Goal: Check status: Check status

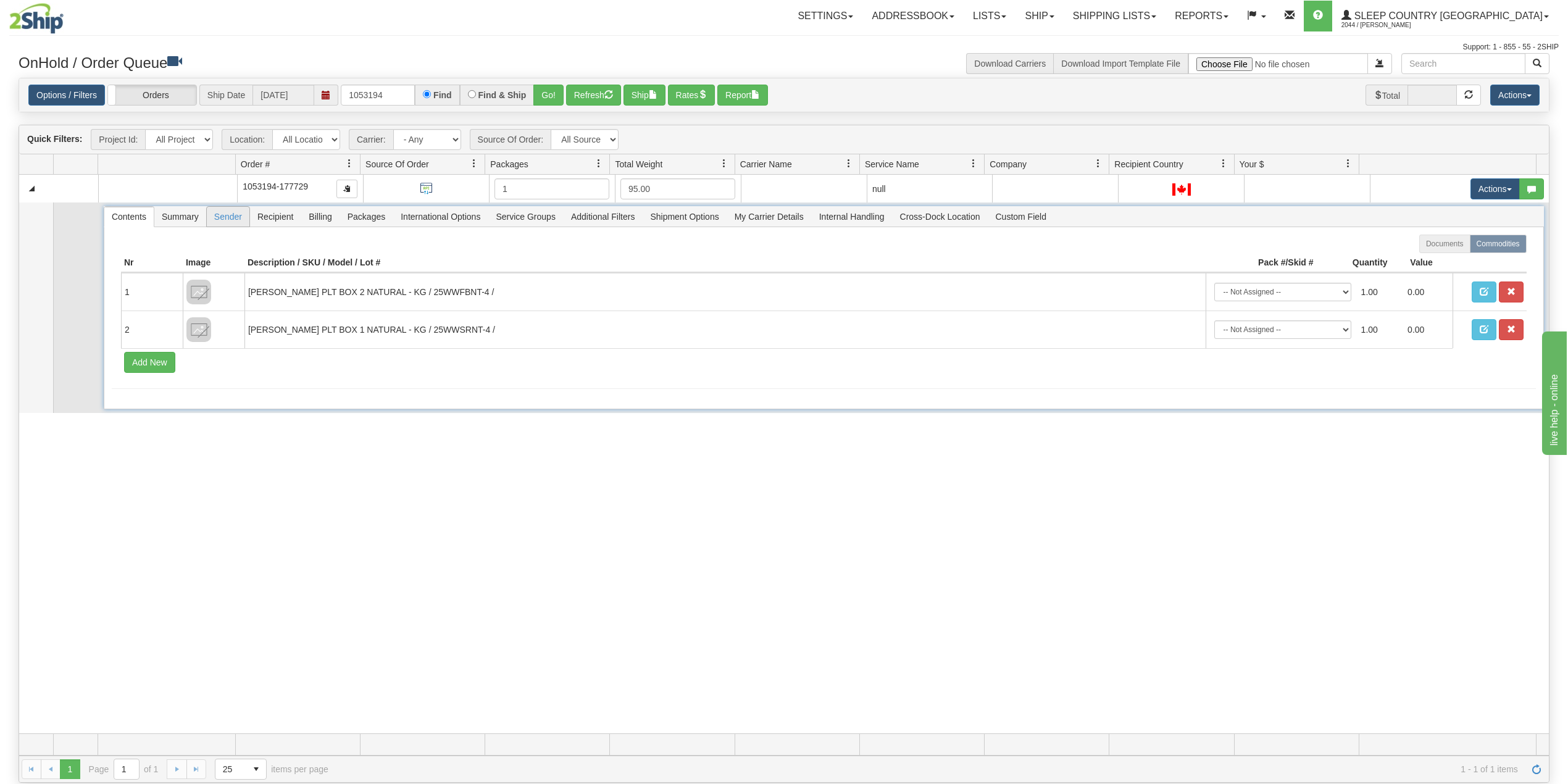
click at [224, 219] on span "Sender" at bounding box center [227, 216] width 42 height 20
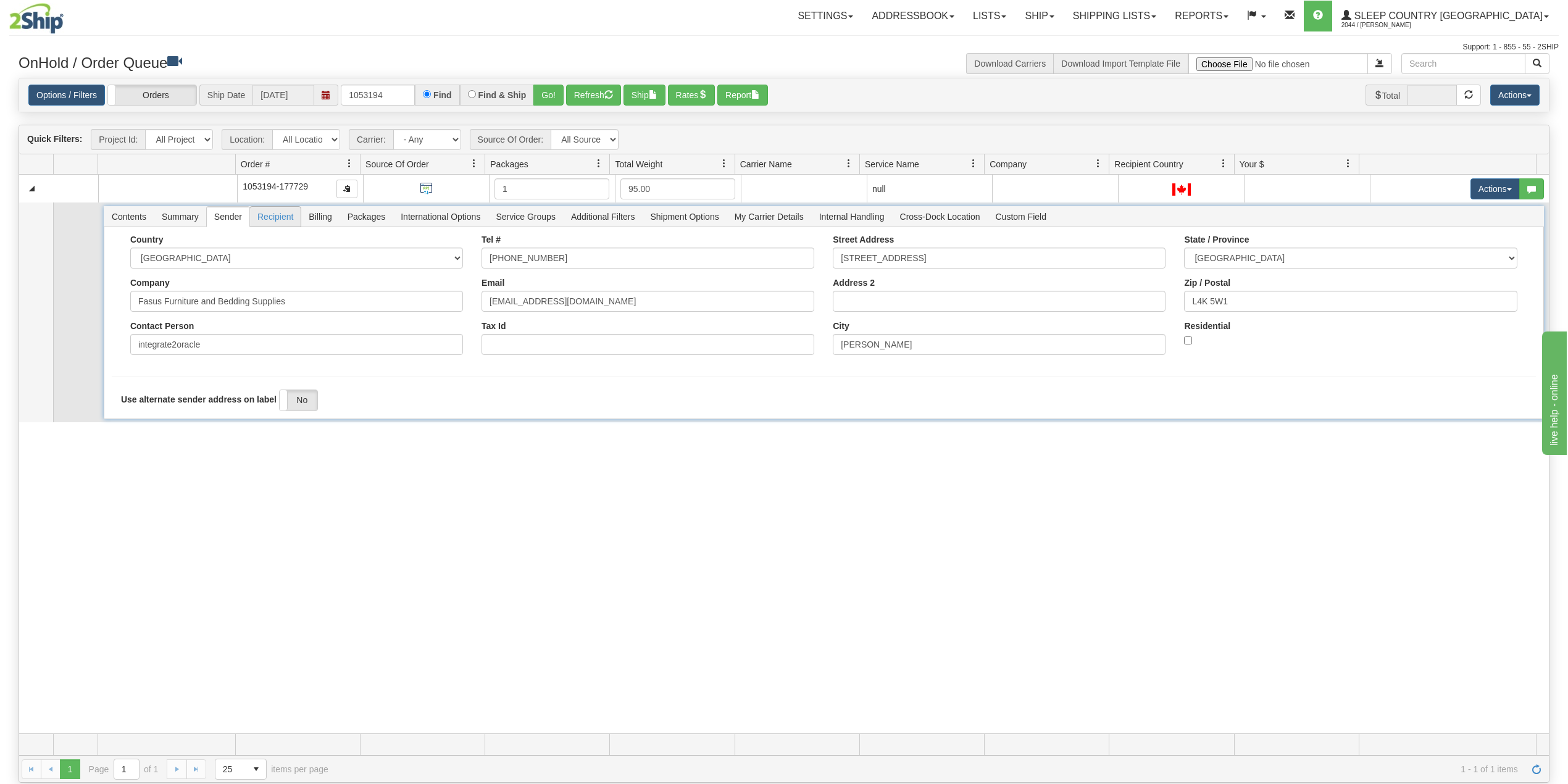
click at [282, 219] on span "Recipient" at bounding box center [275, 216] width 51 height 20
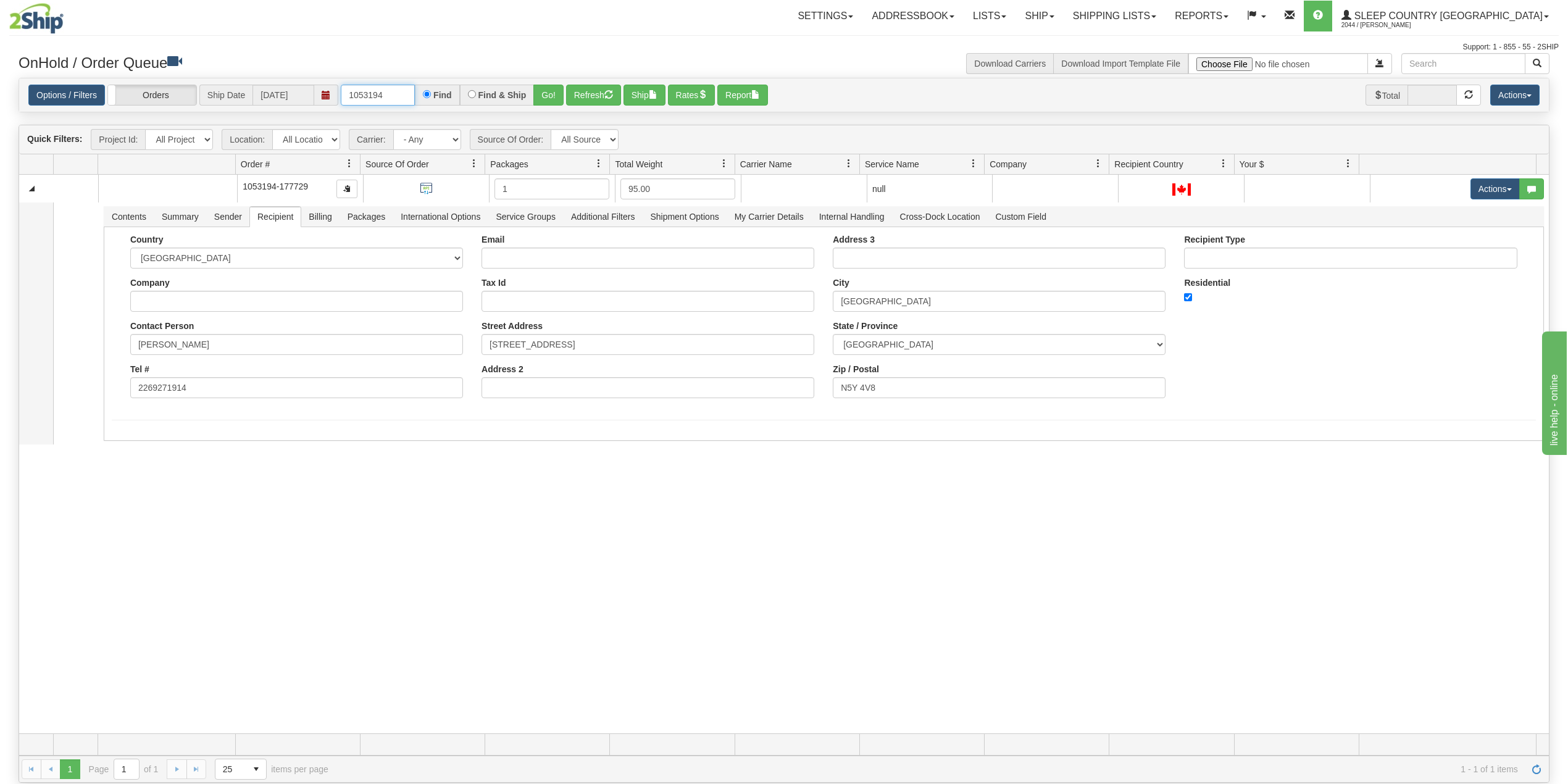
click at [398, 94] on input "1053194" at bounding box center [378, 94] width 74 height 21
drag, startPoint x: 398, startPoint y: 94, endPoint x: 316, endPoint y: 90, distance: 82.1
click at [316, 89] on div "Options / Filters Group Shipments Orders Ship Date 08/29/2025 1053194 Find Find…" at bounding box center [784, 95] width 1511 height 22
click at [546, 94] on button "Go!" at bounding box center [548, 94] width 30 height 21
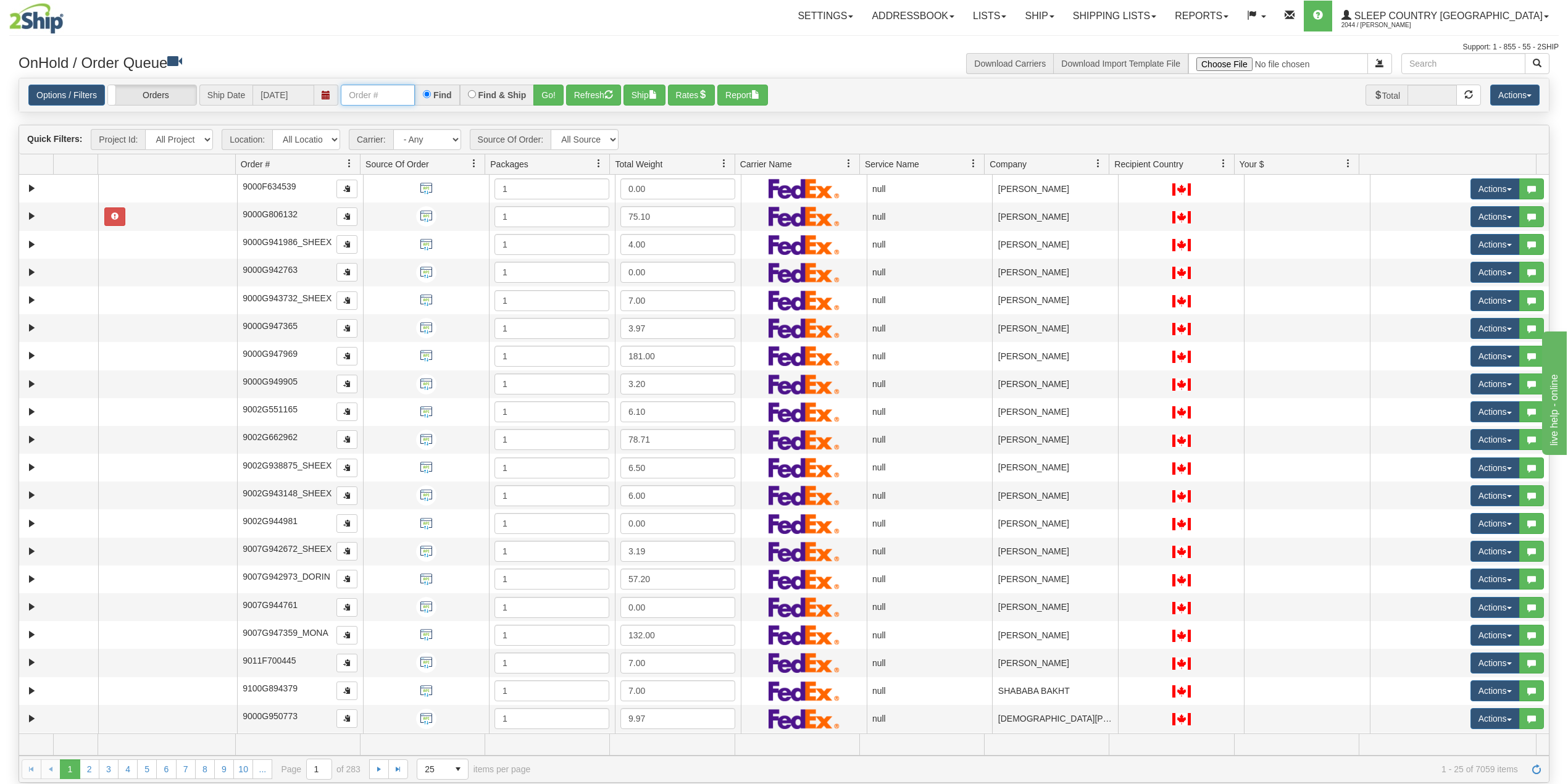
click at [382, 95] on input "text" at bounding box center [378, 94] width 74 height 21
drag, startPoint x: 379, startPoint y: 100, endPoint x: 389, endPoint y: 100, distance: 10.0
click at [379, 100] on input "text" at bounding box center [378, 94] width 74 height 21
paste input "1050309"
type input "1050309"
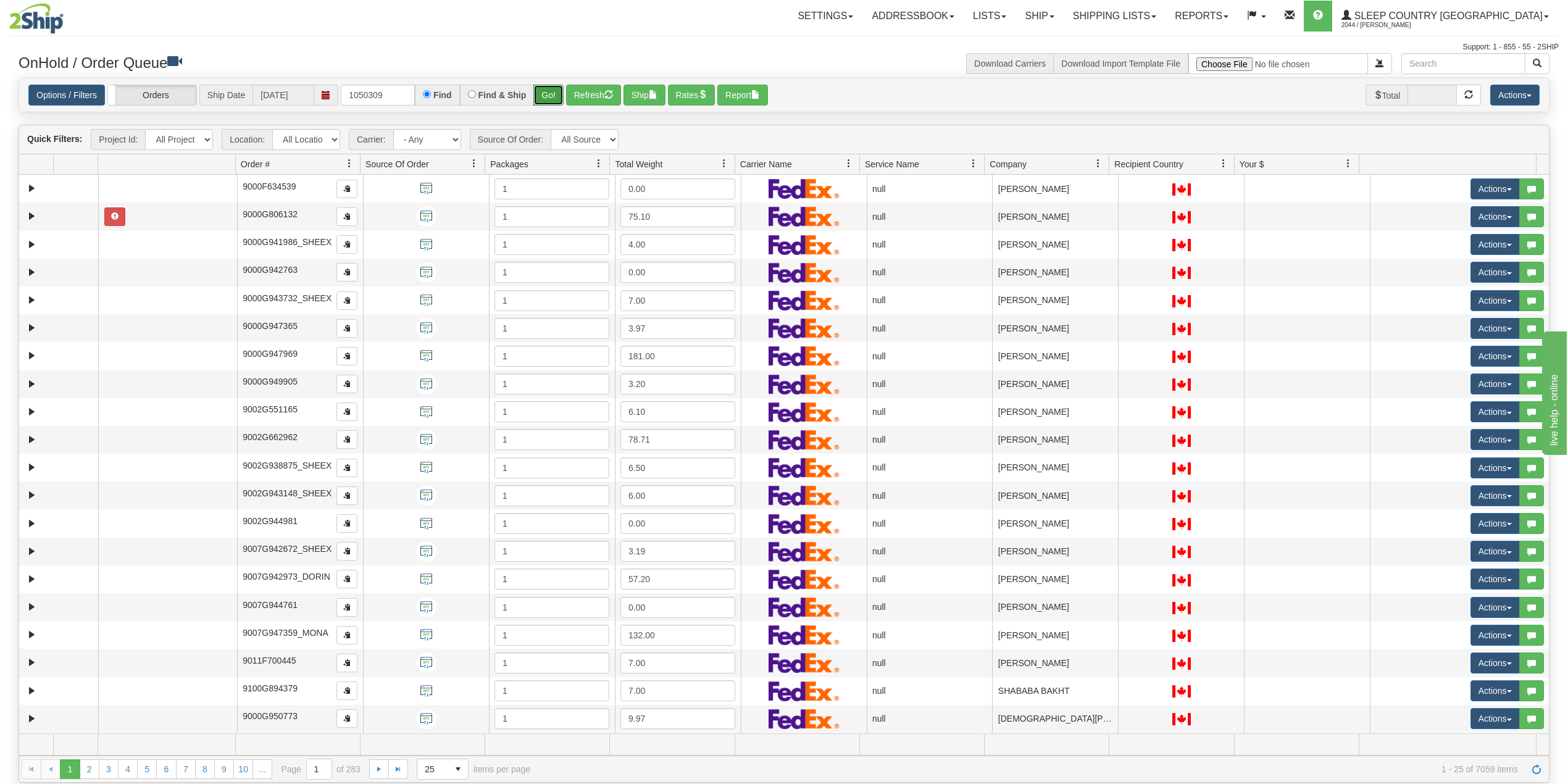
click at [546, 90] on button "Go!" at bounding box center [548, 94] width 30 height 21
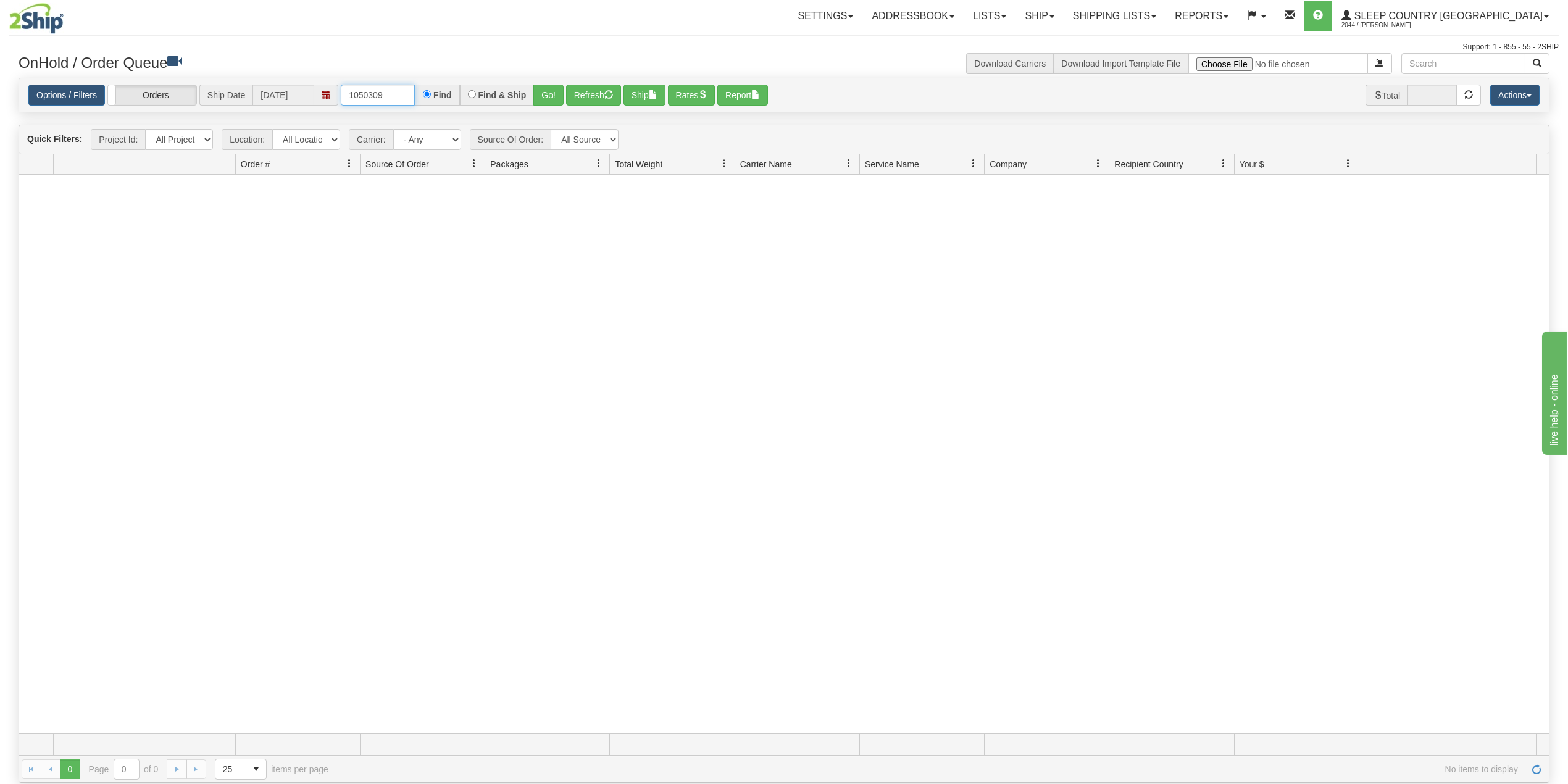
drag, startPoint x: 391, startPoint y: 94, endPoint x: 326, endPoint y: 96, distance: 65.0
click at [326, 96] on div "Options / Filters Group Shipments Orders Ship Date 08/29/2025 1050309 Find Find…" at bounding box center [784, 95] width 1511 height 22
click at [547, 96] on button "Go!" at bounding box center [548, 94] width 30 height 21
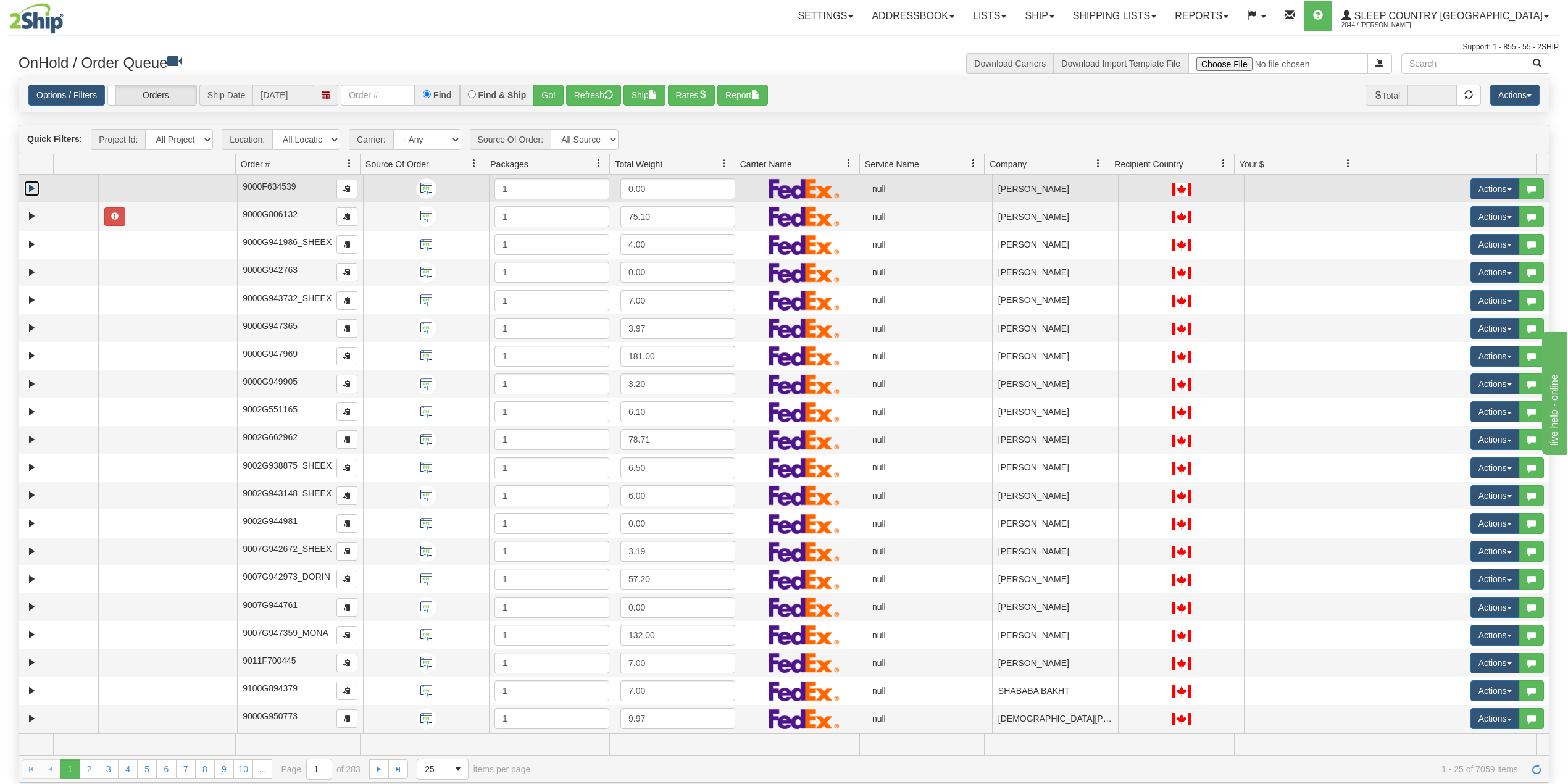
click at [31, 186] on link "Expand" at bounding box center [32, 189] width 16 height 16
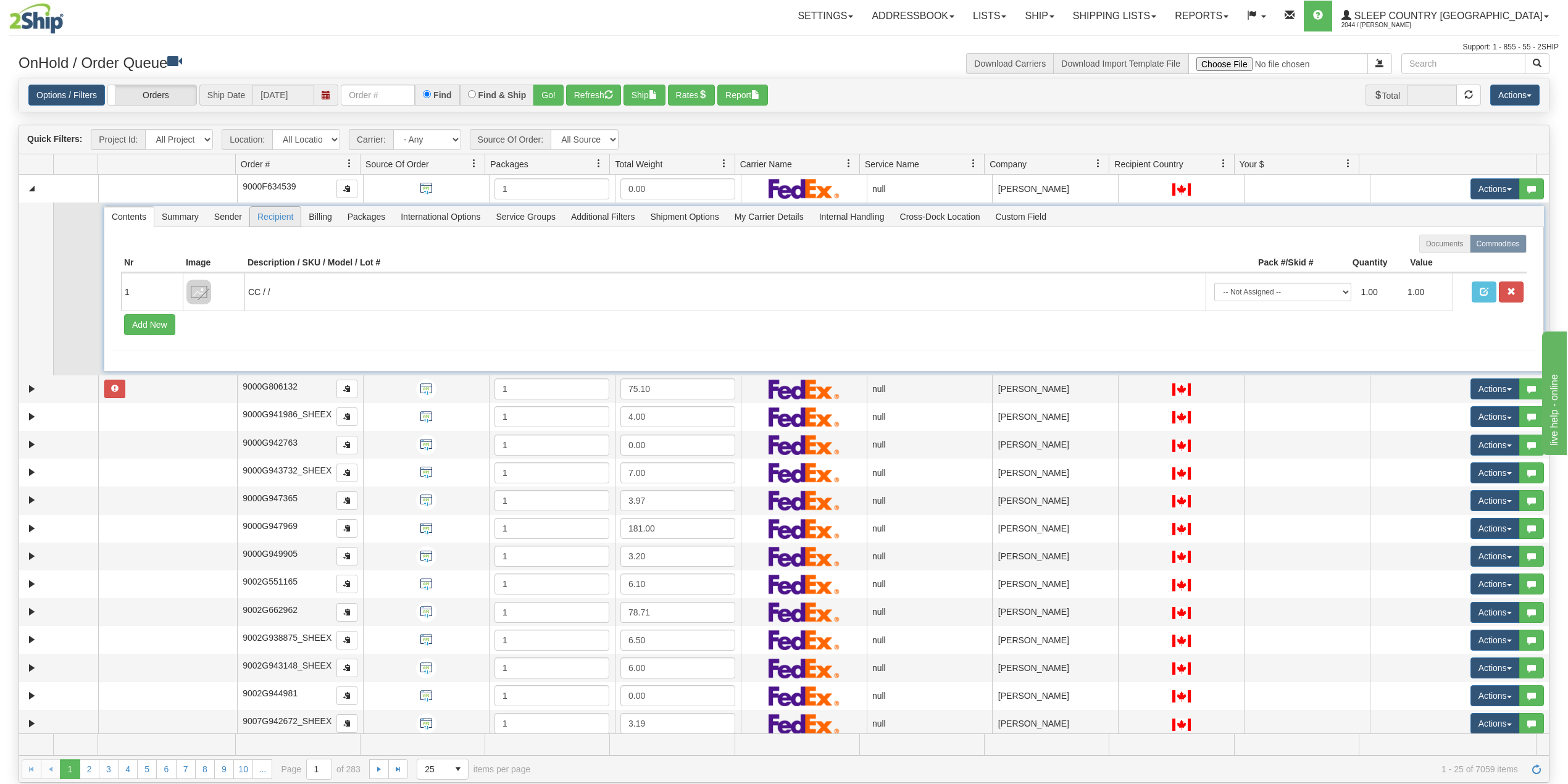
click at [280, 218] on span "Recipient" at bounding box center [275, 216] width 51 height 20
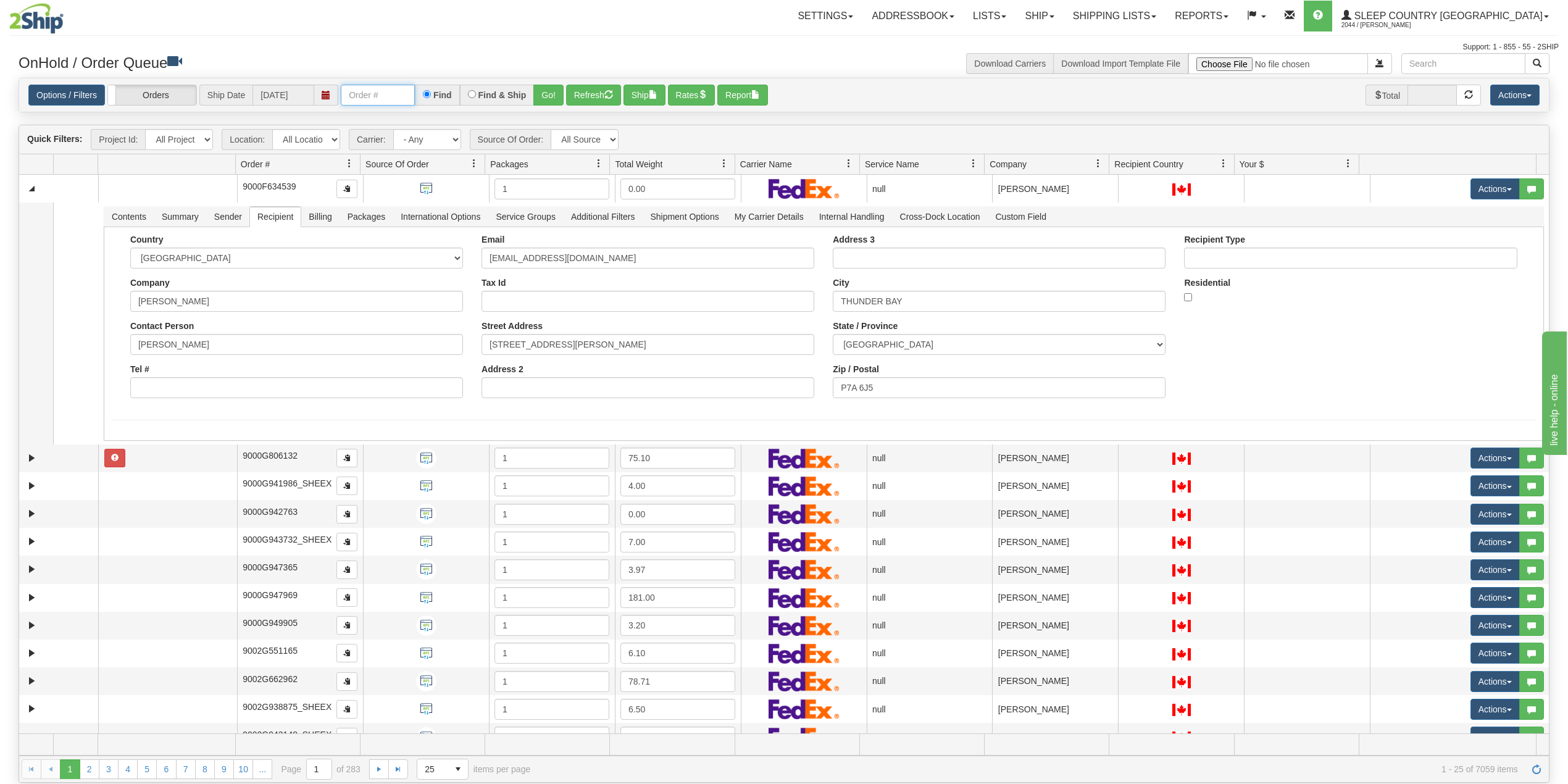
click at [386, 94] on input "text" at bounding box center [378, 94] width 74 height 21
paste input "1053194"
type input "1053194"
click at [550, 93] on button "Go!" at bounding box center [548, 94] width 30 height 21
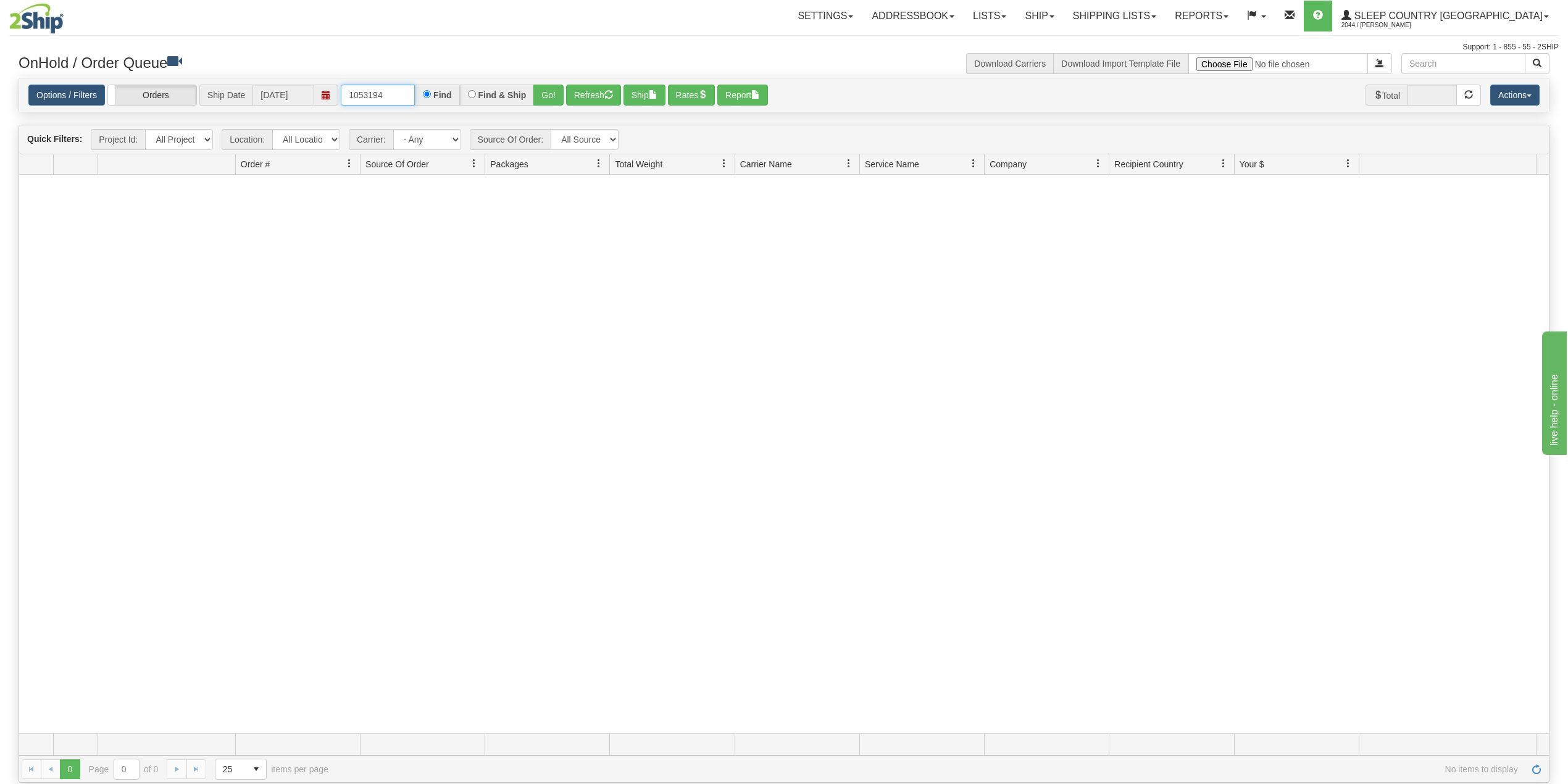
click at [396, 92] on input "1053194" at bounding box center [378, 94] width 74 height 21
click at [1136, 5] on link "Shipping lists" at bounding box center [1115, 17] width 102 height 31
click at [1129, 38] on span "Current Shipments" at bounding box center [1093, 43] width 72 height 10
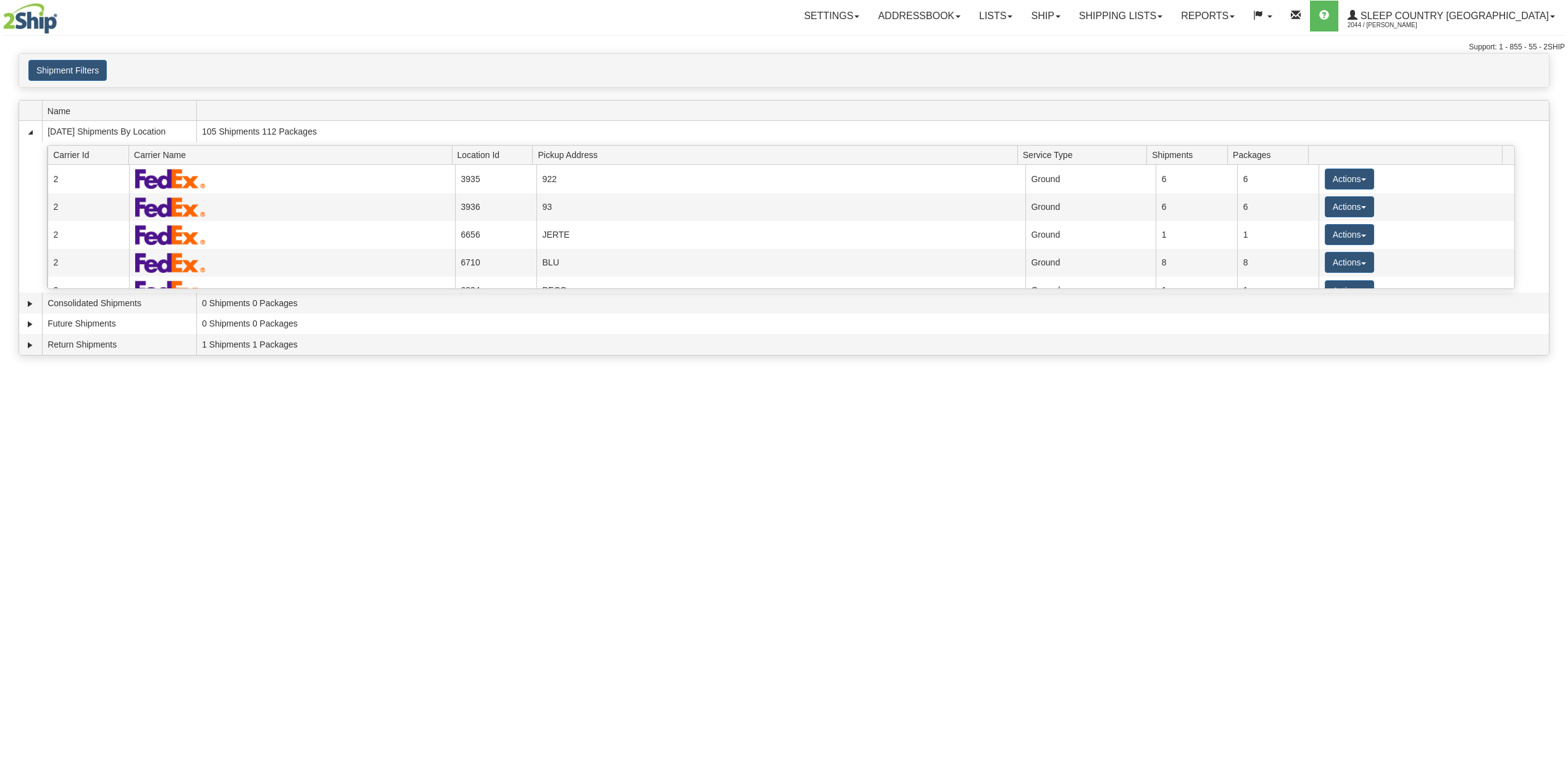
click at [84, 71] on button "Shipment Filters" at bounding box center [68, 69] width 78 height 21
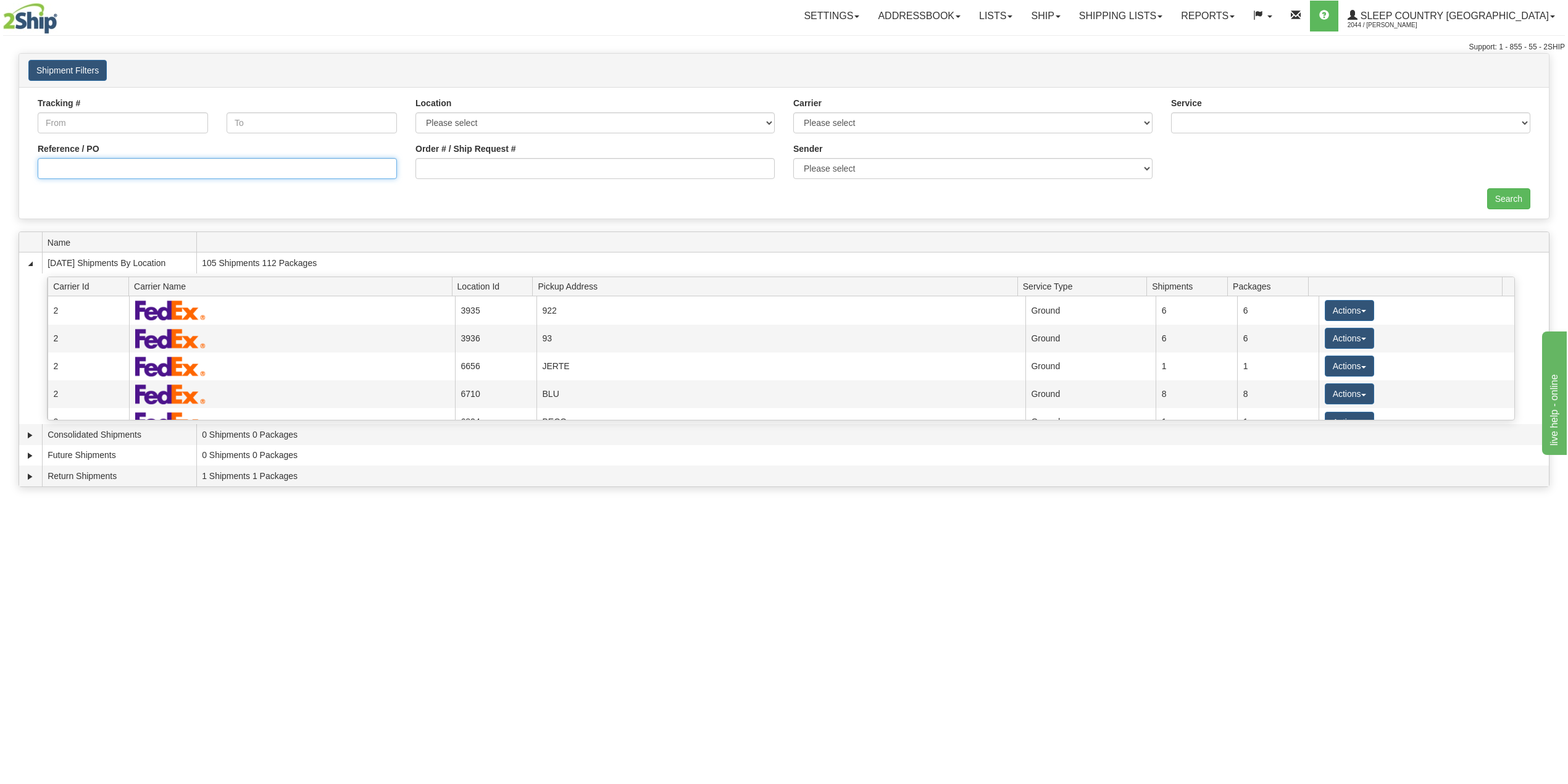
click at [132, 178] on input "Reference / PO" at bounding box center [216, 167] width 359 height 21
paste input "1053194"
type input "1"
click at [475, 166] on input "Order # / Ship Request #" at bounding box center [594, 167] width 359 height 21
paste input "1053194"
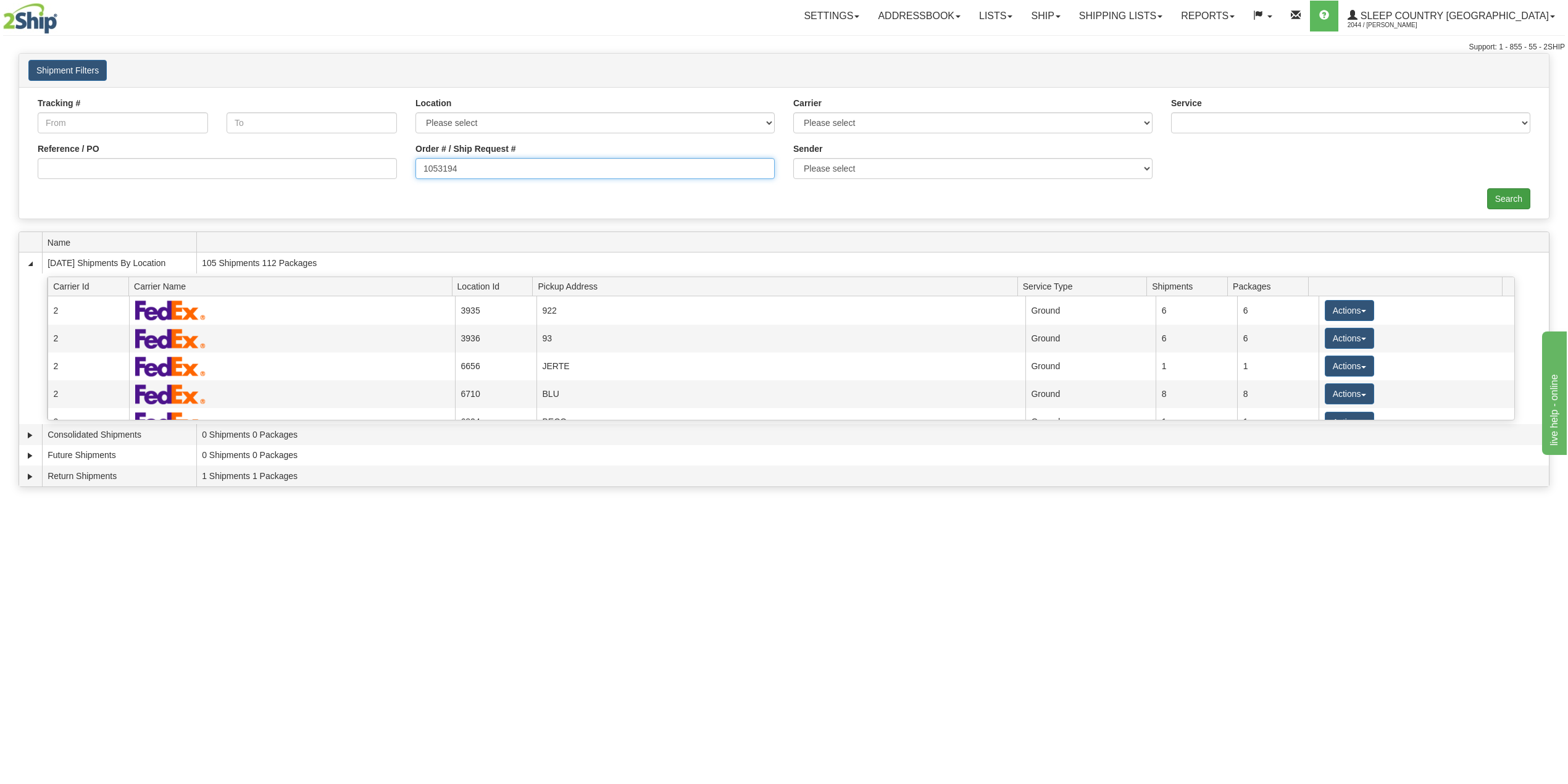
type input "1053194"
click at [1502, 195] on input "Search" at bounding box center [1509, 198] width 43 height 21
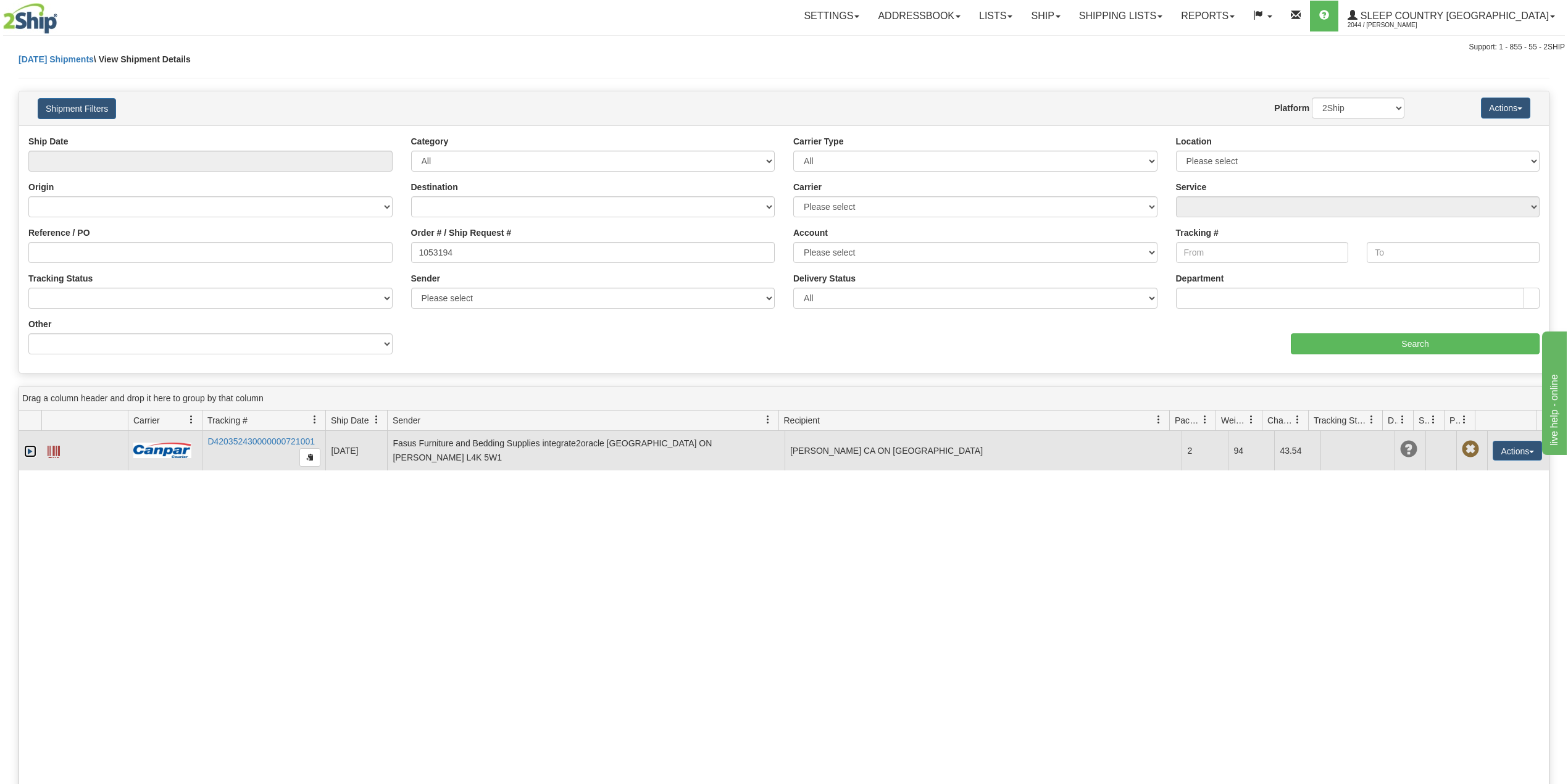
click at [25, 453] on link "Expand" at bounding box center [30, 450] width 13 height 13
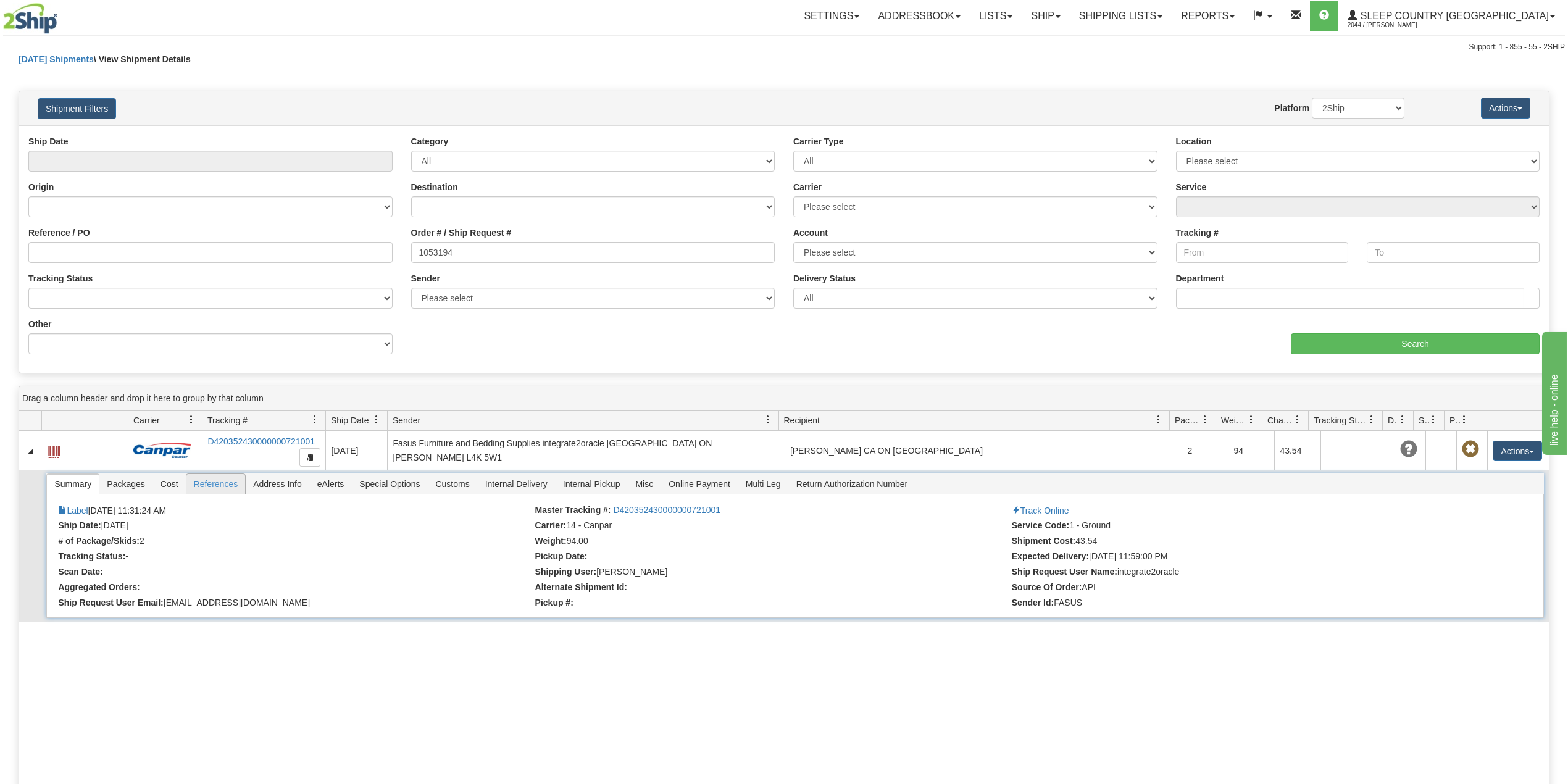
click at [219, 487] on span "References" at bounding box center [215, 484] width 60 height 20
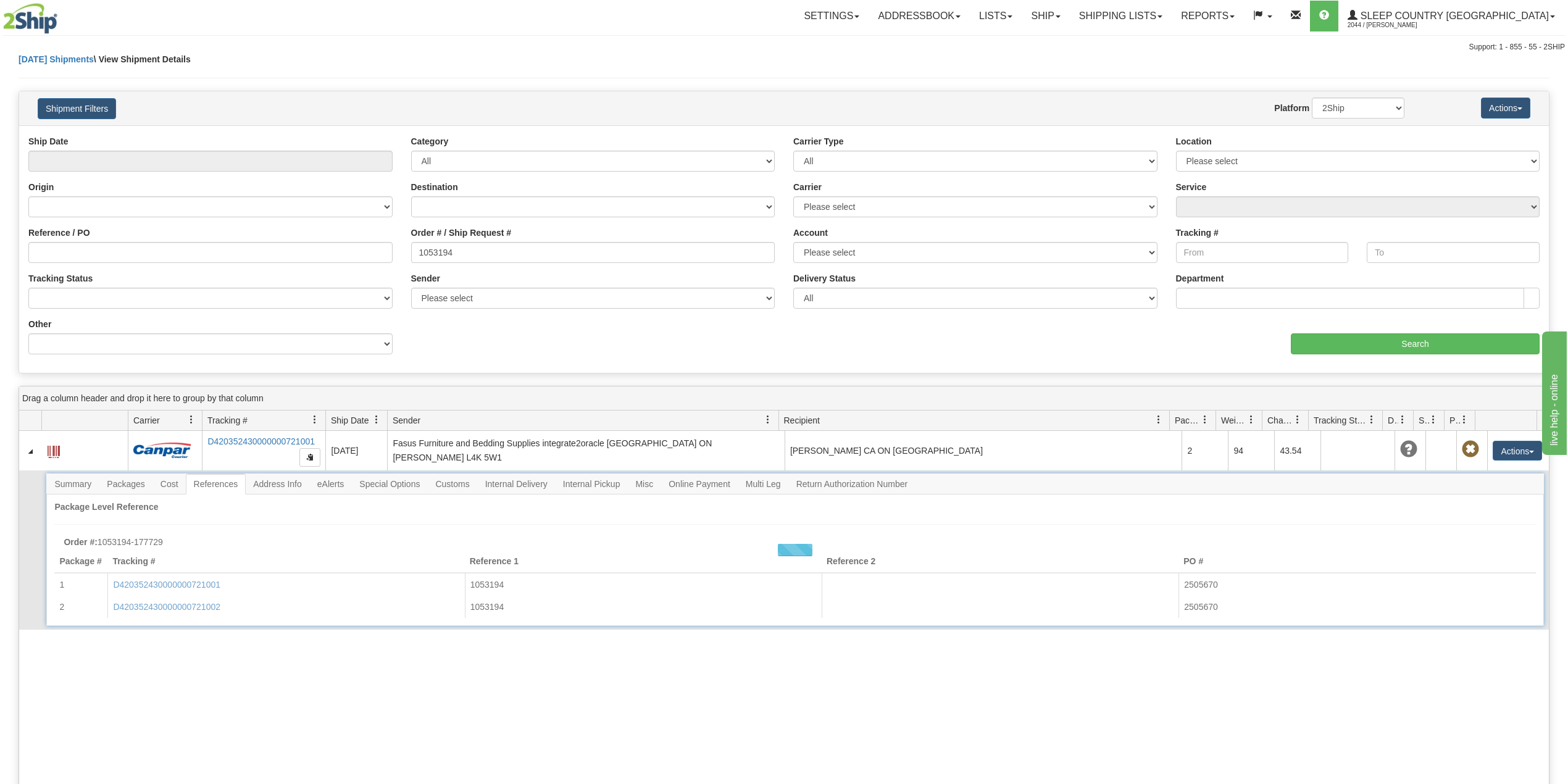
click at [281, 488] on span "Address Info" at bounding box center [277, 484] width 64 height 20
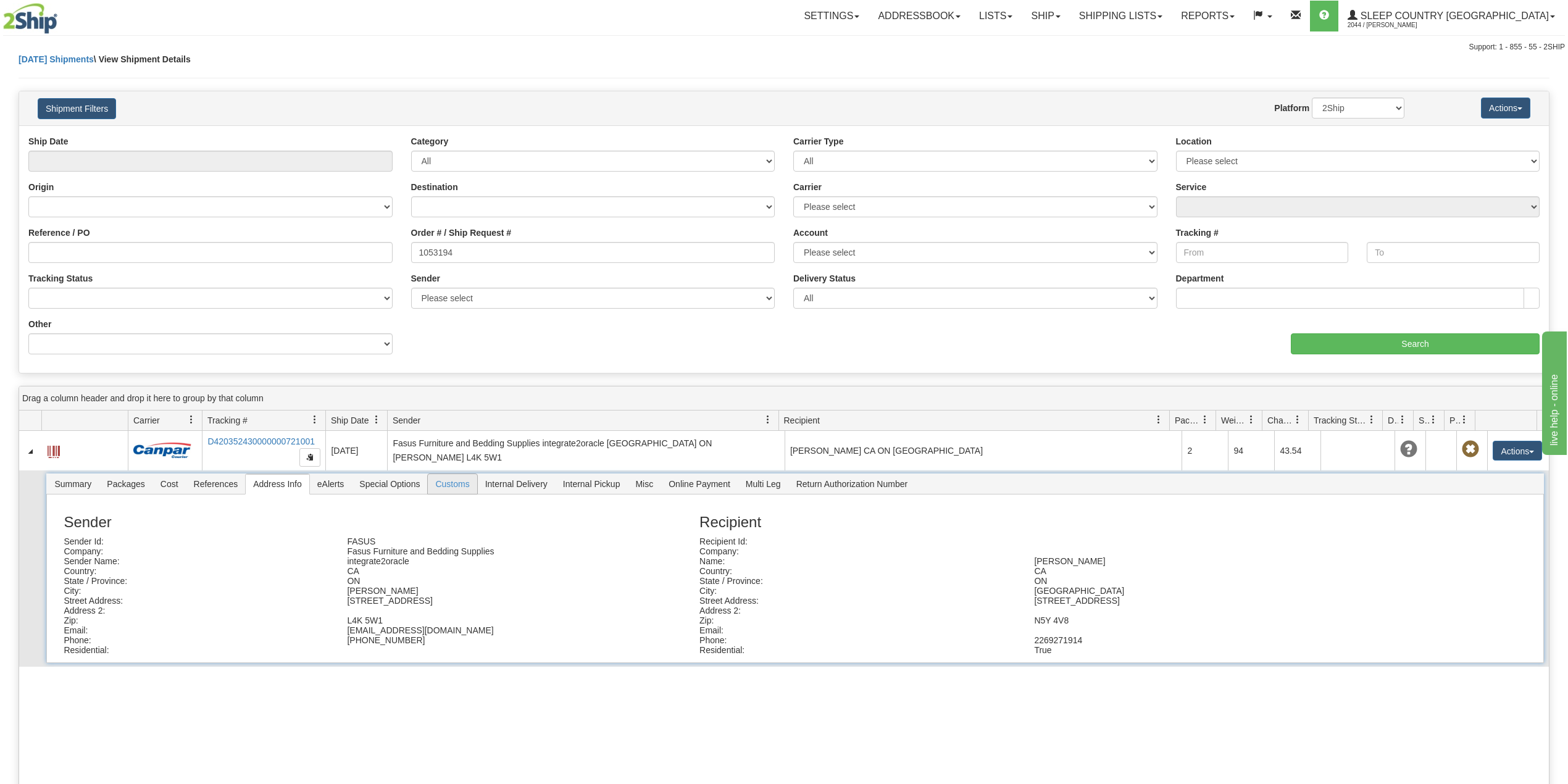
click at [455, 479] on span "Customs" at bounding box center [452, 484] width 49 height 20
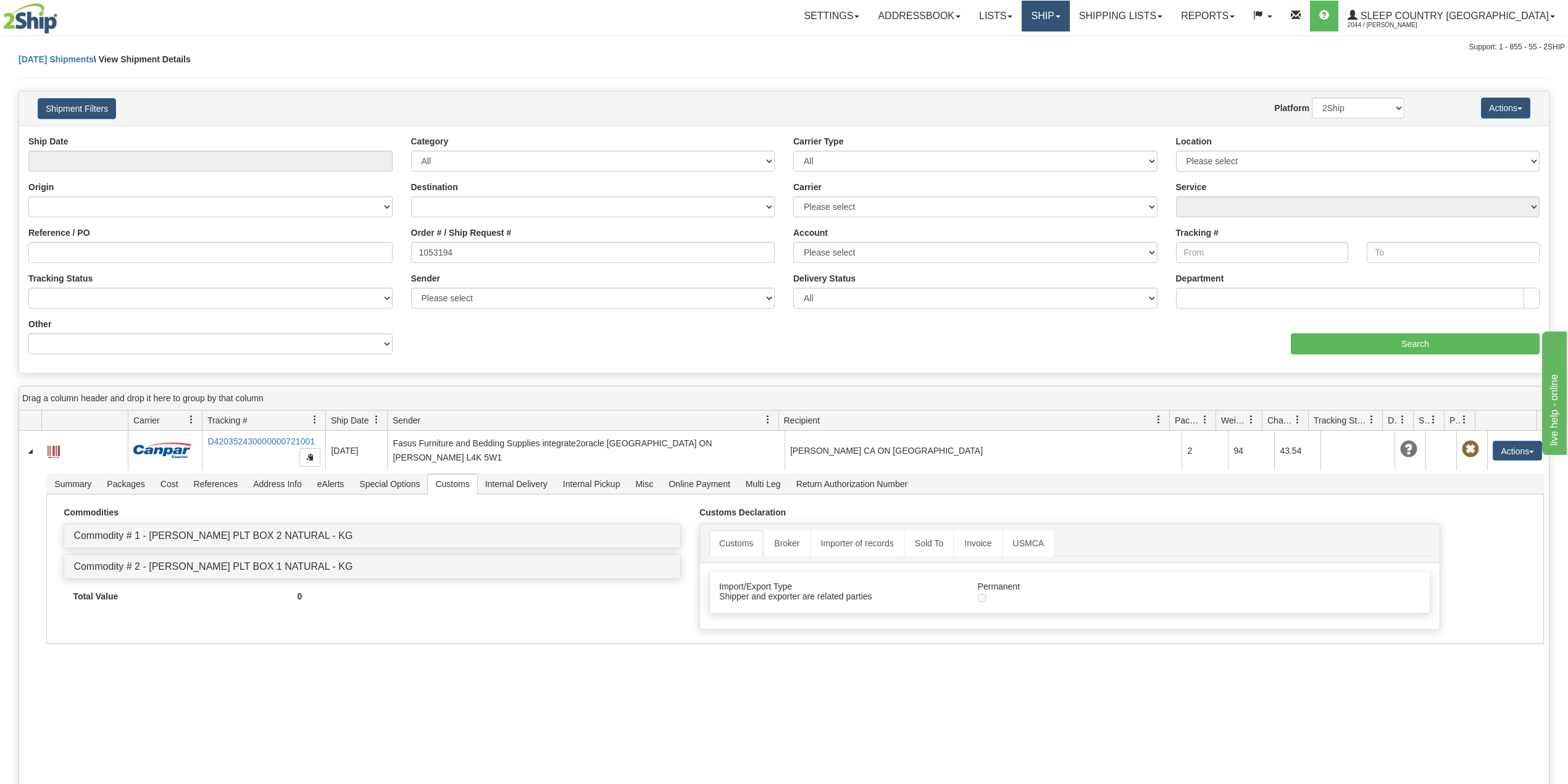
click at [1069, 15] on link "Ship" at bounding box center [1045, 17] width 48 height 31
click at [1057, 58] on span "OnHold / Order Queue" at bounding box center [1013, 59] width 87 height 10
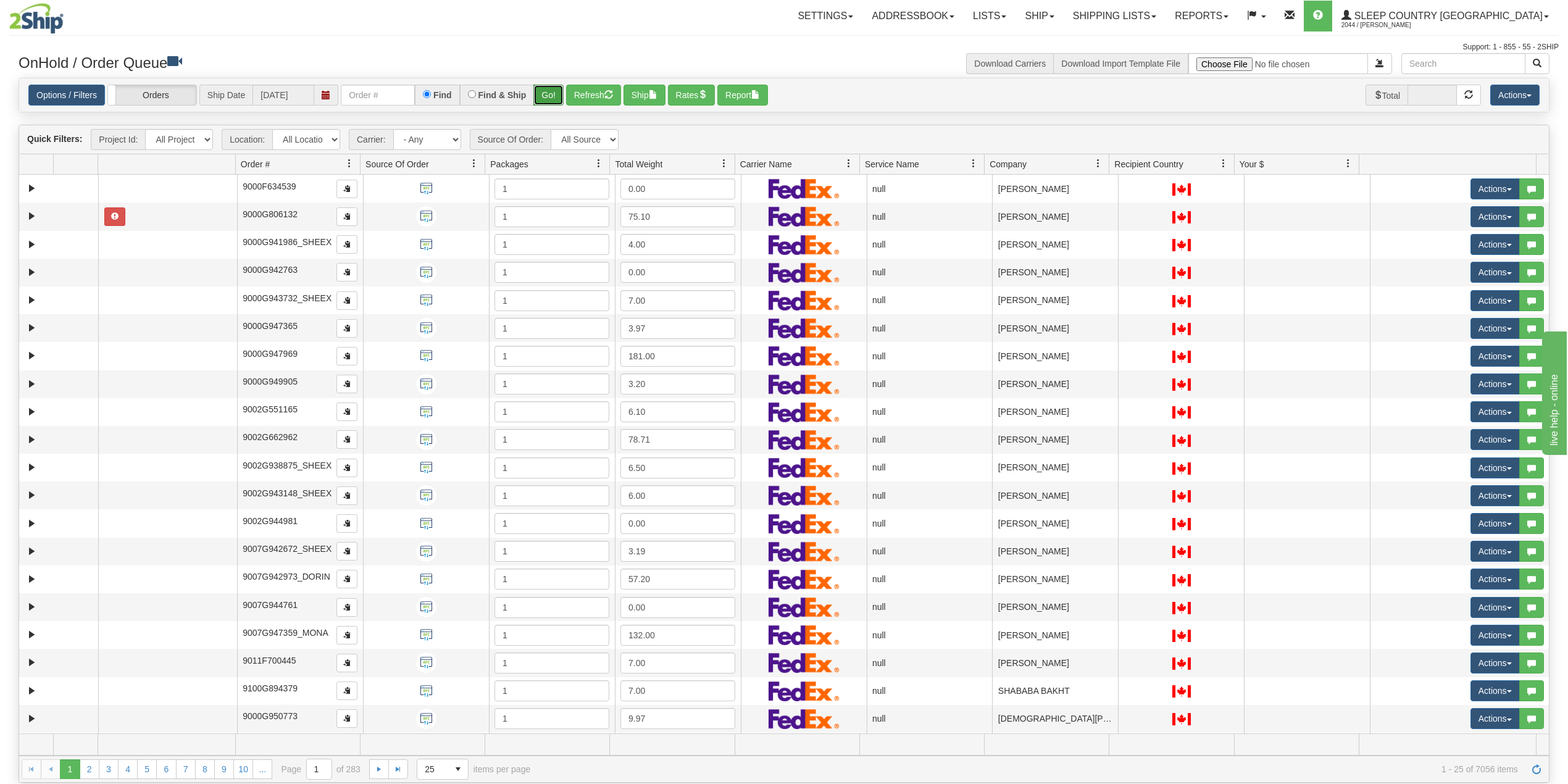
click at [551, 91] on button "Go!" at bounding box center [548, 94] width 30 height 21
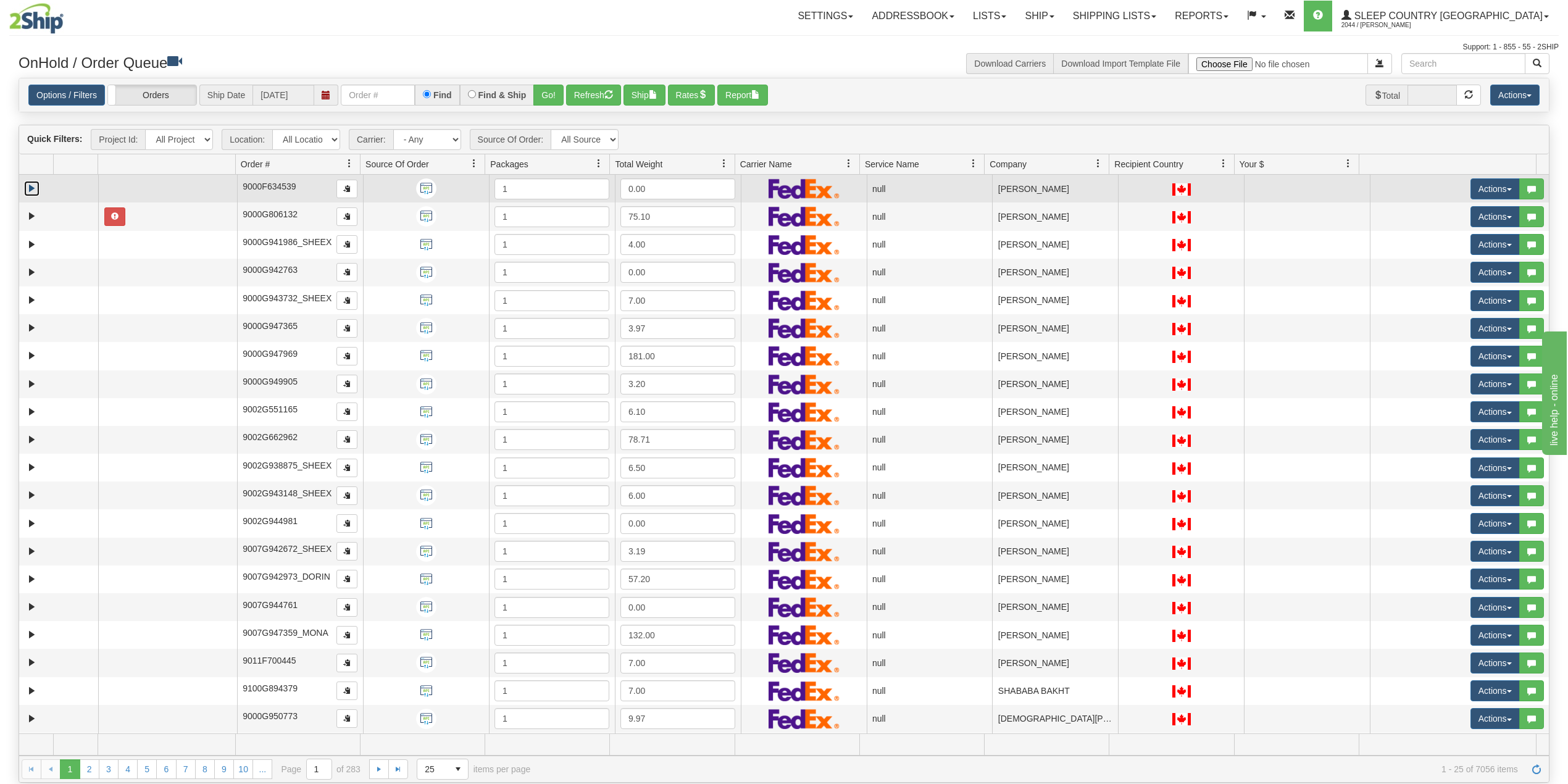
click at [31, 186] on link "Expand" at bounding box center [32, 189] width 16 height 16
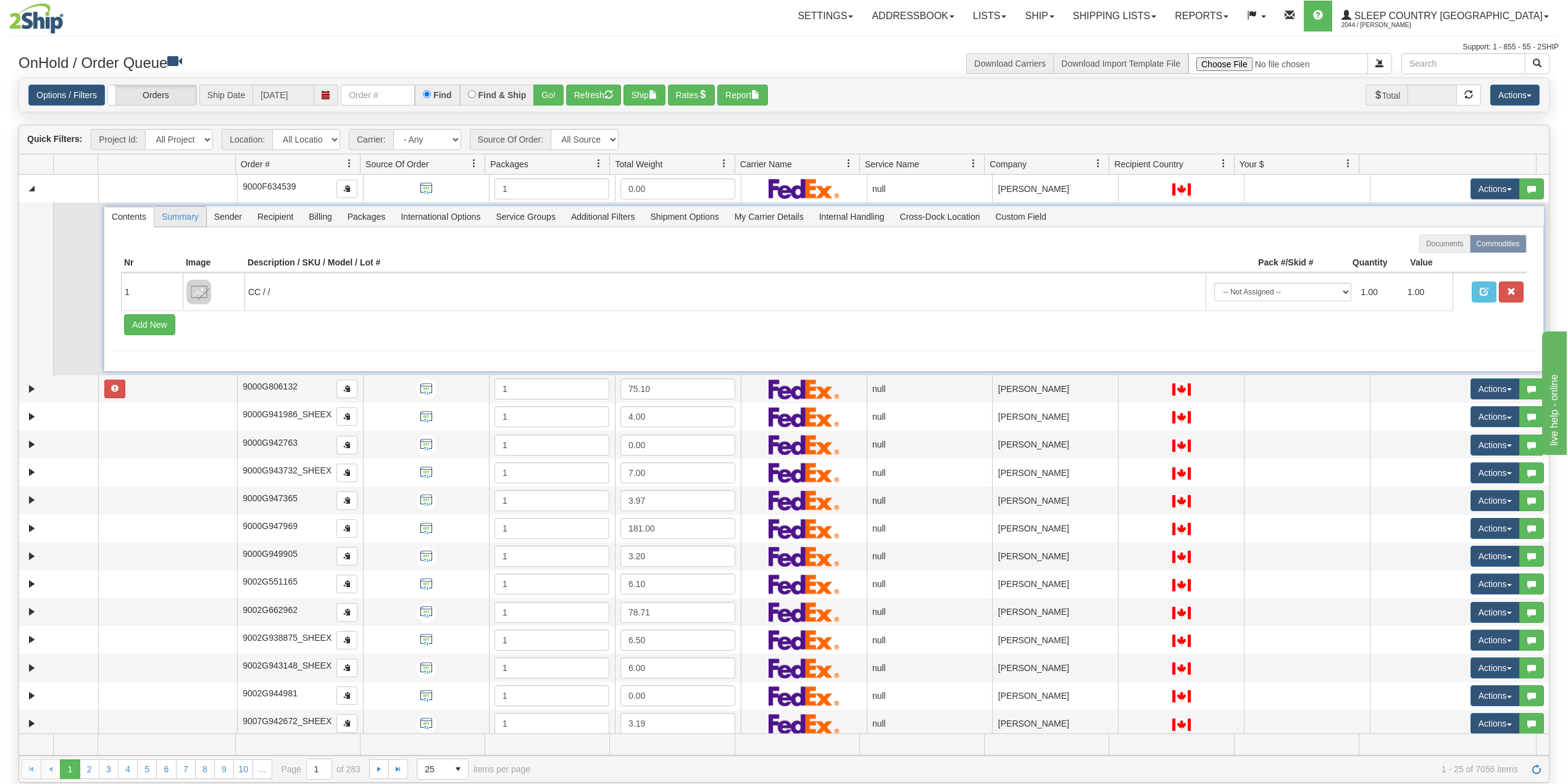
click at [179, 222] on span "Summary" at bounding box center [180, 216] width 52 height 20
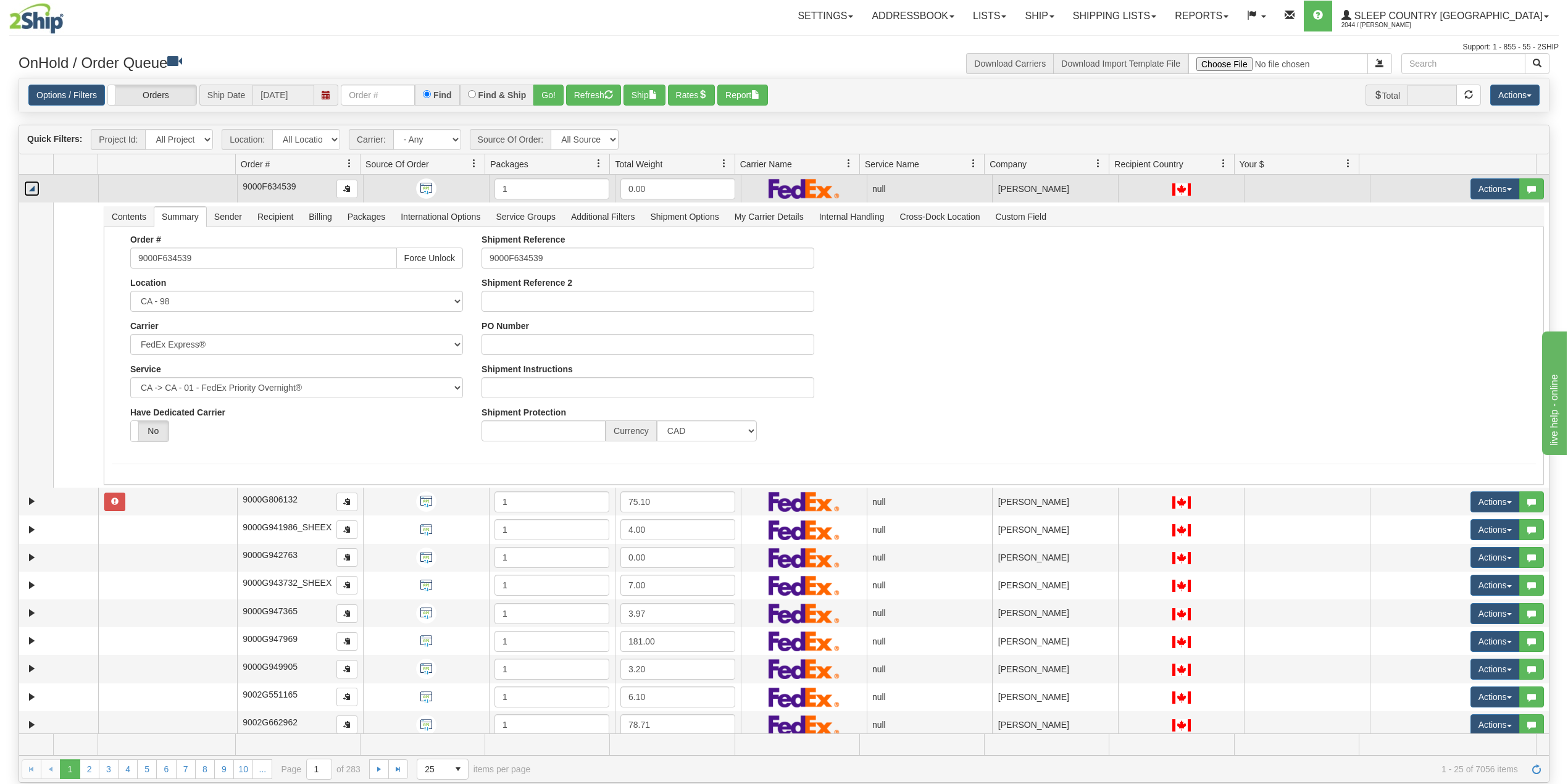
click at [27, 191] on link "Collapse" at bounding box center [32, 189] width 16 height 16
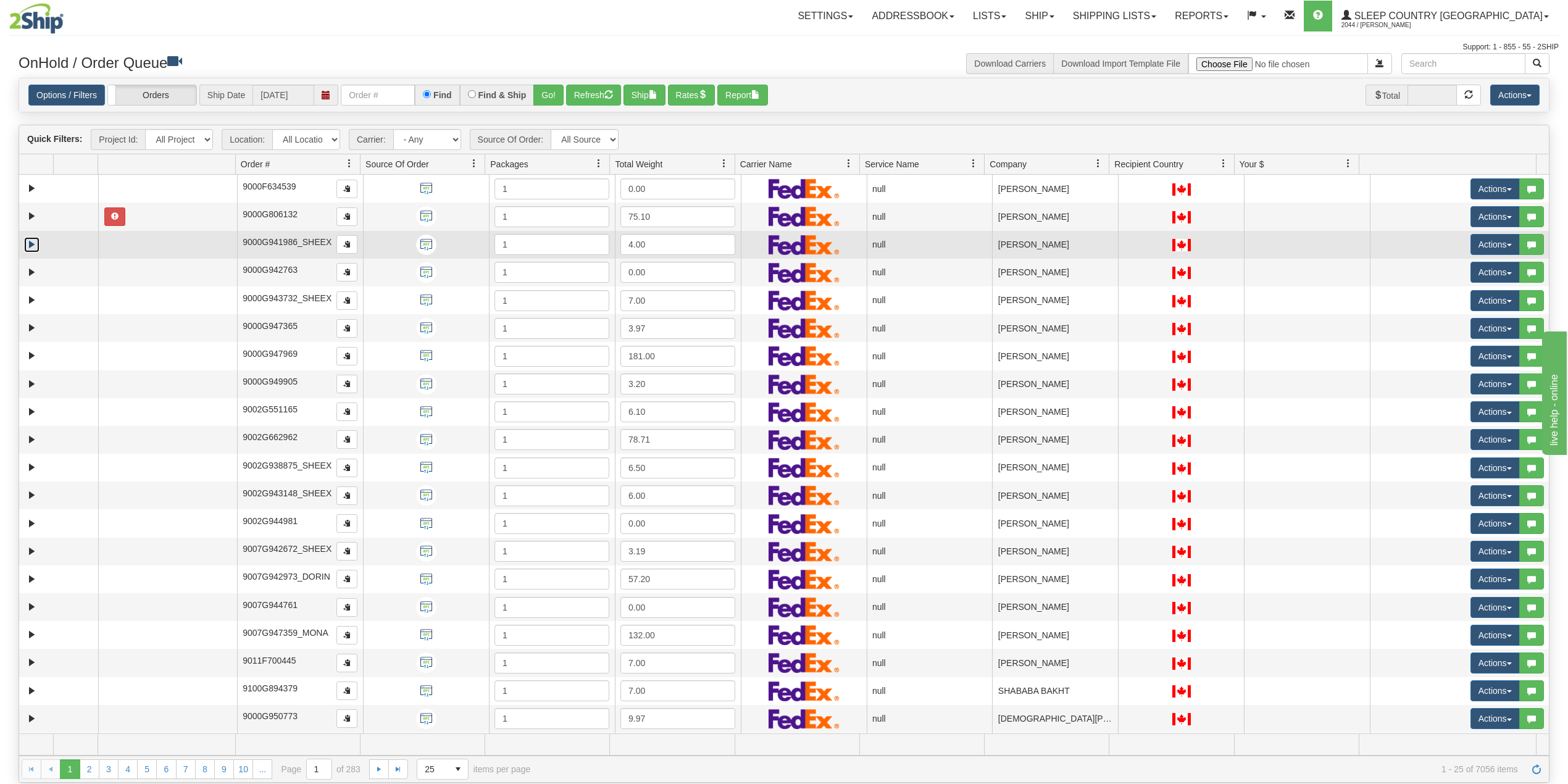
click at [33, 246] on link "Expand" at bounding box center [32, 245] width 16 height 16
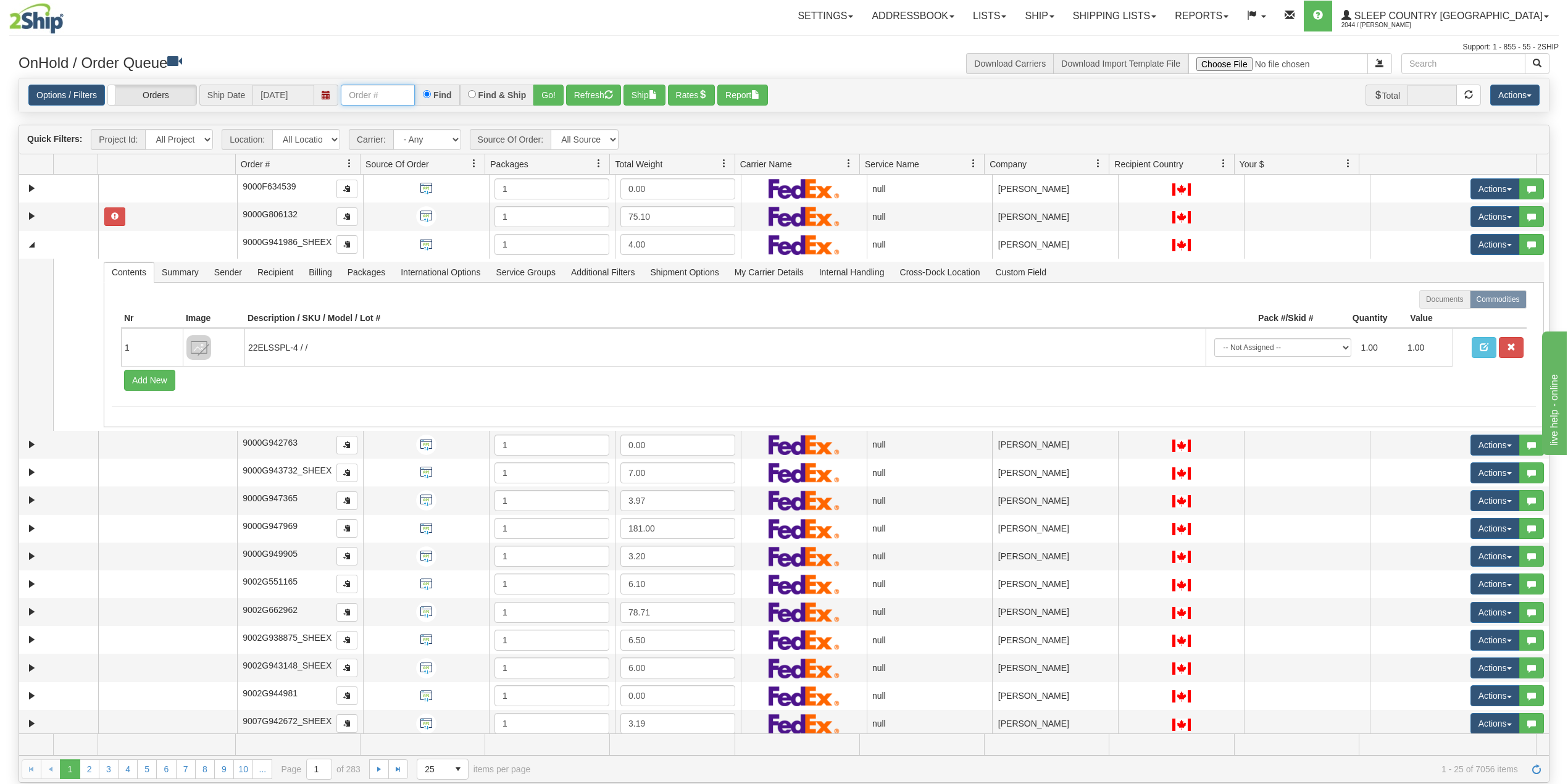
drag, startPoint x: 394, startPoint y: 96, endPoint x: 407, endPoint y: 99, distance: 13.3
click at [394, 96] on input "Order #" at bounding box center [378, 94] width 74 height 21
paste input "9000I041467"
click at [539, 95] on button "Go!" at bounding box center [548, 94] width 30 height 21
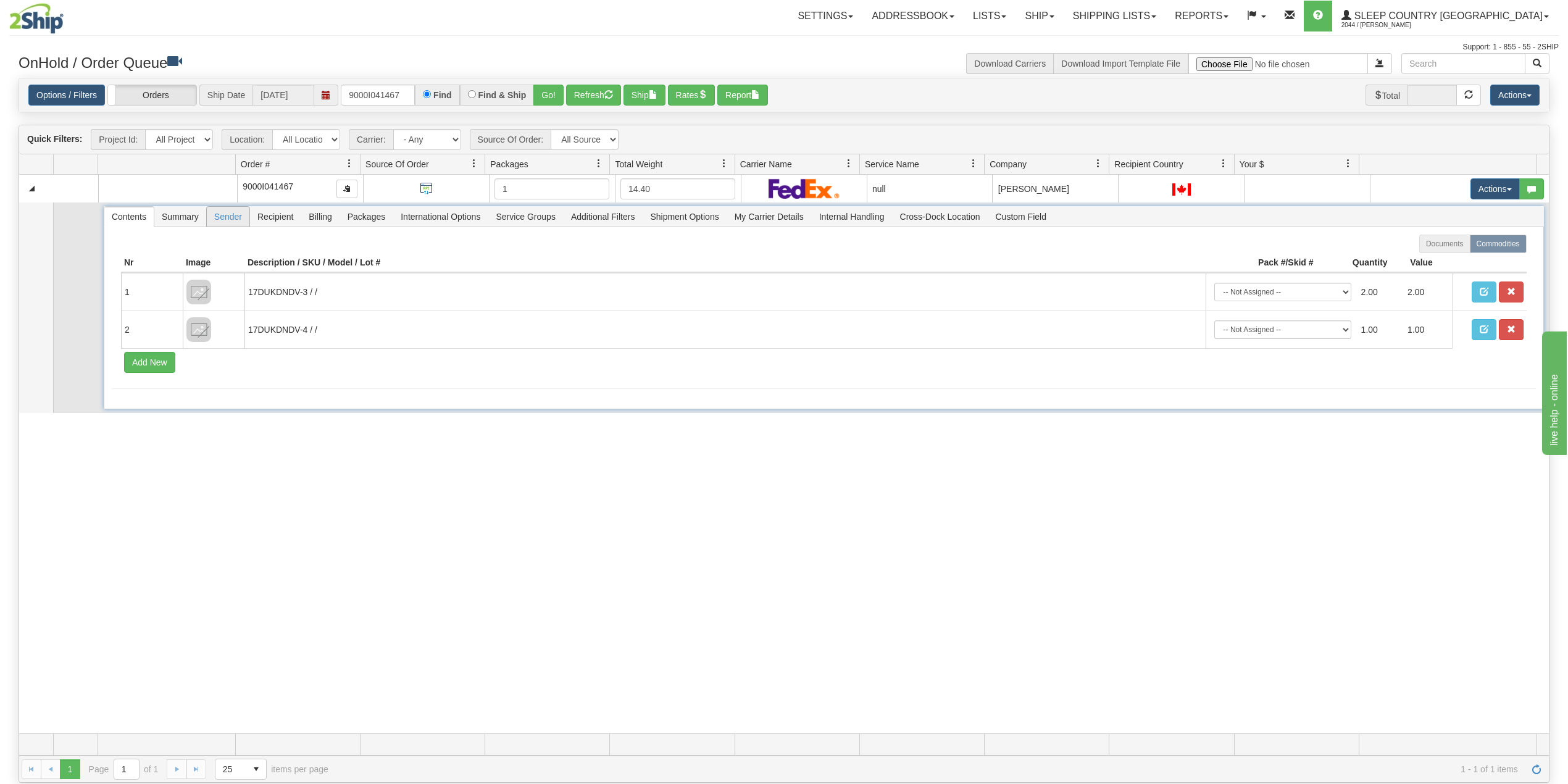
click at [240, 216] on span "Sender" at bounding box center [227, 216] width 42 height 20
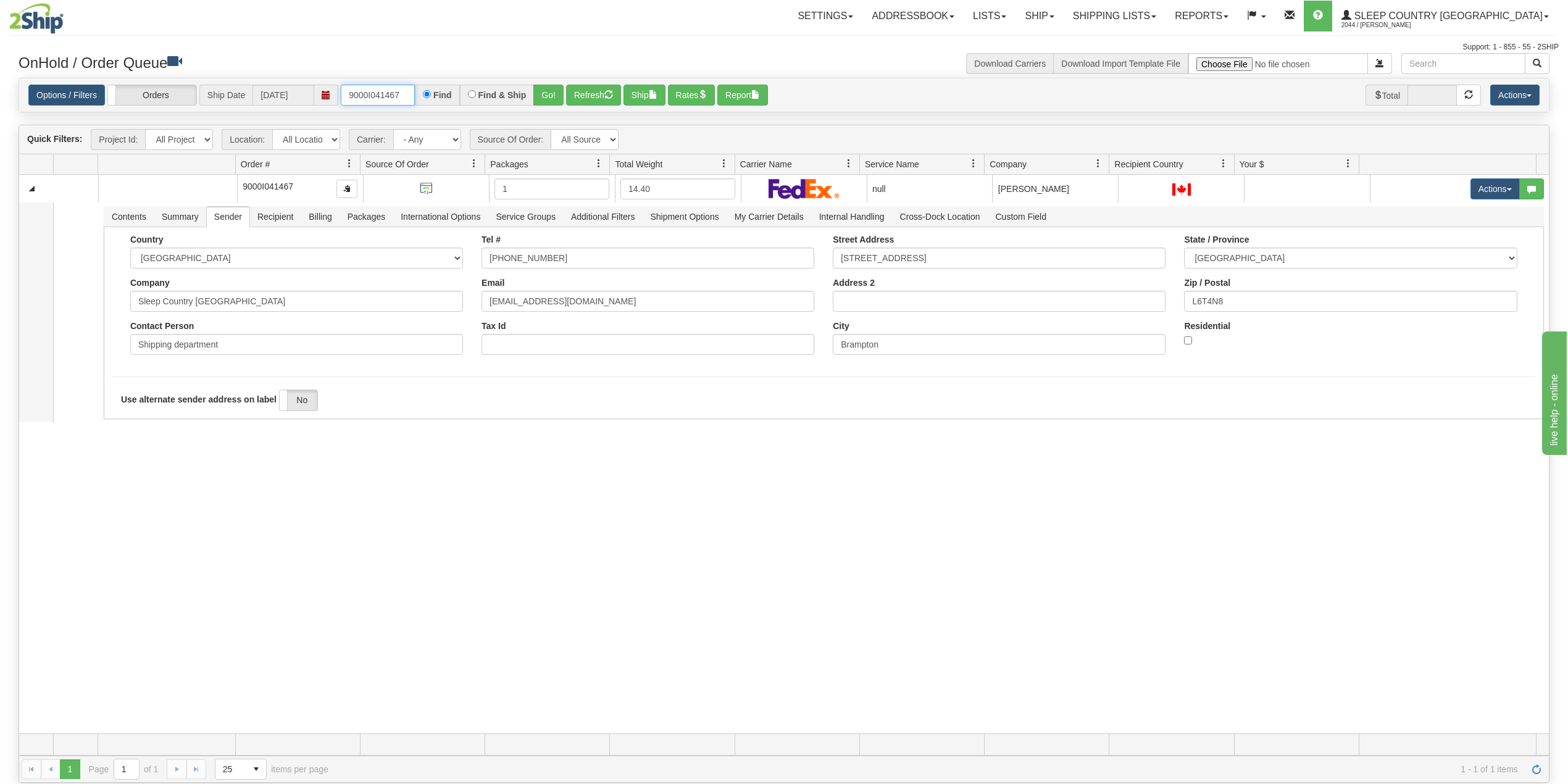
click at [386, 88] on input "9000I041467" at bounding box center [378, 94] width 74 height 21
click at [385, 88] on input "9000I041467" at bounding box center [378, 94] width 74 height 21
paste input "2I018146"
type input "9002I018146"
click at [551, 96] on button "Go!" at bounding box center [548, 94] width 30 height 21
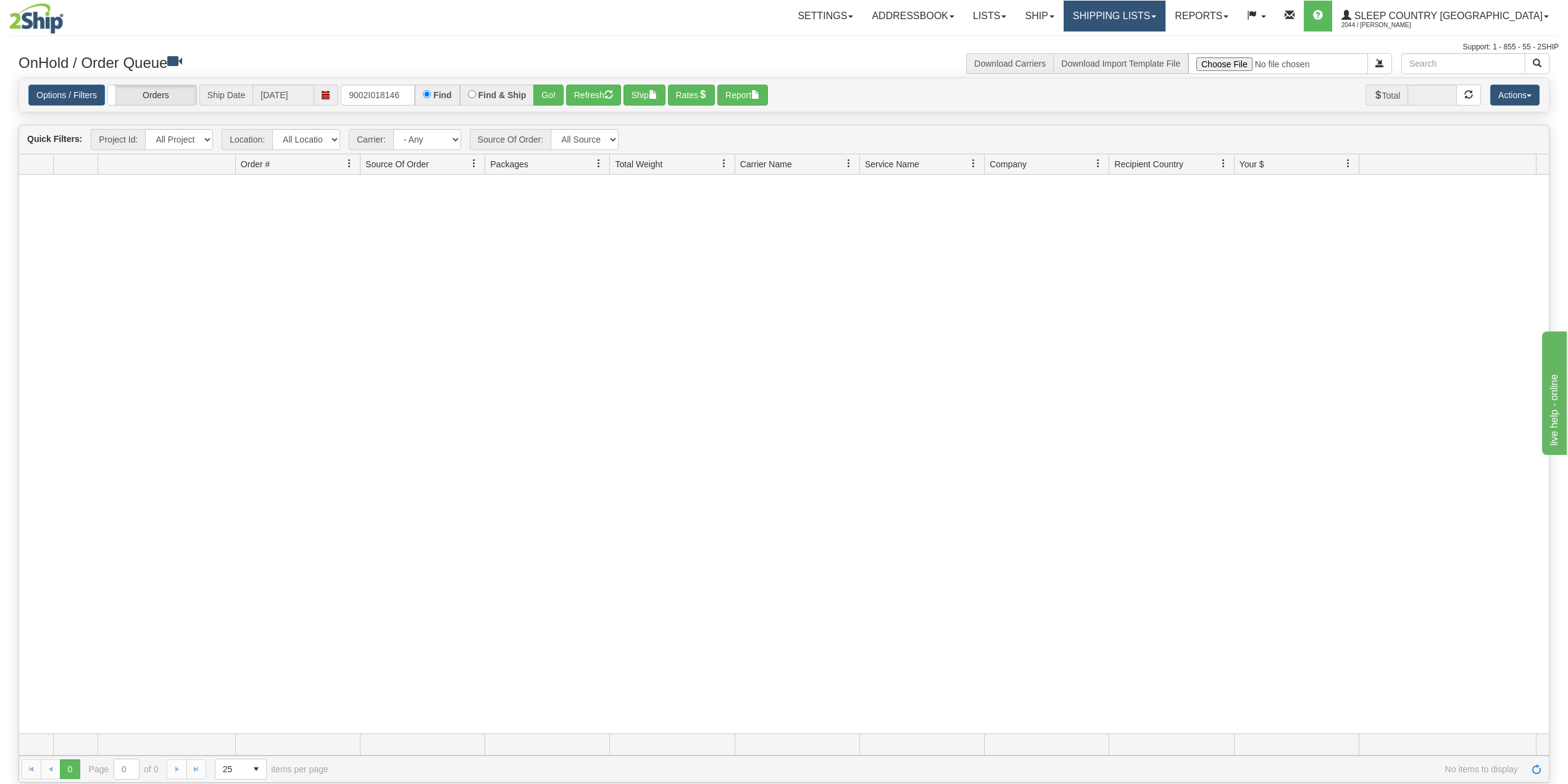
click at [1164, 18] on link "Shipping lists" at bounding box center [1115, 17] width 102 height 31
click at [1152, 53] on link "Search Shipment History" at bounding box center [1105, 59] width 120 height 16
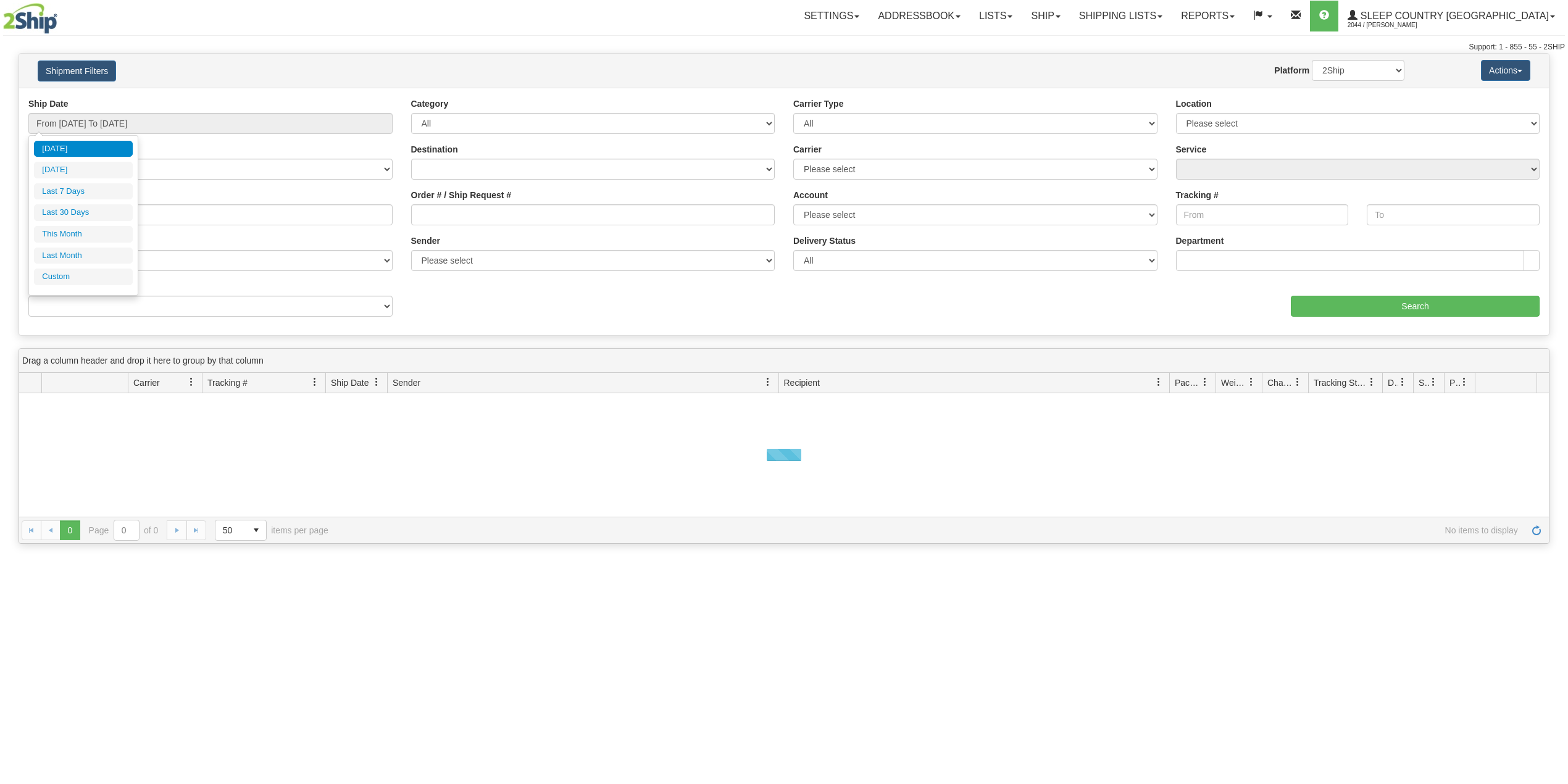
click at [91, 119] on input "From [DATE] To [DATE]" at bounding box center [211, 122] width 364 height 21
click at [86, 217] on li "Last 30 Days" at bounding box center [83, 212] width 99 height 17
type input "From [DATE] To [DATE]"
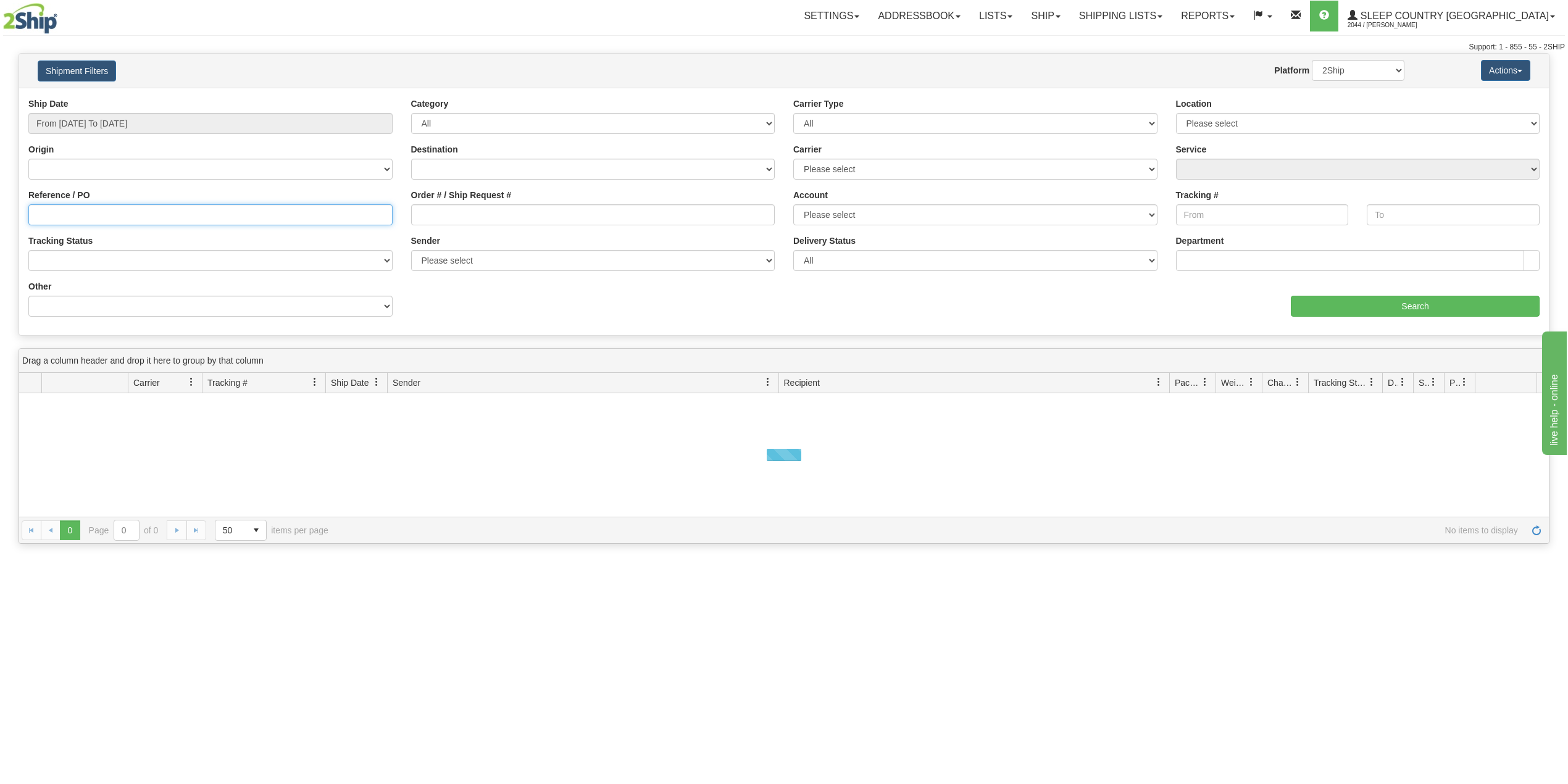
click at [88, 214] on input "Reference / PO" at bounding box center [211, 214] width 364 height 21
paste input "9002I018146"
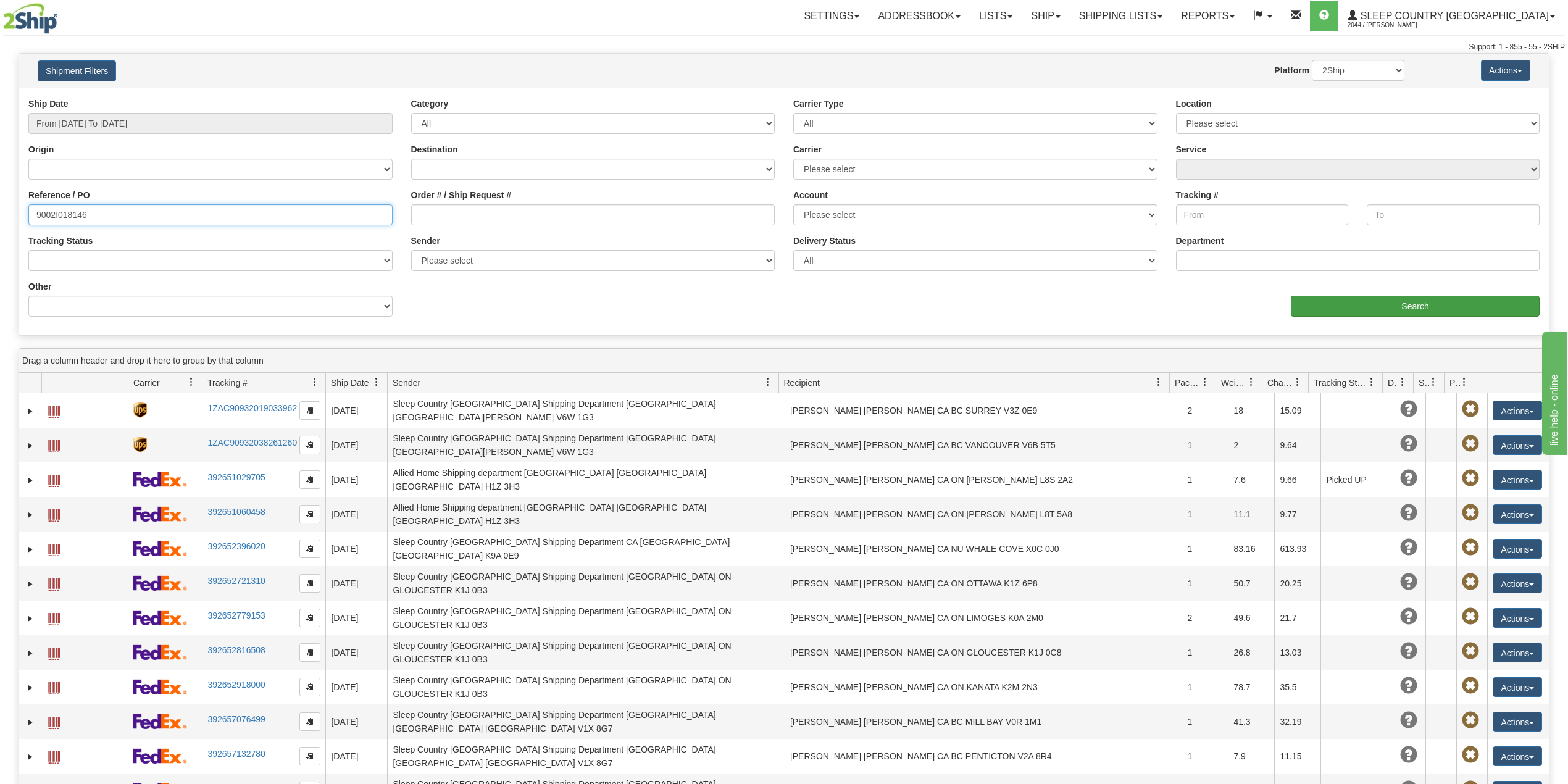
type input "9002I018146"
click at [1337, 306] on input "Search" at bounding box center [1415, 305] width 249 height 21
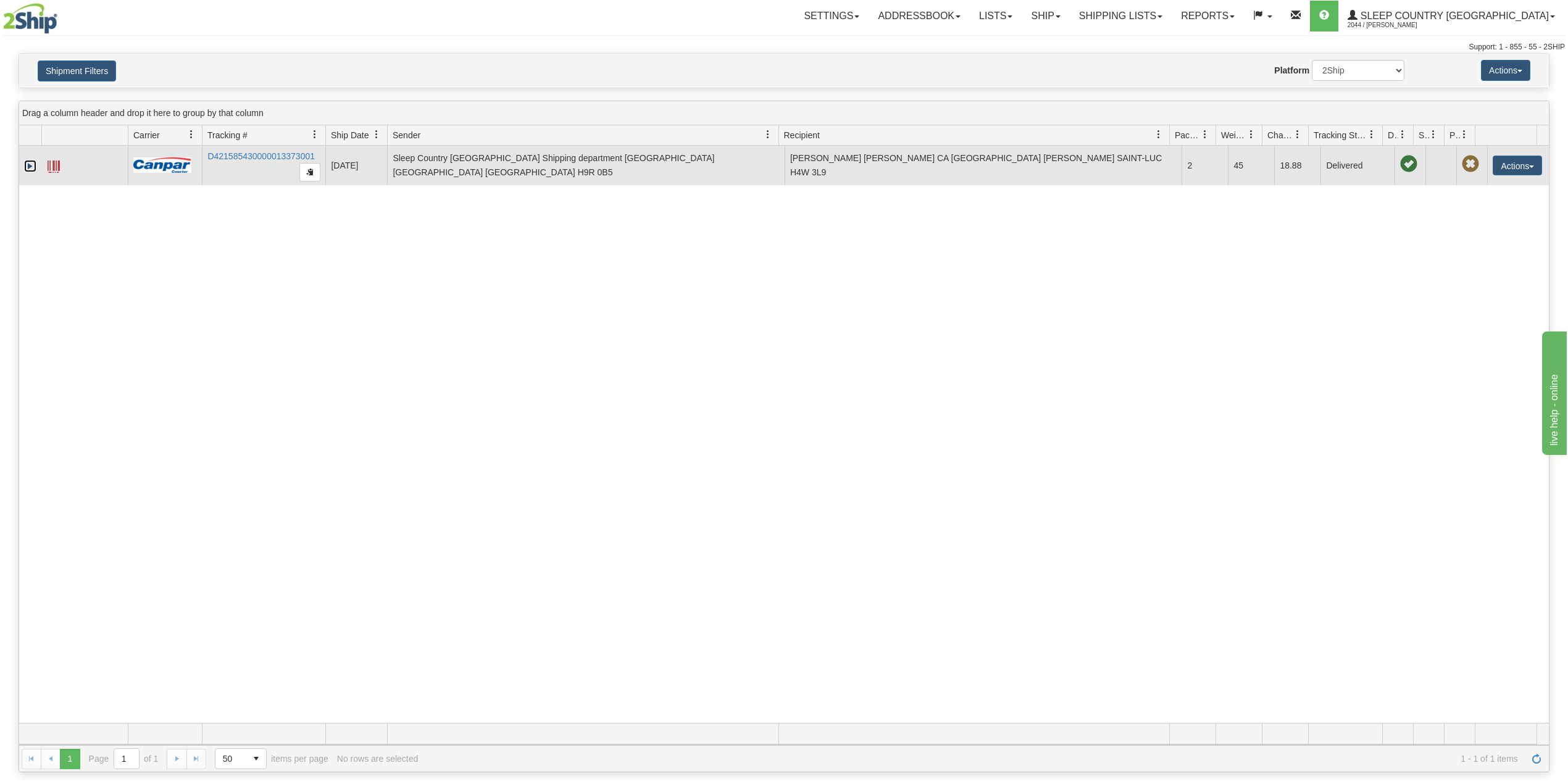
click at [34, 161] on link "Expand" at bounding box center [30, 165] width 13 height 13
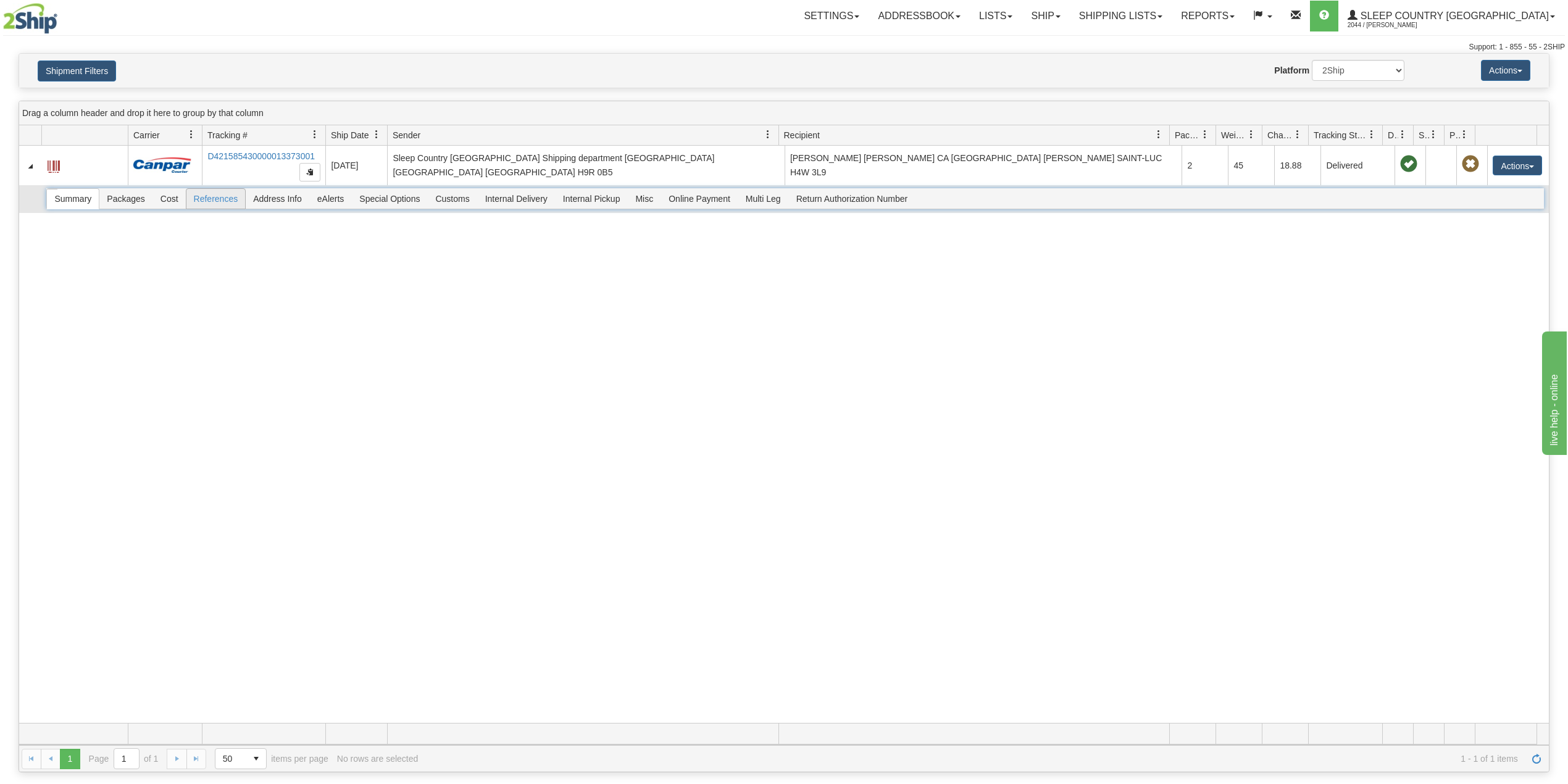
click at [227, 203] on span "References" at bounding box center [215, 199] width 60 height 20
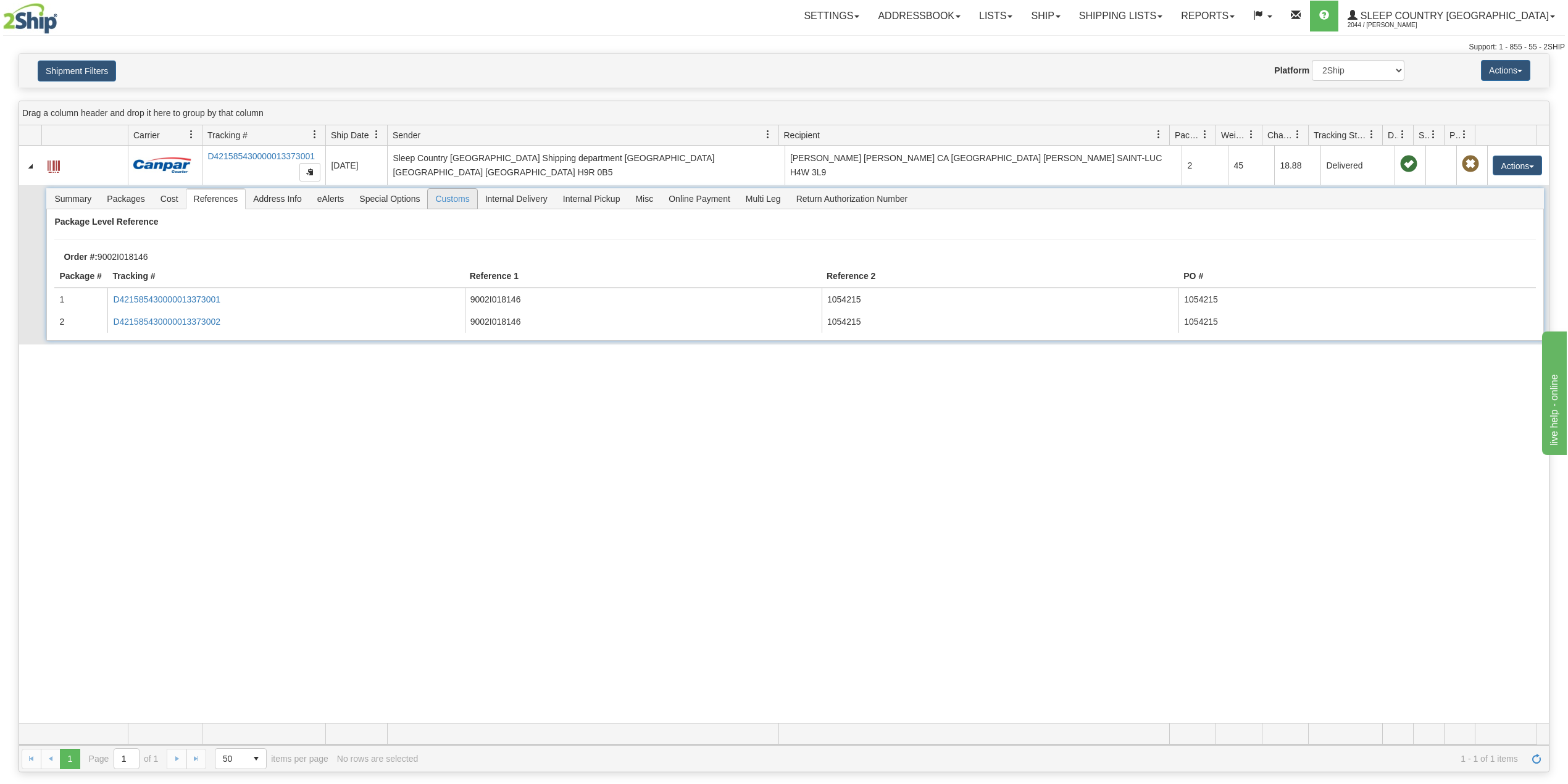
click at [460, 199] on span "Customs" at bounding box center [452, 199] width 49 height 20
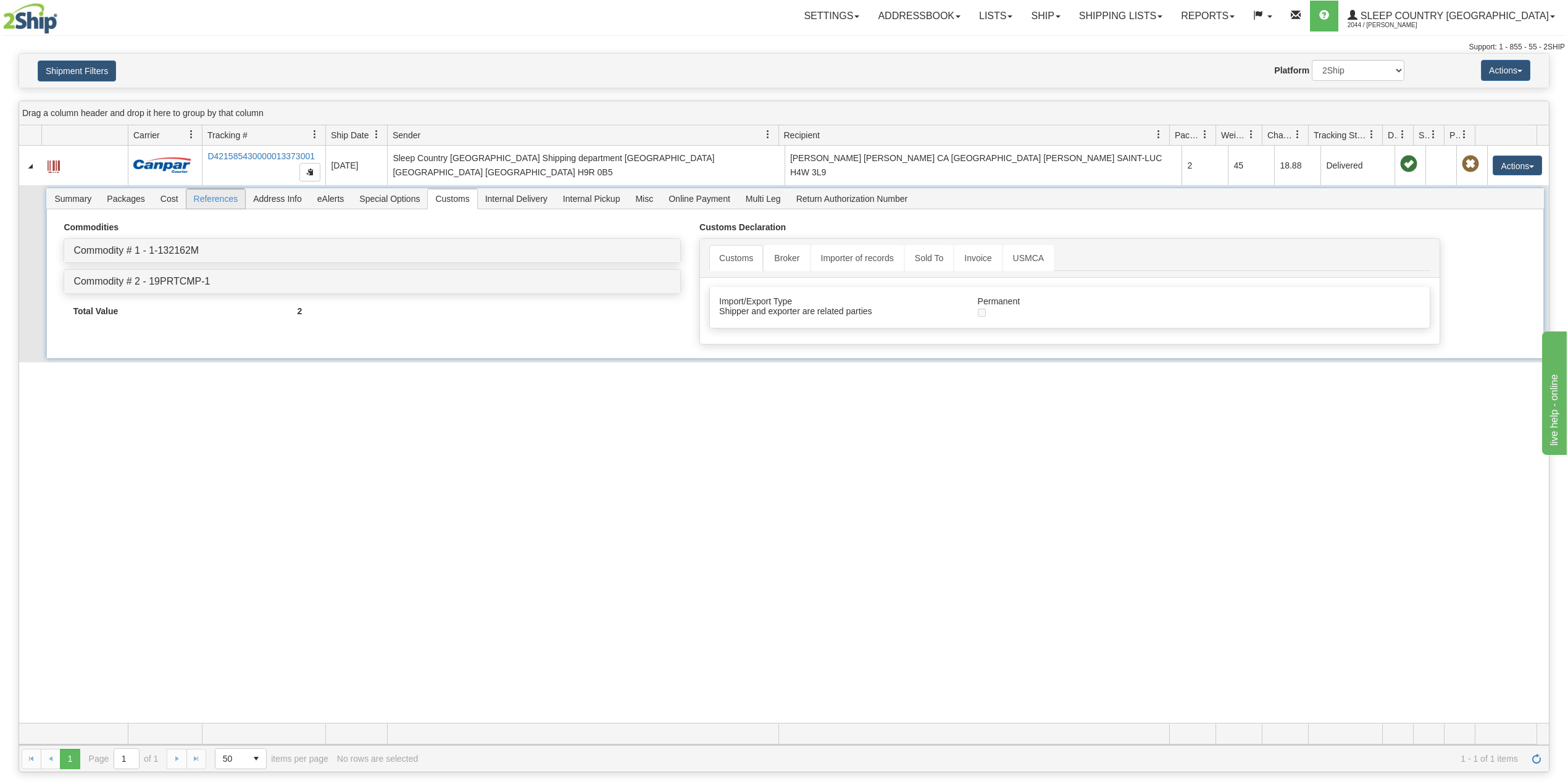
click at [216, 203] on span "References" at bounding box center [215, 199] width 60 height 20
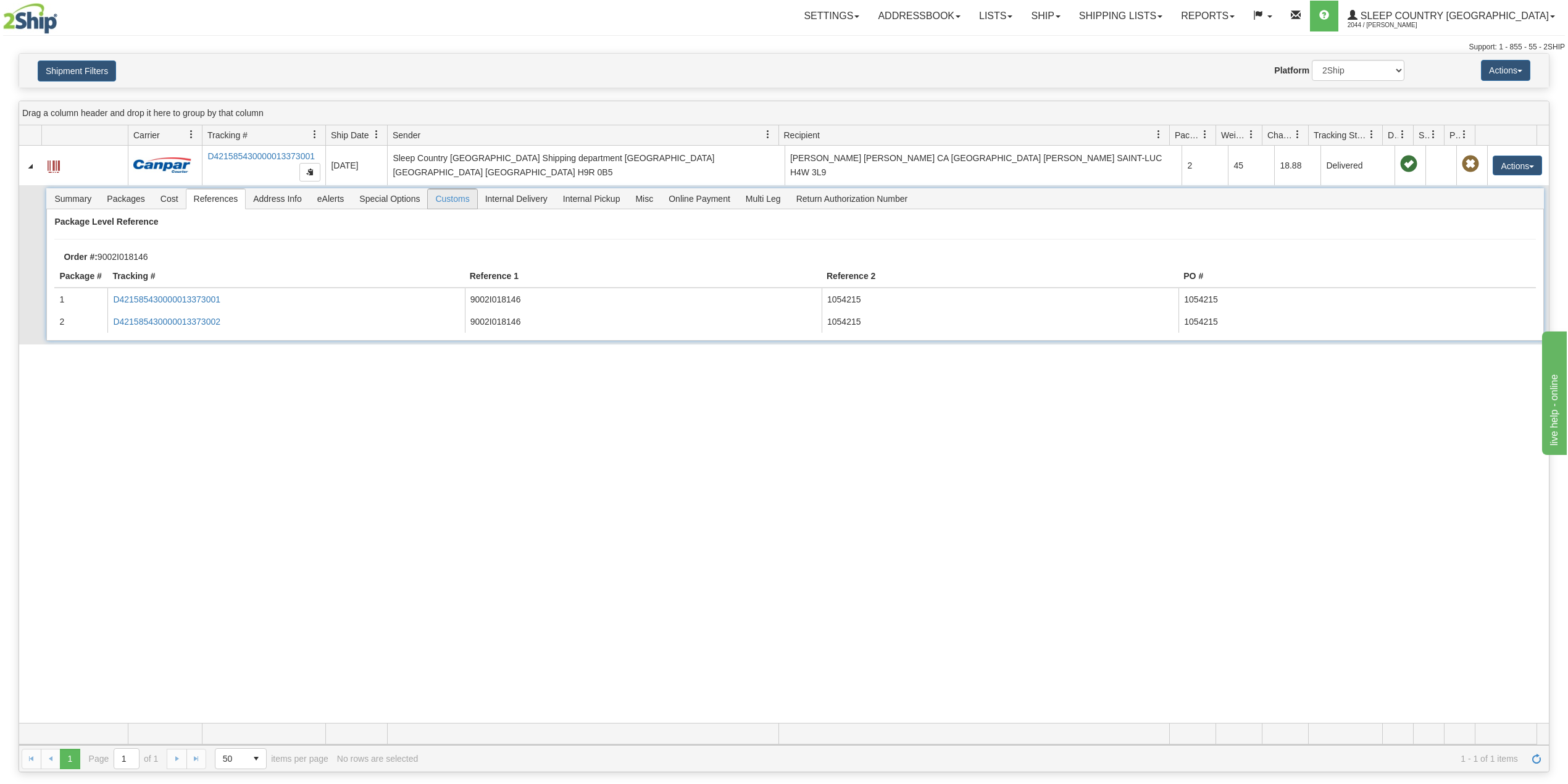
click at [465, 195] on span "Customs" at bounding box center [452, 199] width 49 height 20
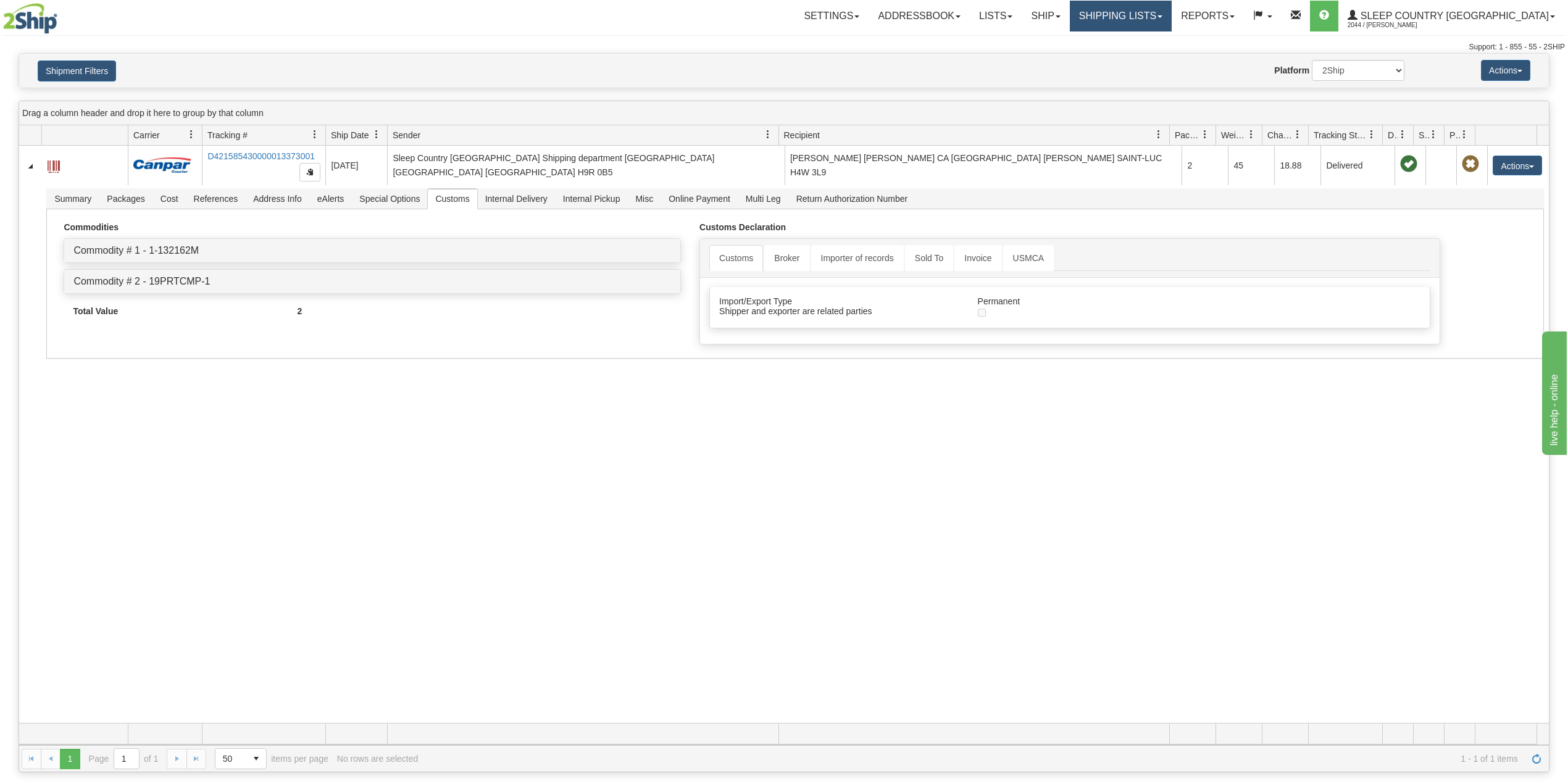
drag, startPoint x: 1176, startPoint y: 4, endPoint x: 1175, endPoint y: 16, distance: 12.0
click at [1171, 5] on link "Shipping lists" at bounding box center [1120, 17] width 102 height 31
click at [1149, 37] on link "Current Shipments" at bounding box center [1111, 43] width 120 height 16
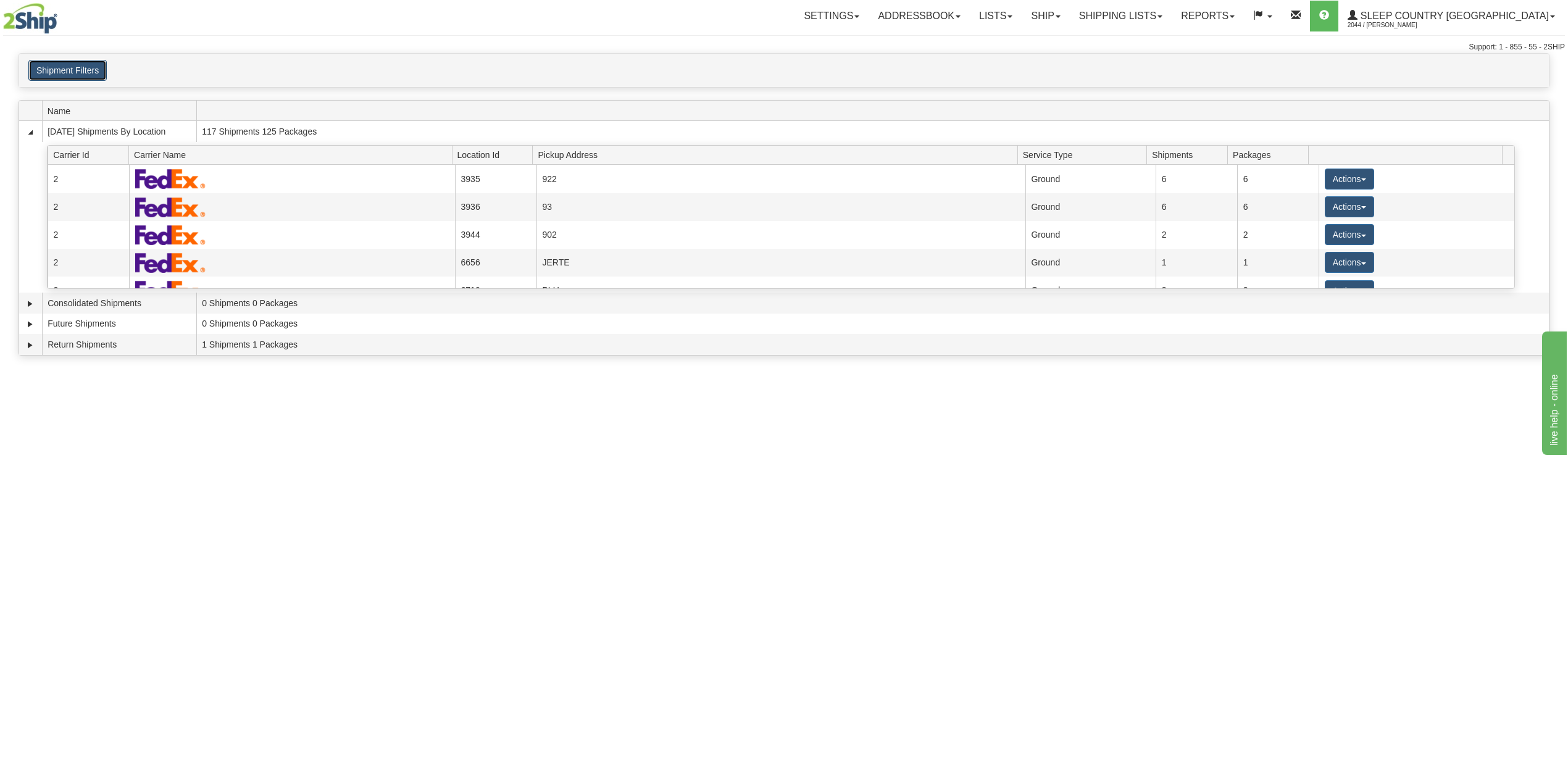
click at [54, 79] on button "Shipment Filters" at bounding box center [68, 69] width 78 height 21
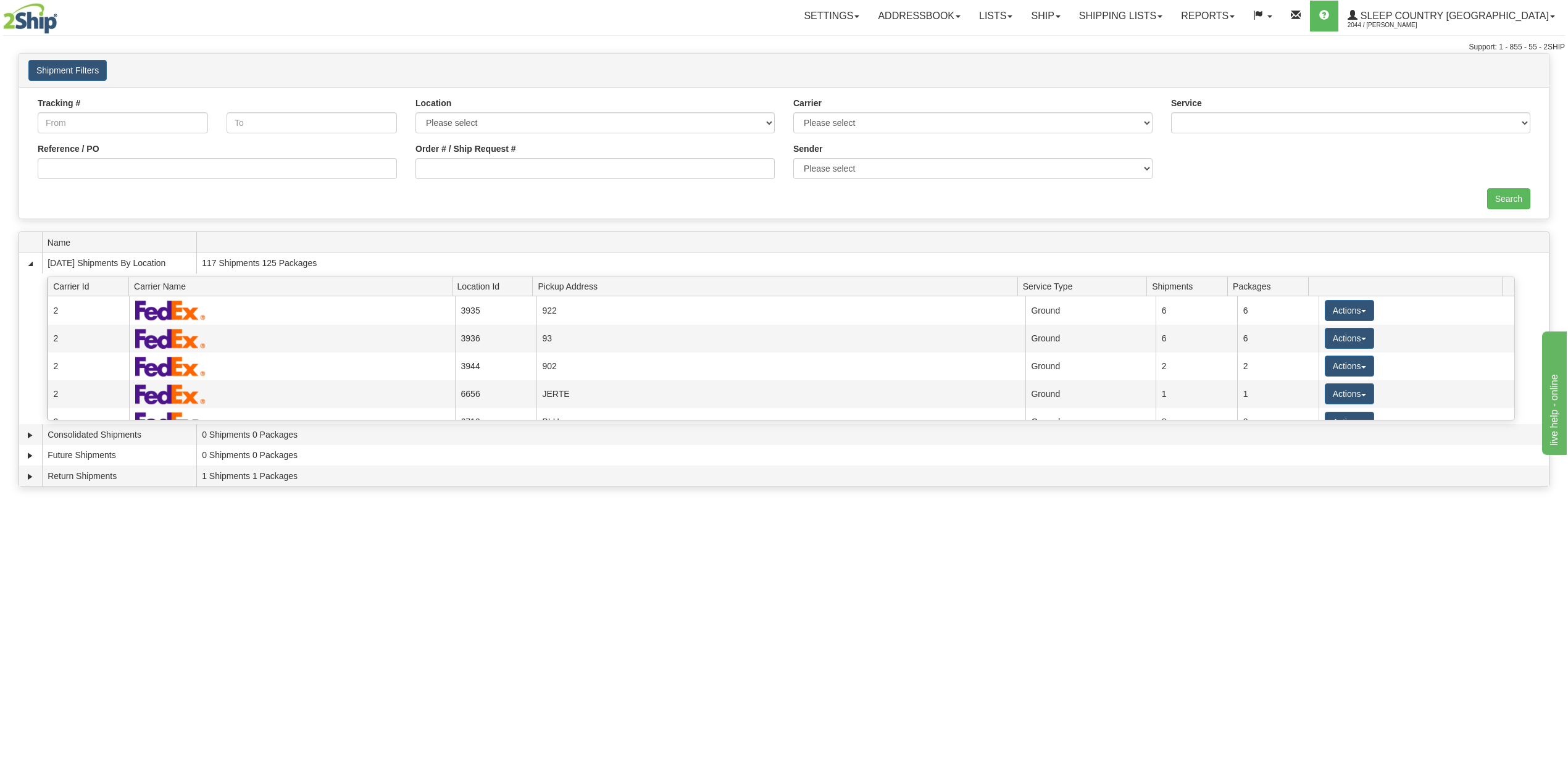
click at [260, 151] on div "Reference / PO" at bounding box center [216, 161] width 359 height 36
click at [256, 173] on input "Reference / PO" at bounding box center [216, 167] width 359 height 21
paste input "9002I018146"
type input "9002I018146"
click at [1500, 196] on input "Search" at bounding box center [1509, 198] width 43 height 21
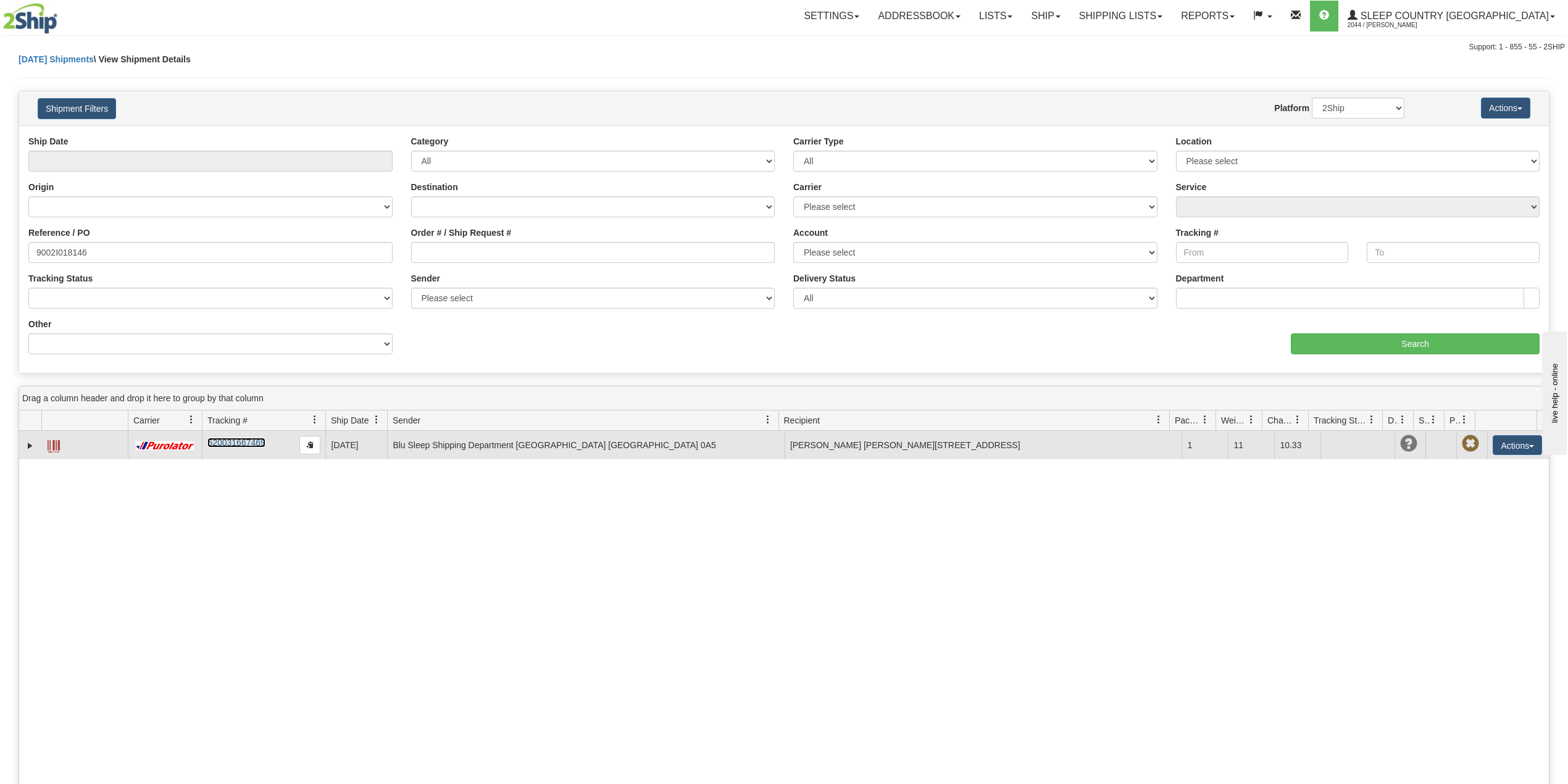
click at [233, 445] on link "520031667469" at bounding box center [236, 442] width 58 height 10
click at [30, 443] on link "Expand" at bounding box center [30, 445] width 13 height 13
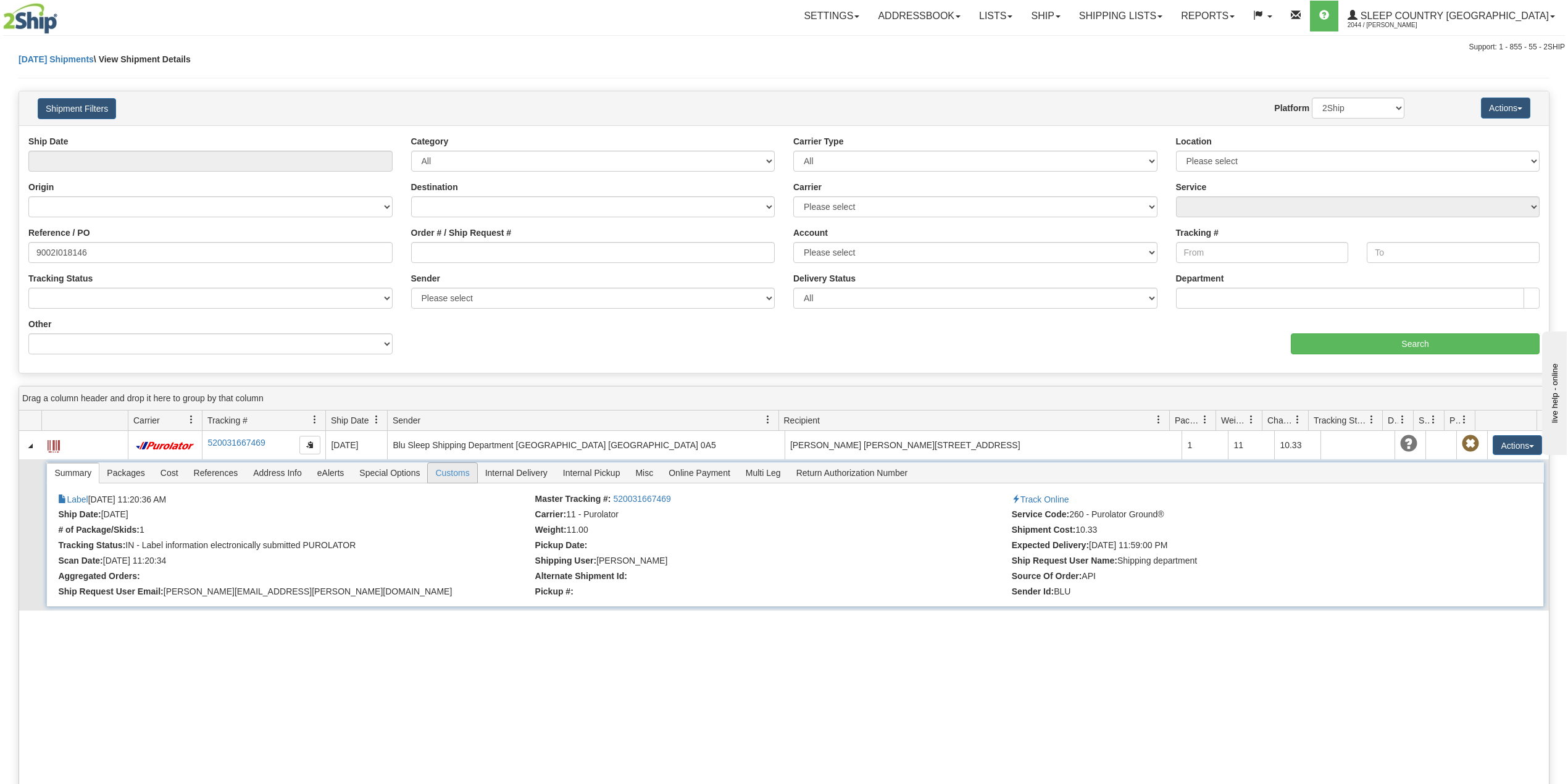
click at [458, 475] on span "Customs" at bounding box center [452, 473] width 49 height 20
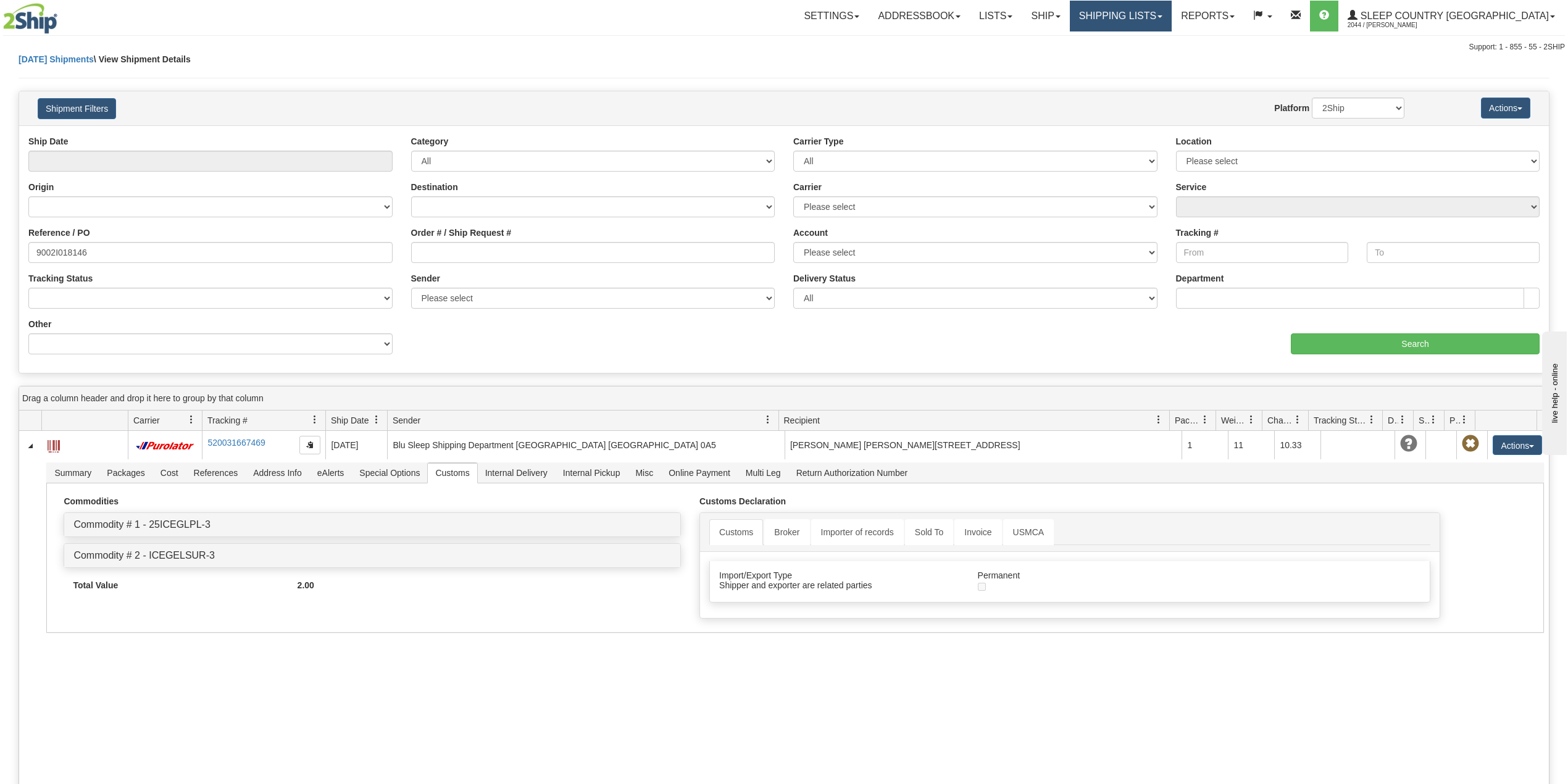
click at [1171, 19] on link "Shipping lists" at bounding box center [1120, 17] width 102 height 31
click at [1156, 53] on link "Search Shipment History" at bounding box center [1111, 59] width 120 height 16
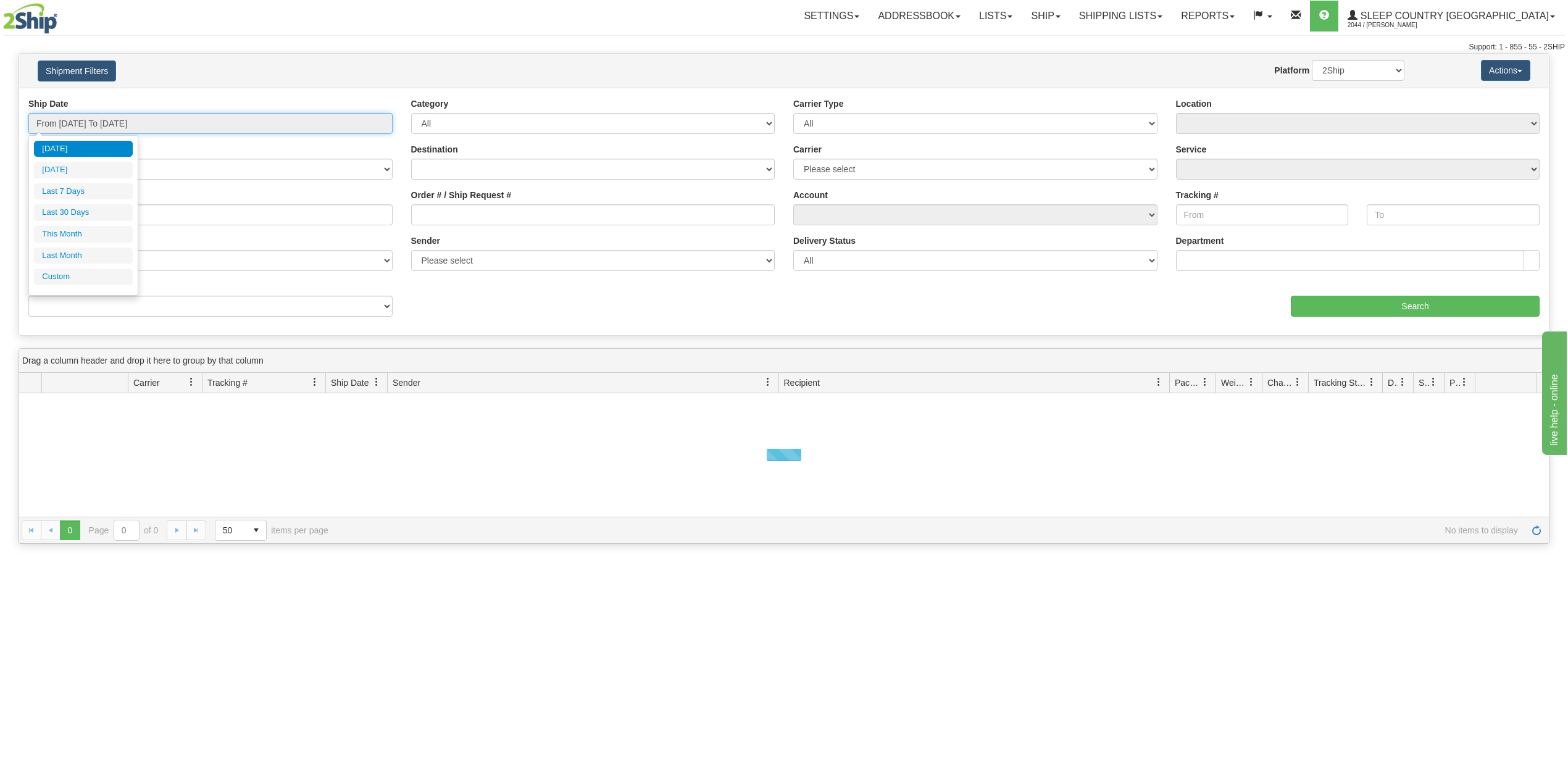
click at [92, 116] on input "From [DATE] To [DATE]" at bounding box center [211, 122] width 364 height 21
click at [86, 218] on li "Last 30 Days" at bounding box center [83, 212] width 99 height 17
type input "From [DATE] To [DATE]"
click at [90, 235] on label "Tracking Status" at bounding box center [61, 241] width 65 height 13
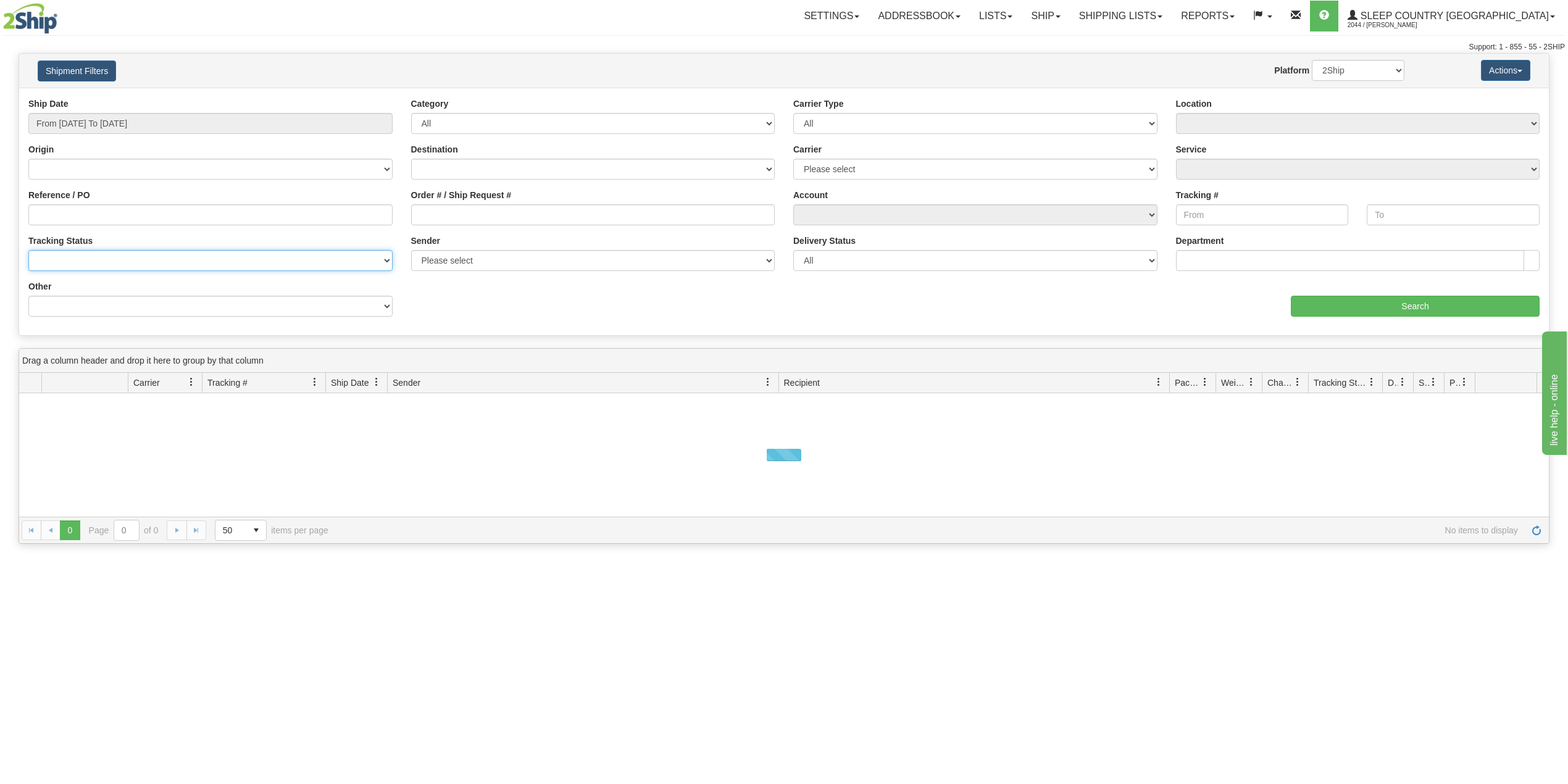
click at [90, 250] on select "No Tracking Info Delivered In Transit Out For Delivery Exception Partial Delive…" at bounding box center [211, 259] width 364 height 21
click at [93, 218] on input "Reference / PO" at bounding box center [211, 214] width 364 height 21
paste input "9000H995140"
type input "9000H995140"
drag, startPoint x: 1354, startPoint y: 65, endPoint x: 1354, endPoint y: 79, distance: 14.0
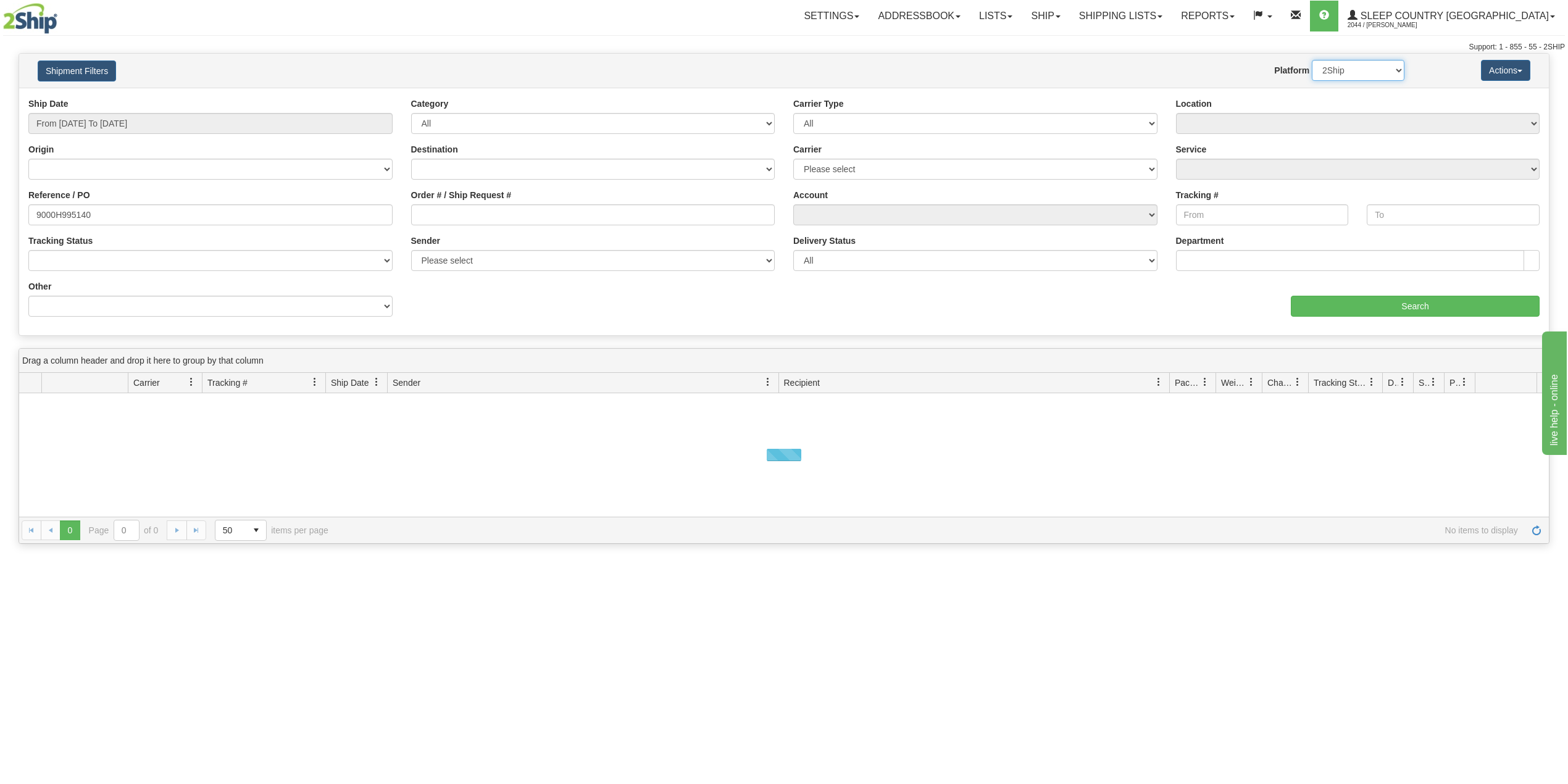
click at [1354, 65] on select "2Ship Imported" at bounding box center [1358, 69] width 93 height 21
select select "1"
click at [1312, 60] on select "2Ship Imported" at bounding box center [1358, 69] width 93 height 21
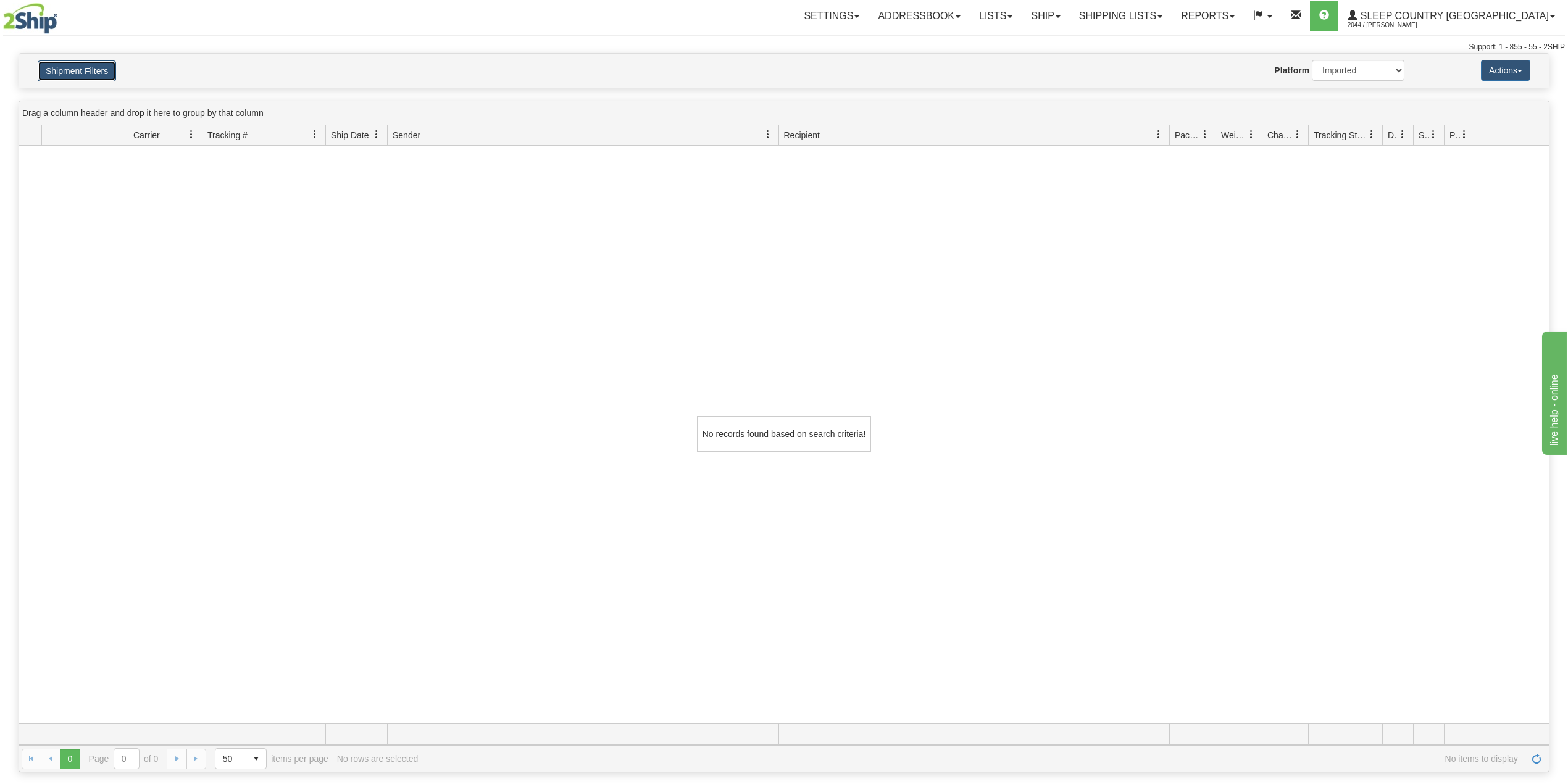
click at [93, 63] on button "Shipment Filters" at bounding box center [76, 70] width 78 height 21
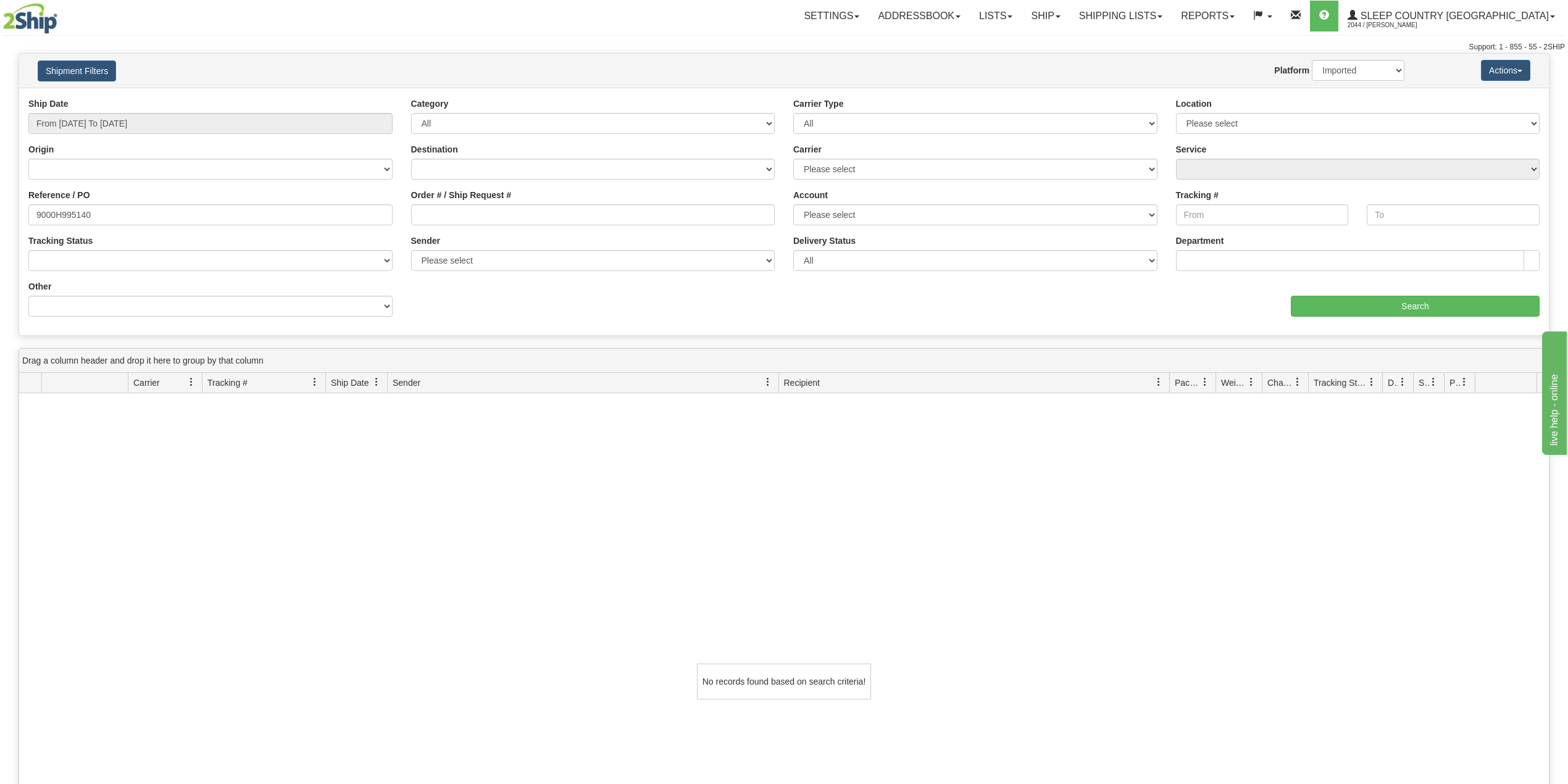
click at [113, 201] on div "Reference / PO 9000H995140" at bounding box center [211, 207] width 364 height 36
click at [114, 209] on input "9000H995140" at bounding box center [211, 214] width 364 height 21
click at [126, 127] on input "From [DATE] To [DATE]" at bounding box center [211, 122] width 364 height 21
type input "[DATE]"
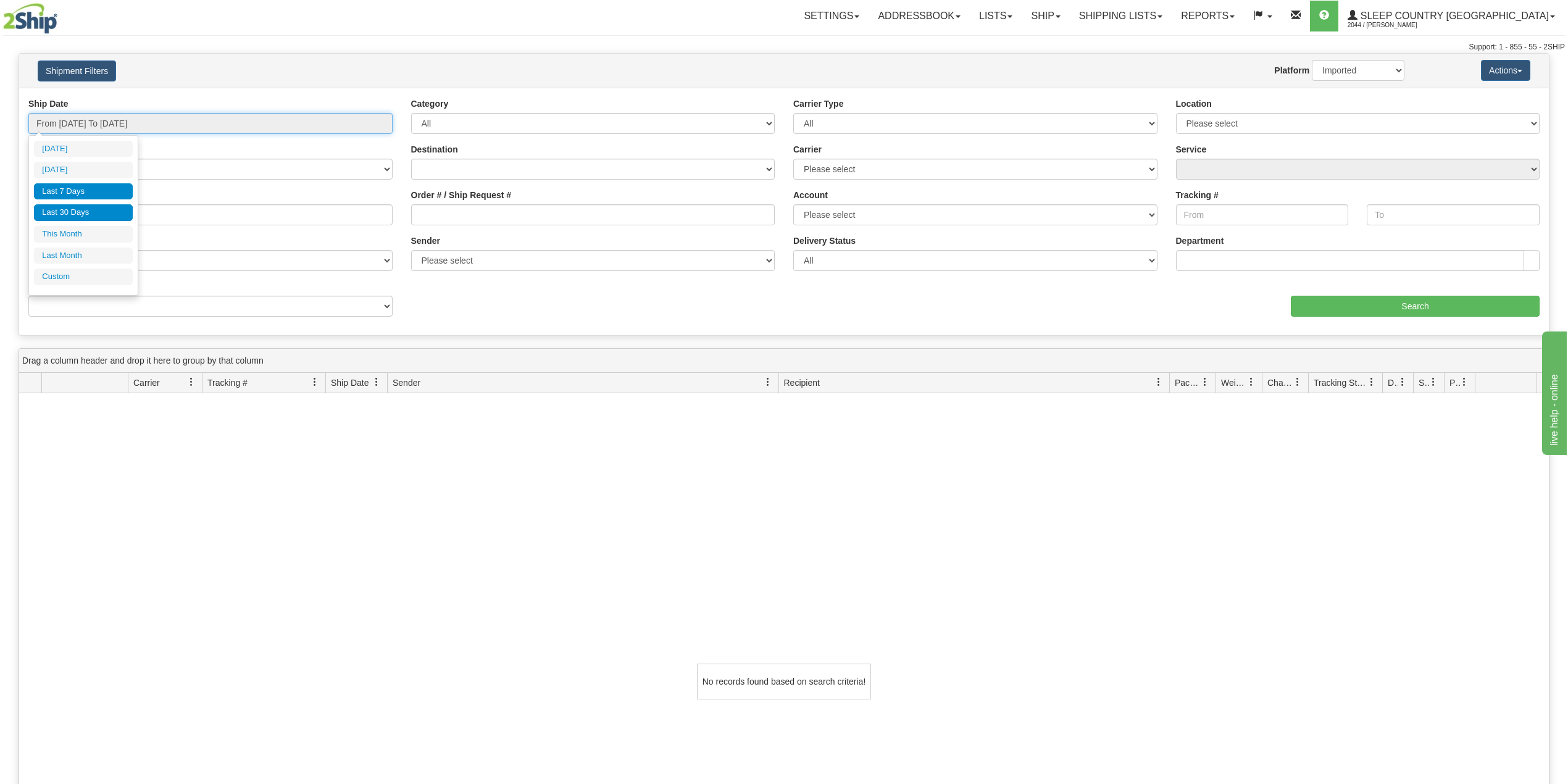
type input "[DATE]"
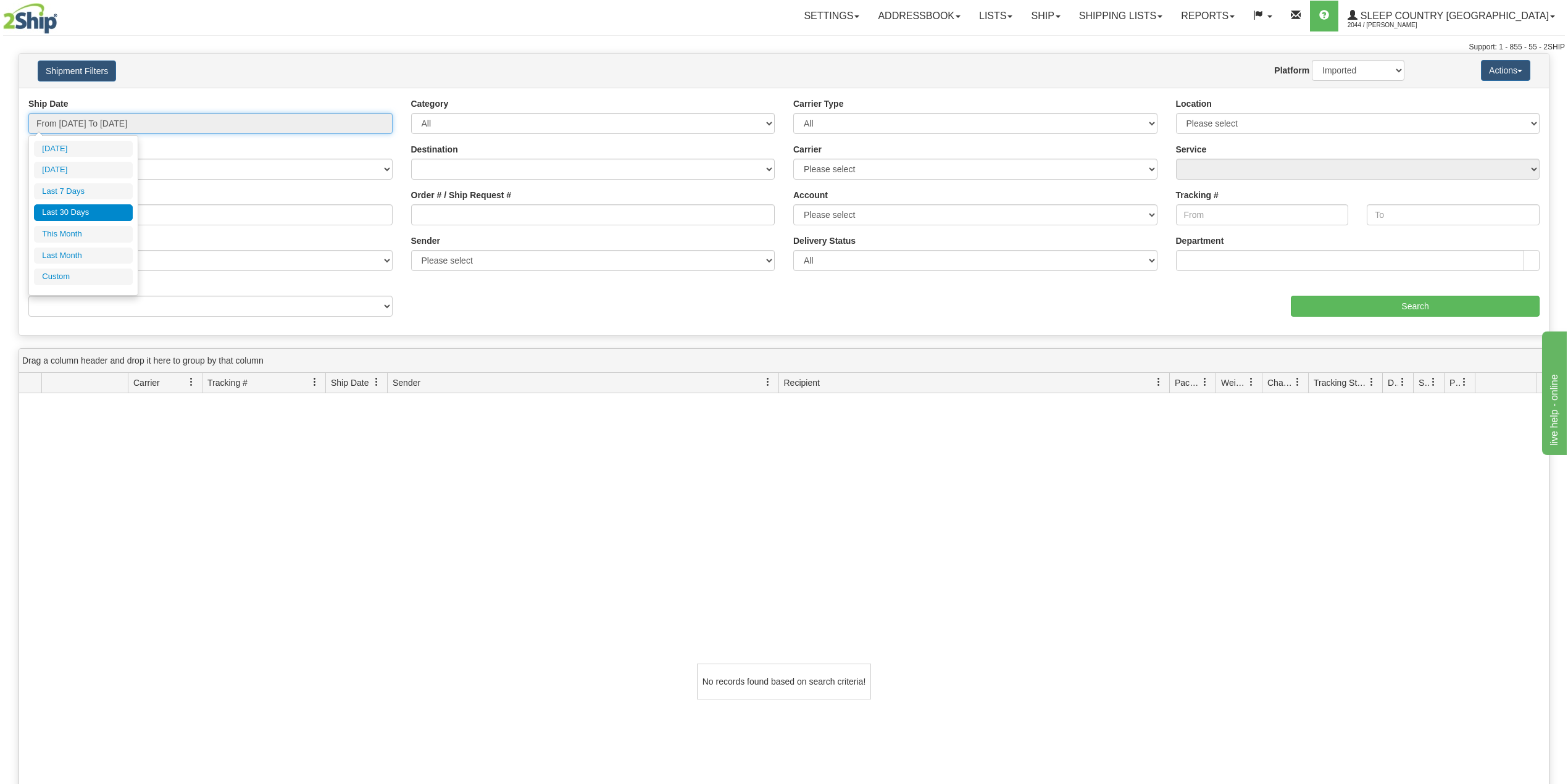
type input "[DATE]"
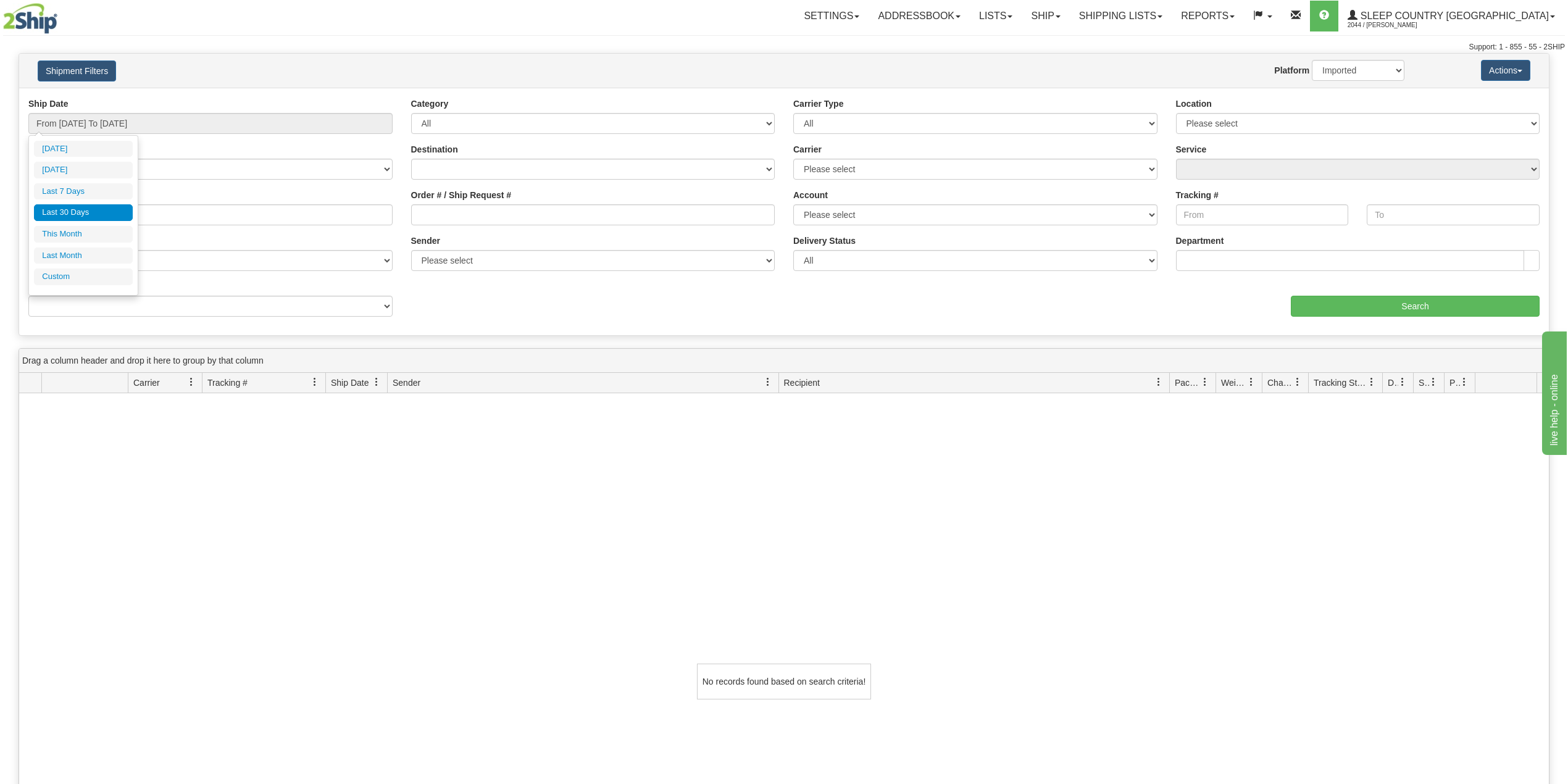
drag, startPoint x: 89, startPoint y: 275, endPoint x: 134, endPoint y: 241, distance: 56.4
click at [89, 275] on li "Custom" at bounding box center [83, 276] width 99 height 17
type input "[DATE]"
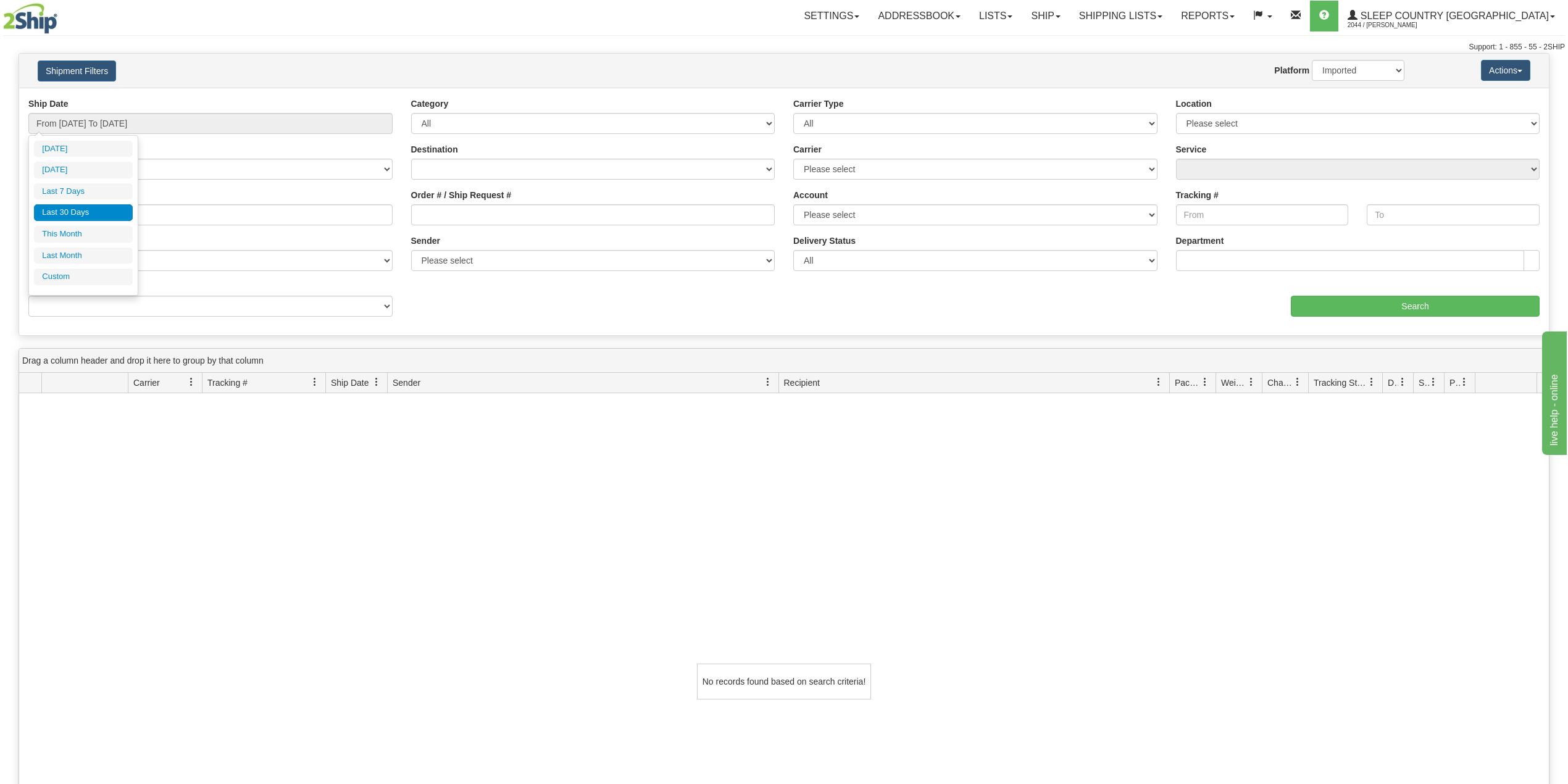
type input "[DATE]"
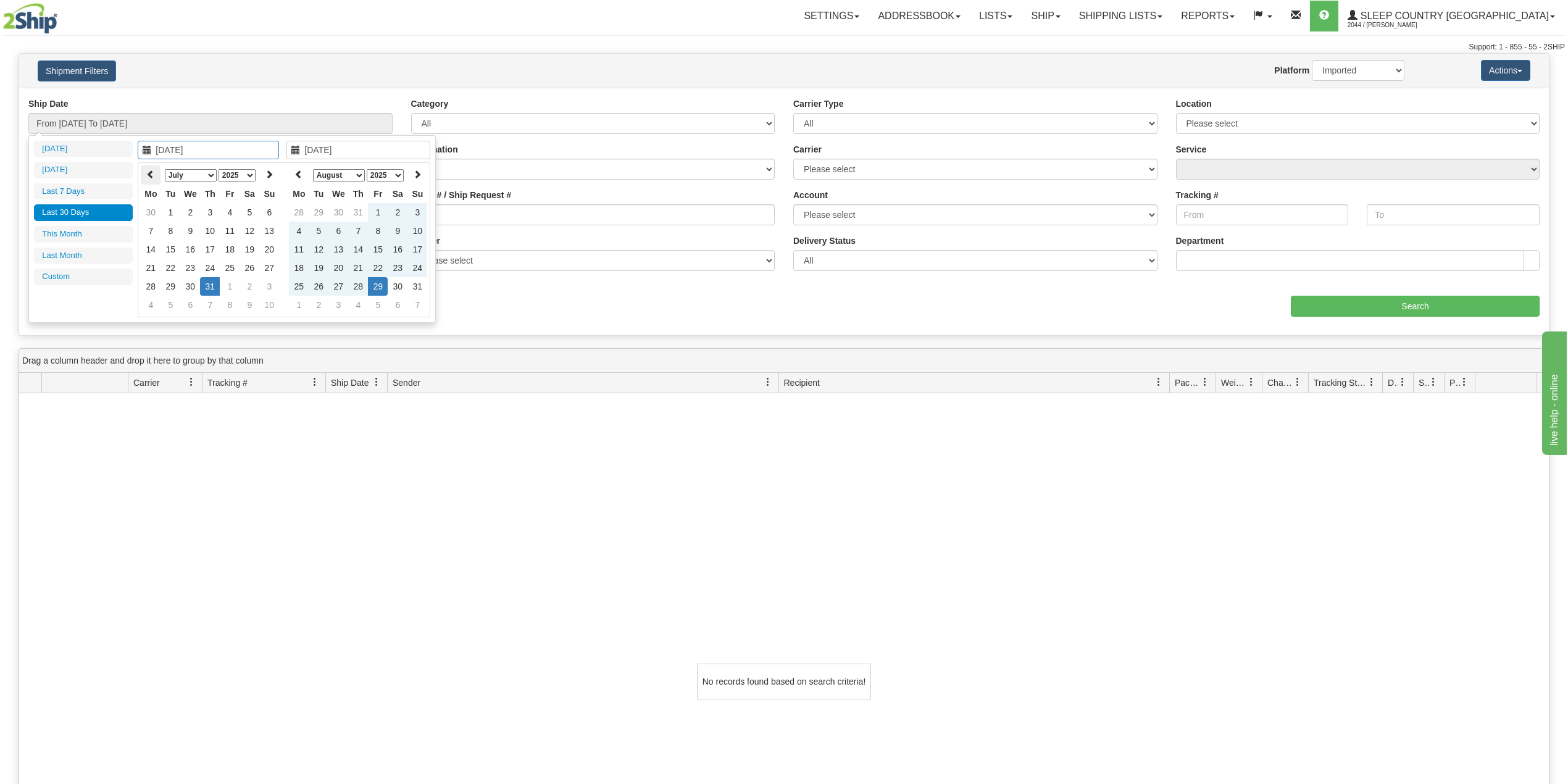
click at [156, 173] on th at bounding box center [151, 175] width 20 height 20
type input "[DATE]"
click at [213, 208] on td "1" at bounding box center [210, 211] width 20 height 19
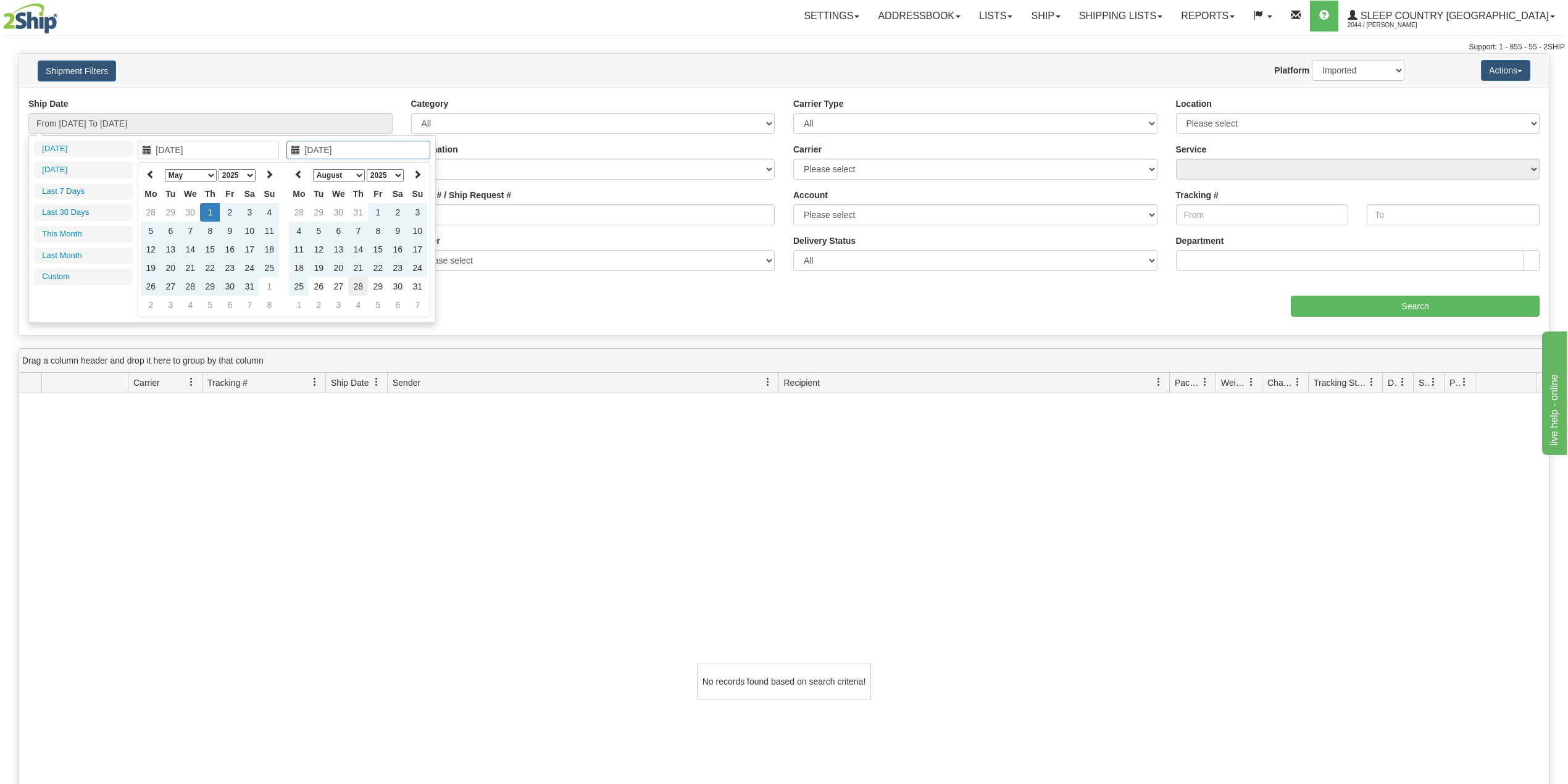
type input "[DATE]"
click at [359, 285] on td "28" at bounding box center [358, 286] width 20 height 19
type input "From [DATE] To [DATE]"
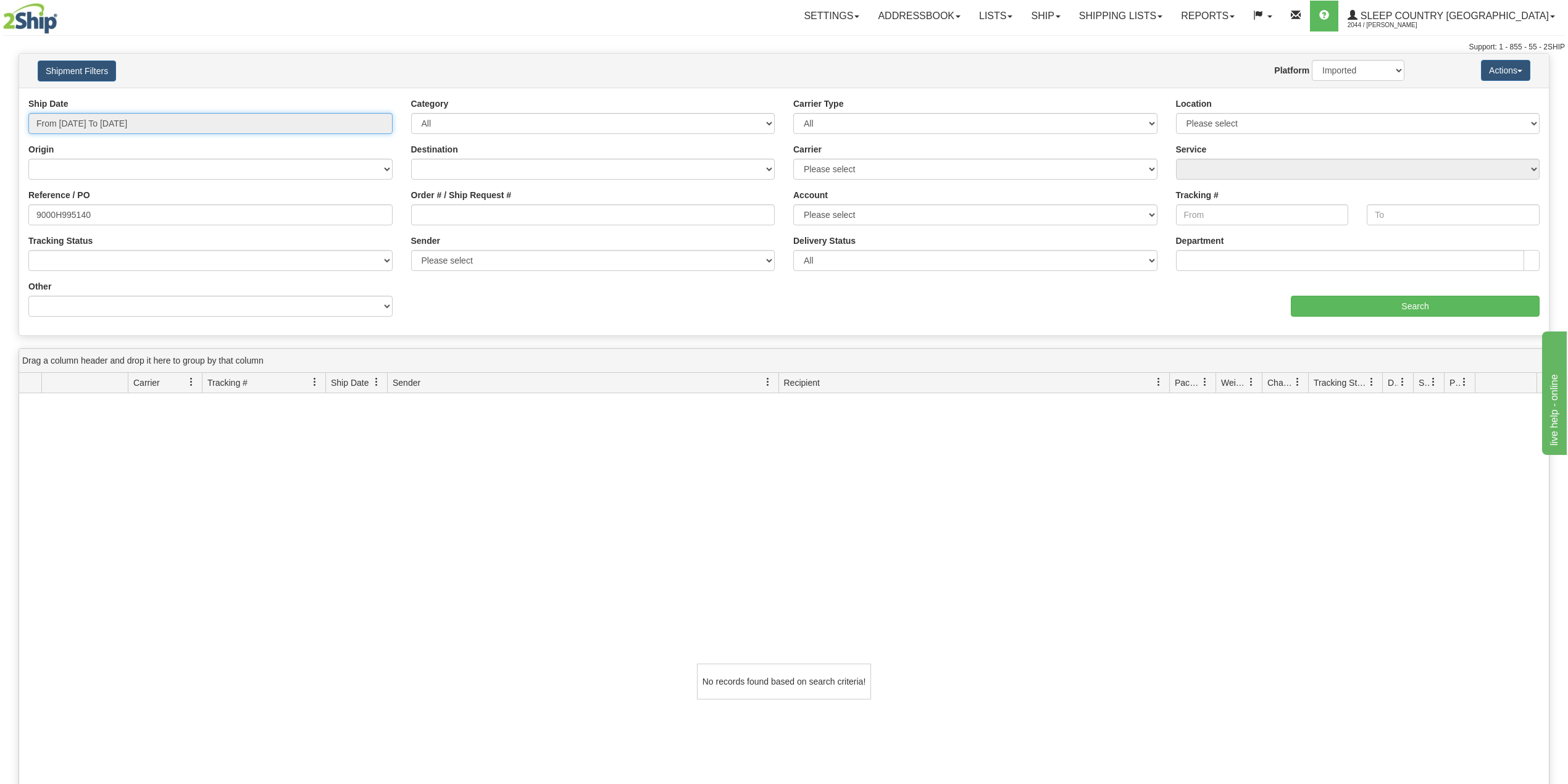
click at [156, 119] on input "From [DATE] To [DATE]" at bounding box center [211, 122] width 364 height 21
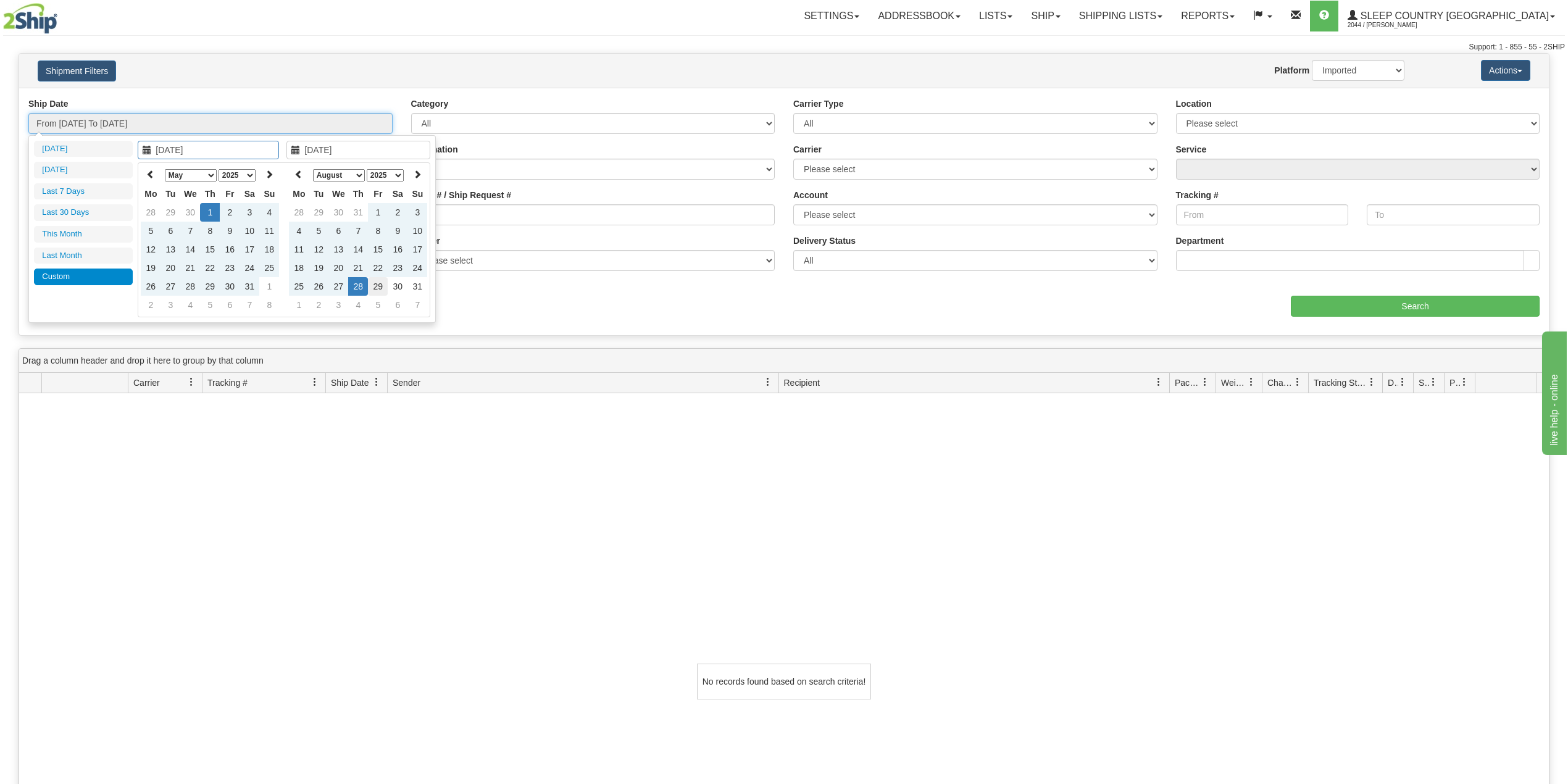
type input "[DATE]"
click at [377, 284] on td "29" at bounding box center [378, 286] width 20 height 19
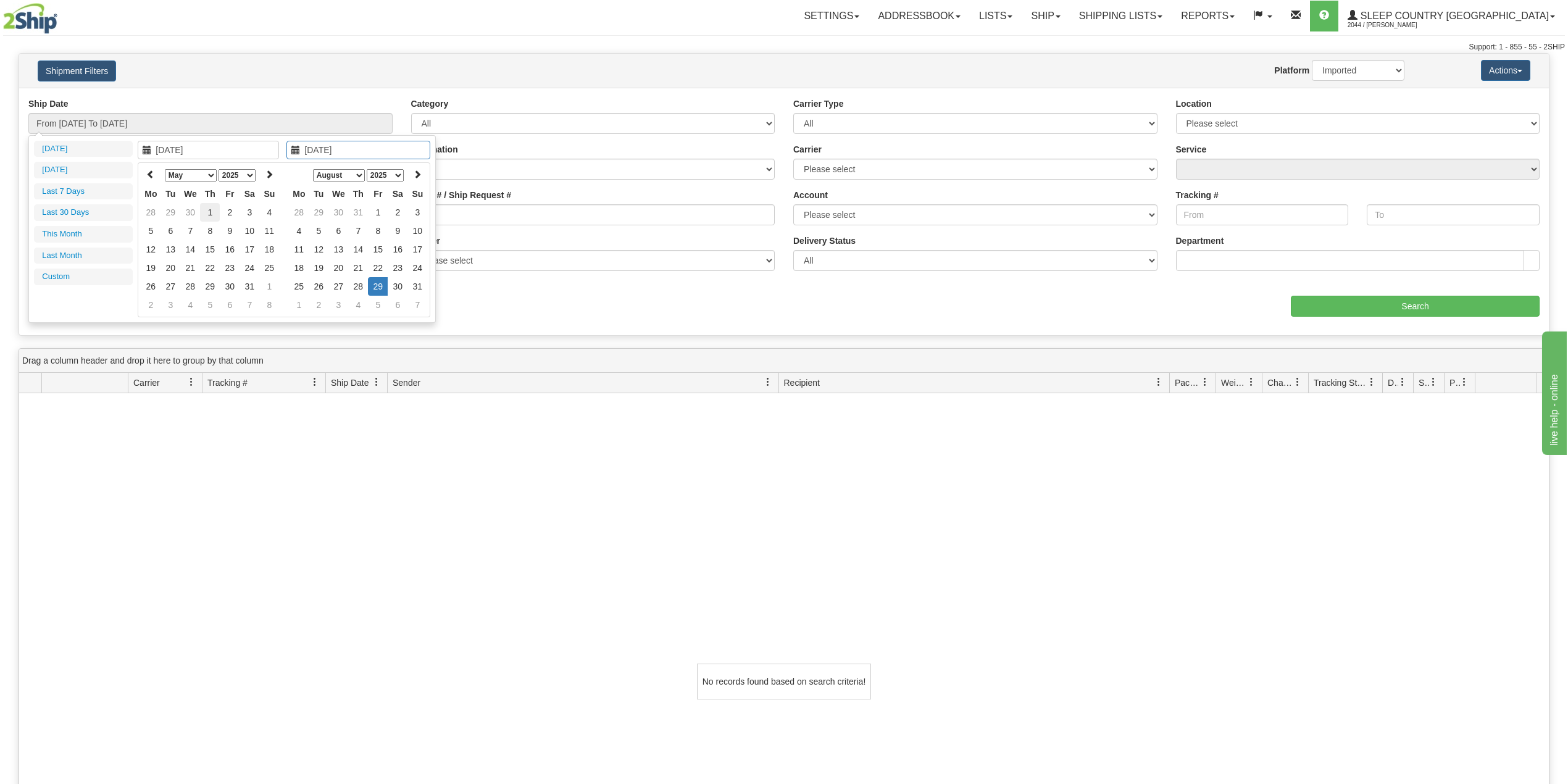
type input "[DATE]"
click at [210, 209] on td "1" at bounding box center [210, 211] width 20 height 19
type input "[DATE]"
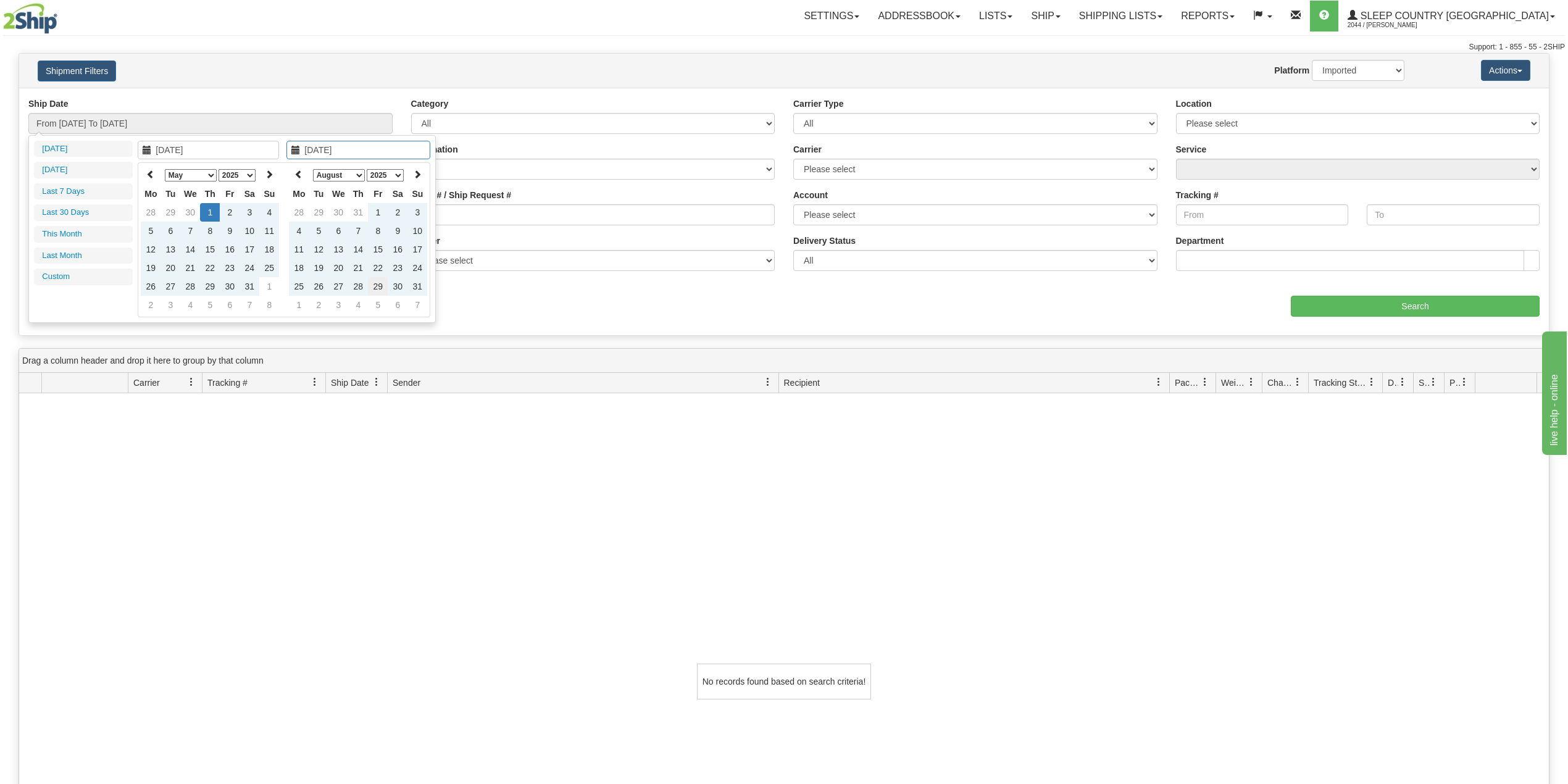
type input "[DATE]"
click at [381, 285] on td "29" at bounding box center [378, 286] width 20 height 19
type input "From [DATE] To [DATE]"
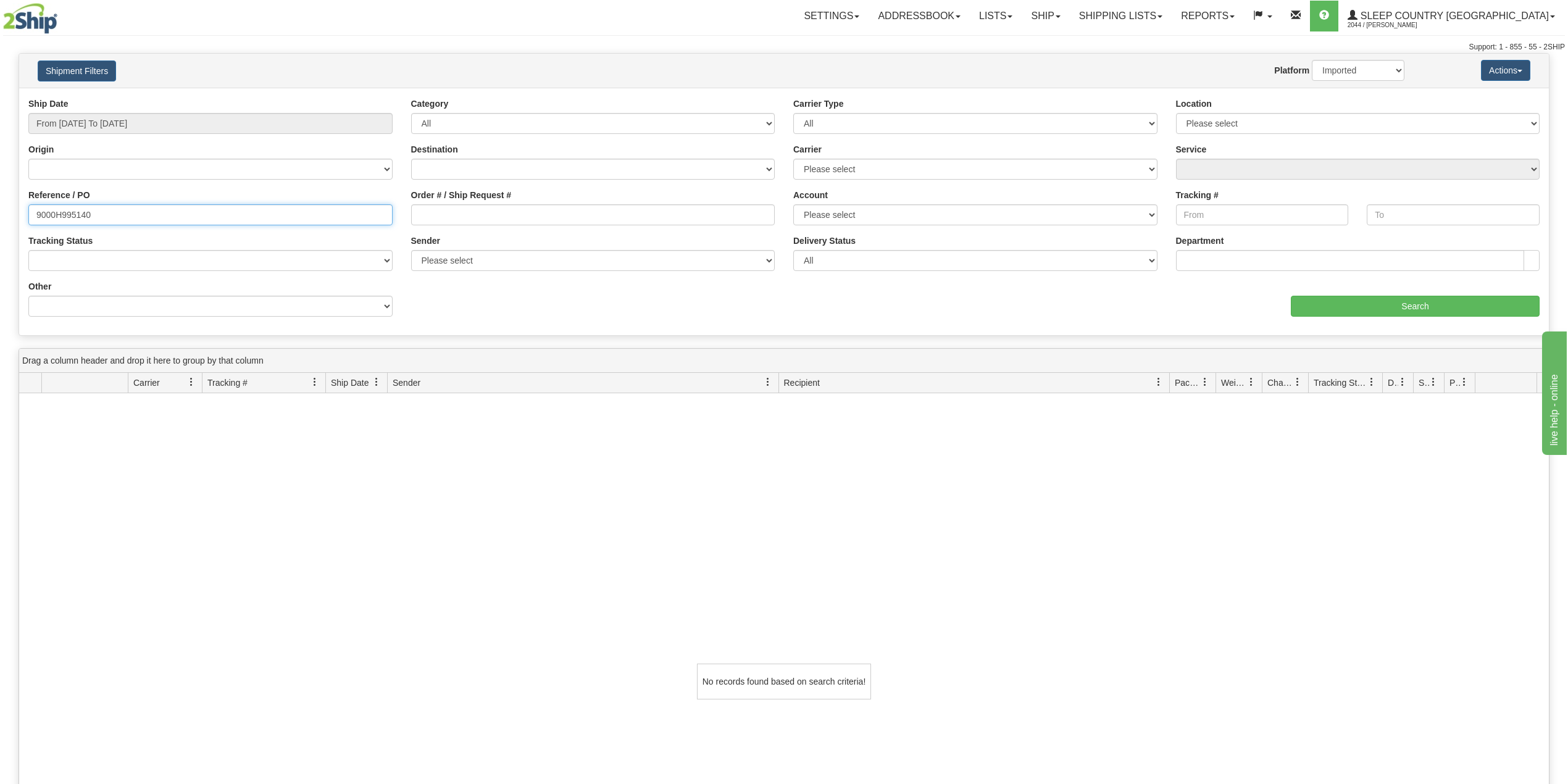
click at [115, 220] on input "9000H995140" at bounding box center [211, 214] width 364 height 21
click at [148, 217] on input "9000H995140" at bounding box center [211, 214] width 364 height 21
click at [189, 221] on input "9000H995140" at bounding box center [211, 214] width 364 height 21
click at [1334, 306] on input "Search" at bounding box center [1415, 305] width 249 height 21
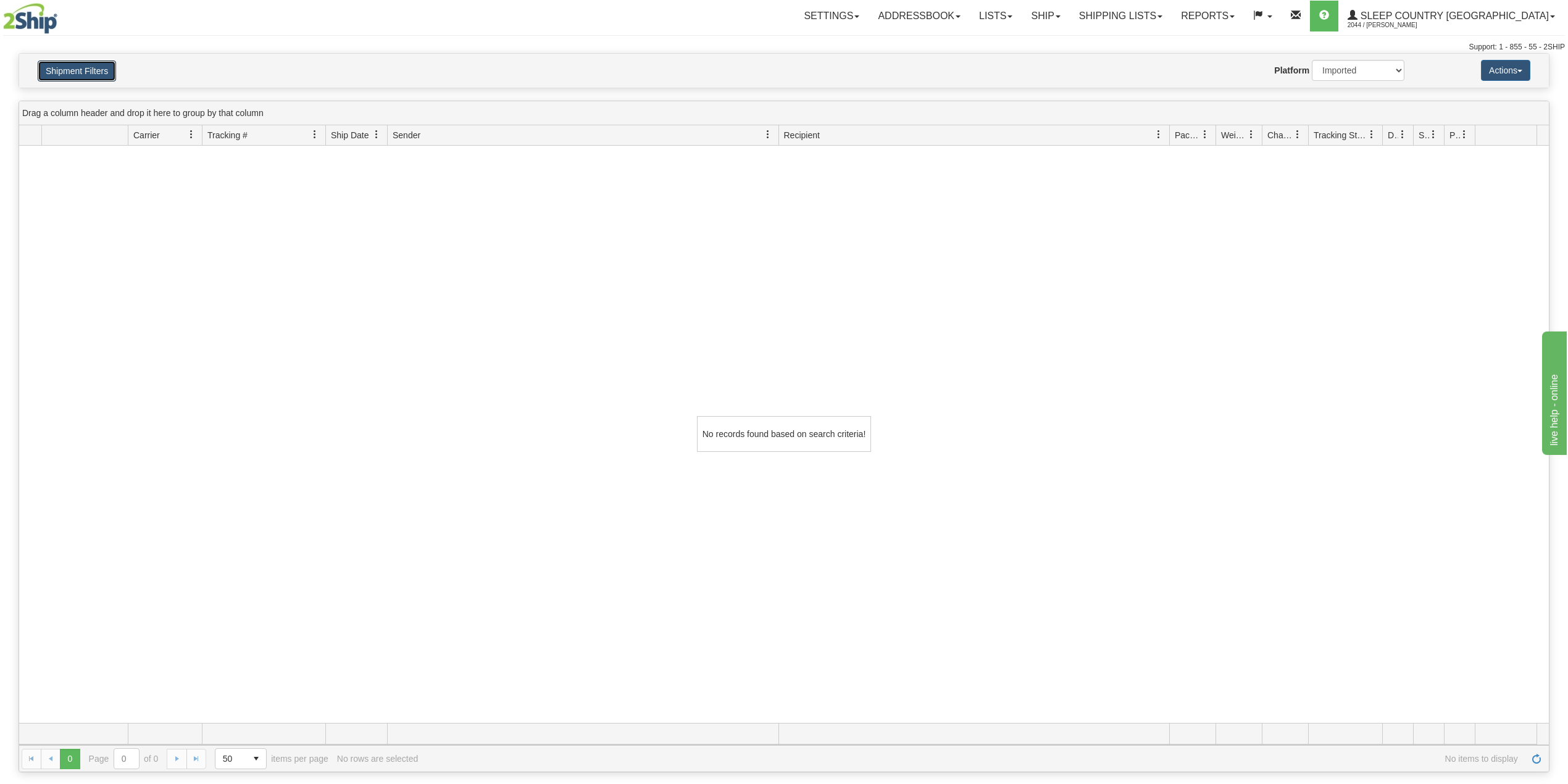
drag, startPoint x: 99, startPoint y: 66, endPoint x: 150, endPoint y: 67, distance: 51.0
click at [99, 65] on button "Shipment Filters" at bounding box center [76, 70] width 78 height 21
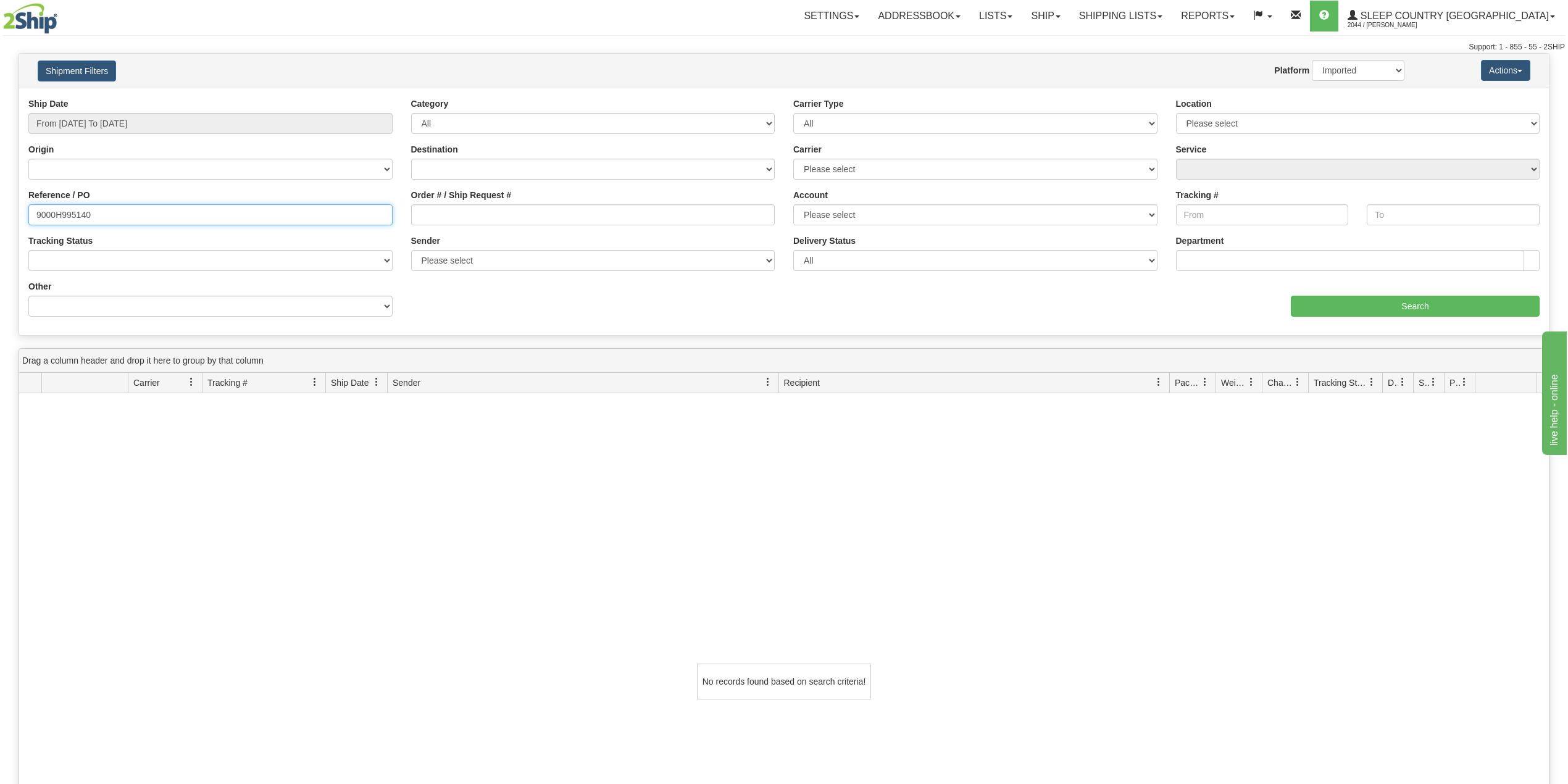
drag, startPoint x: 112, startPoint y: 220, endPoint x: 0, endPoint y: 208, distance: 112.6
click at [0, 208] on div "Please wait... × Confirm Delete Delete Cancel × Confirm Delete Yes No Cancel × …" at bounding box center [784, 535] width 1568 height 966
click at [74, 210] on input "9000H995140" at bounding box center [211, 214] width 364 height 21
click at [72, 210] on input "9000H995140" at bounding box center [211, 214] width 364 height 21
type input "9000H995140"
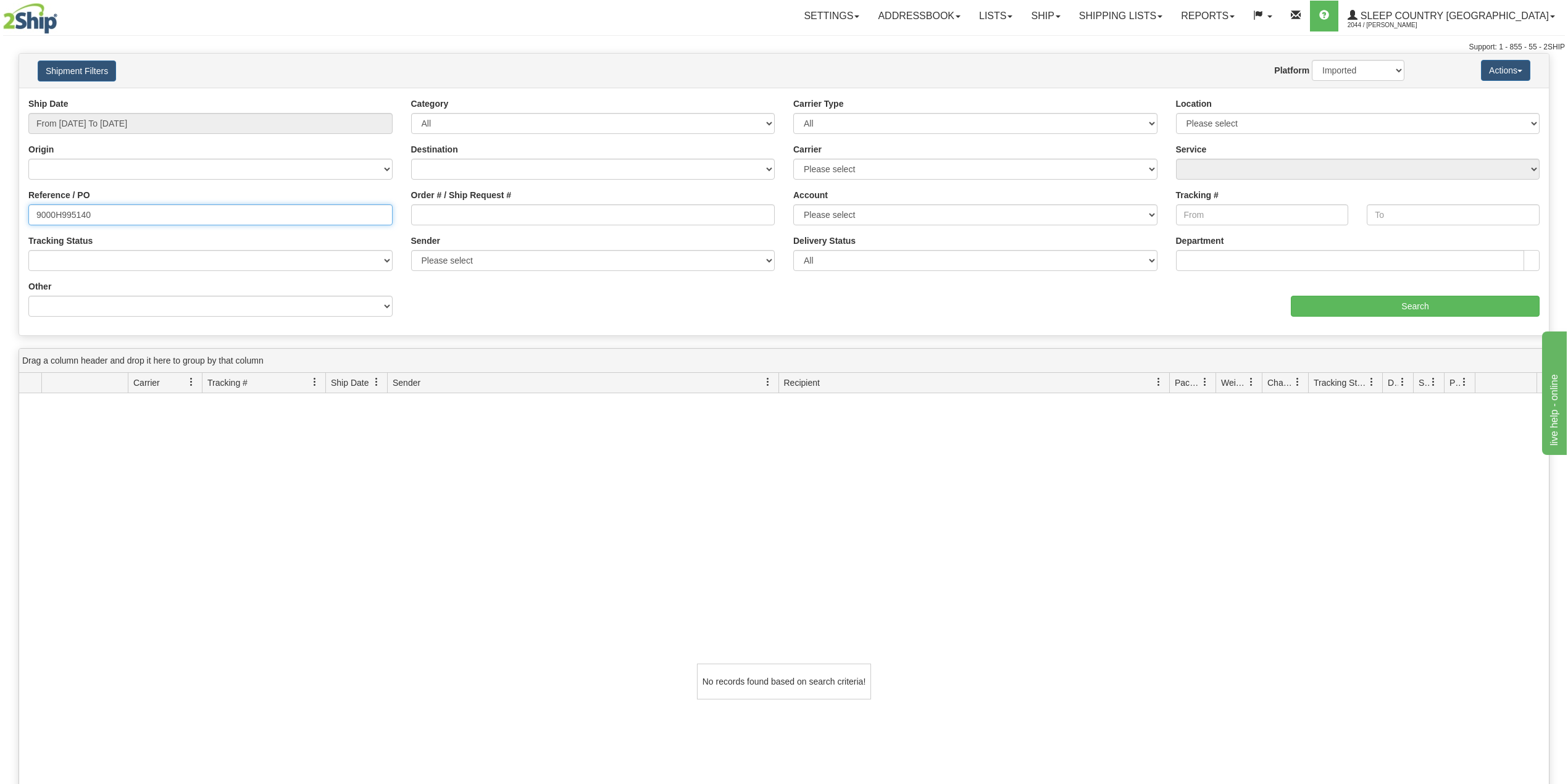
drag, startPoint x: 107, startPoint y: 218, endPoint x: 5, endPoint y: 212, distance: 102.2
click at [5, 212] on div "Please wait... × Confirm Delete Delete Cancel × Confirm Delete Yes No Cancel × …" at bounding box center [784, 535] width 1568 height 966
click at [155, 217] on input "Reference / PO" at bounding box center [211, 214] width 364 height 21
paste input "9000H995140"
type input "9000H995140"
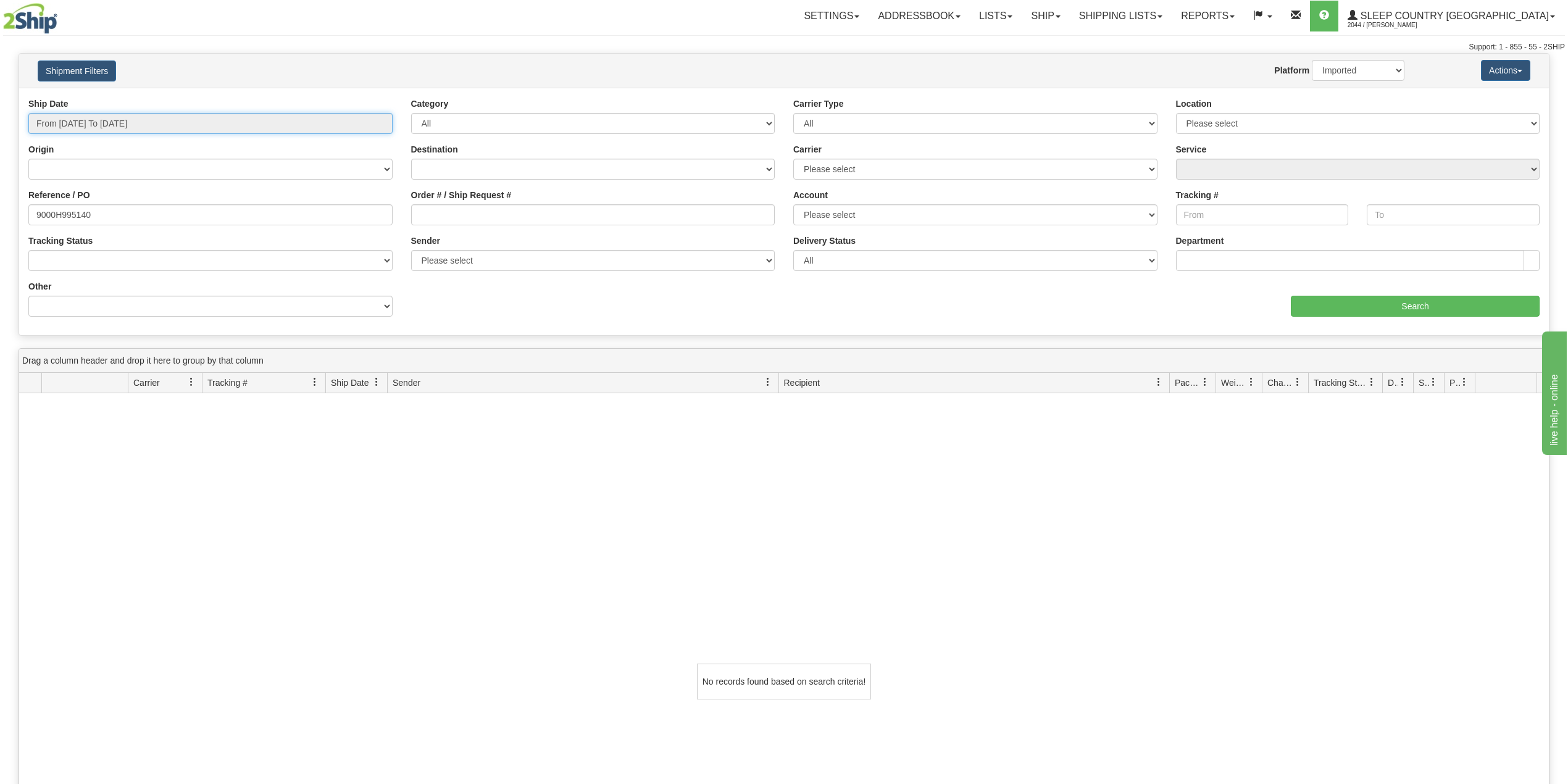
click at [107, 121] on input "From [DATE] To [DATE]" at bounding box center [211, 122] width 364 height 21
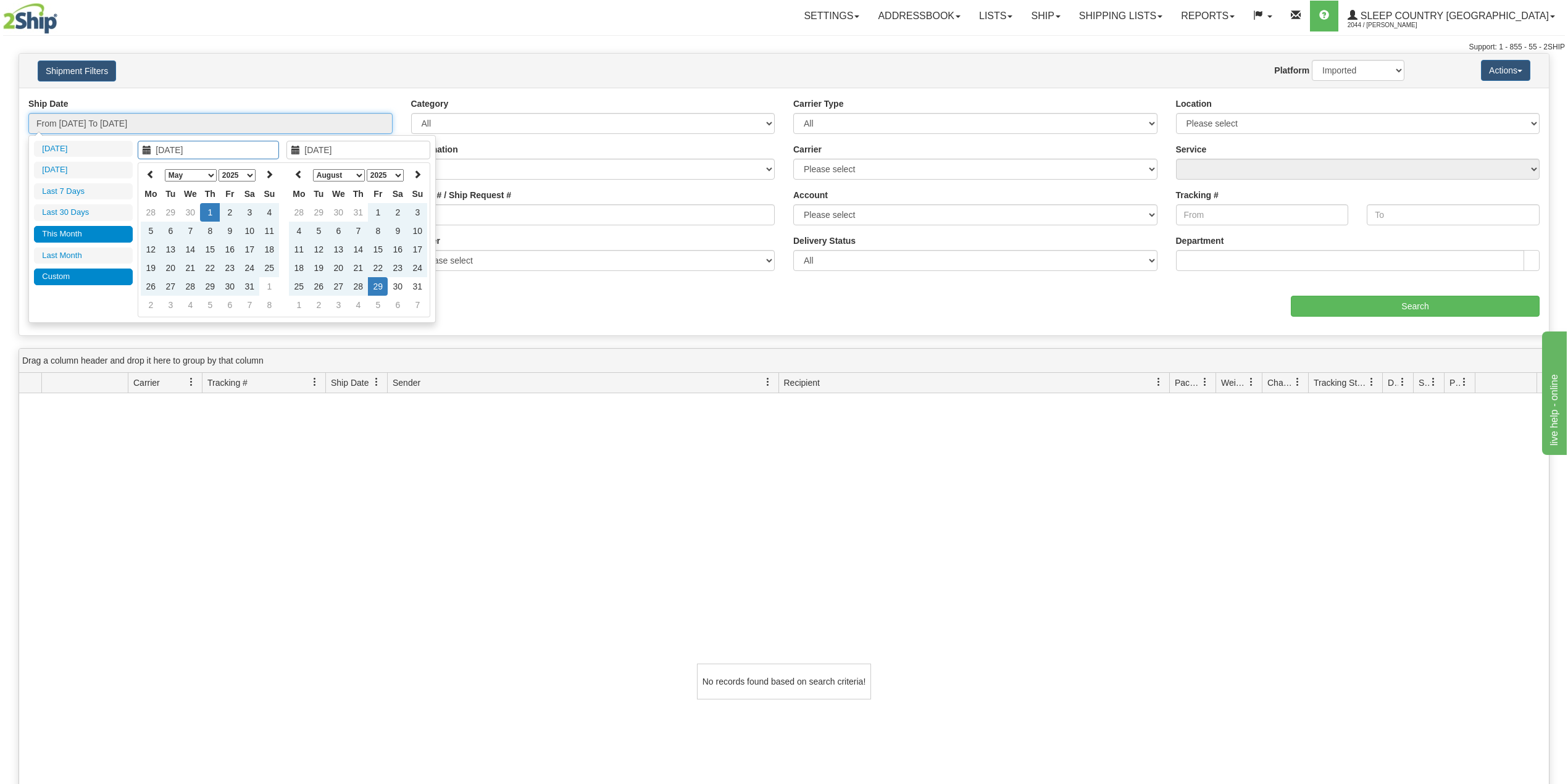
type input "[DATE]"
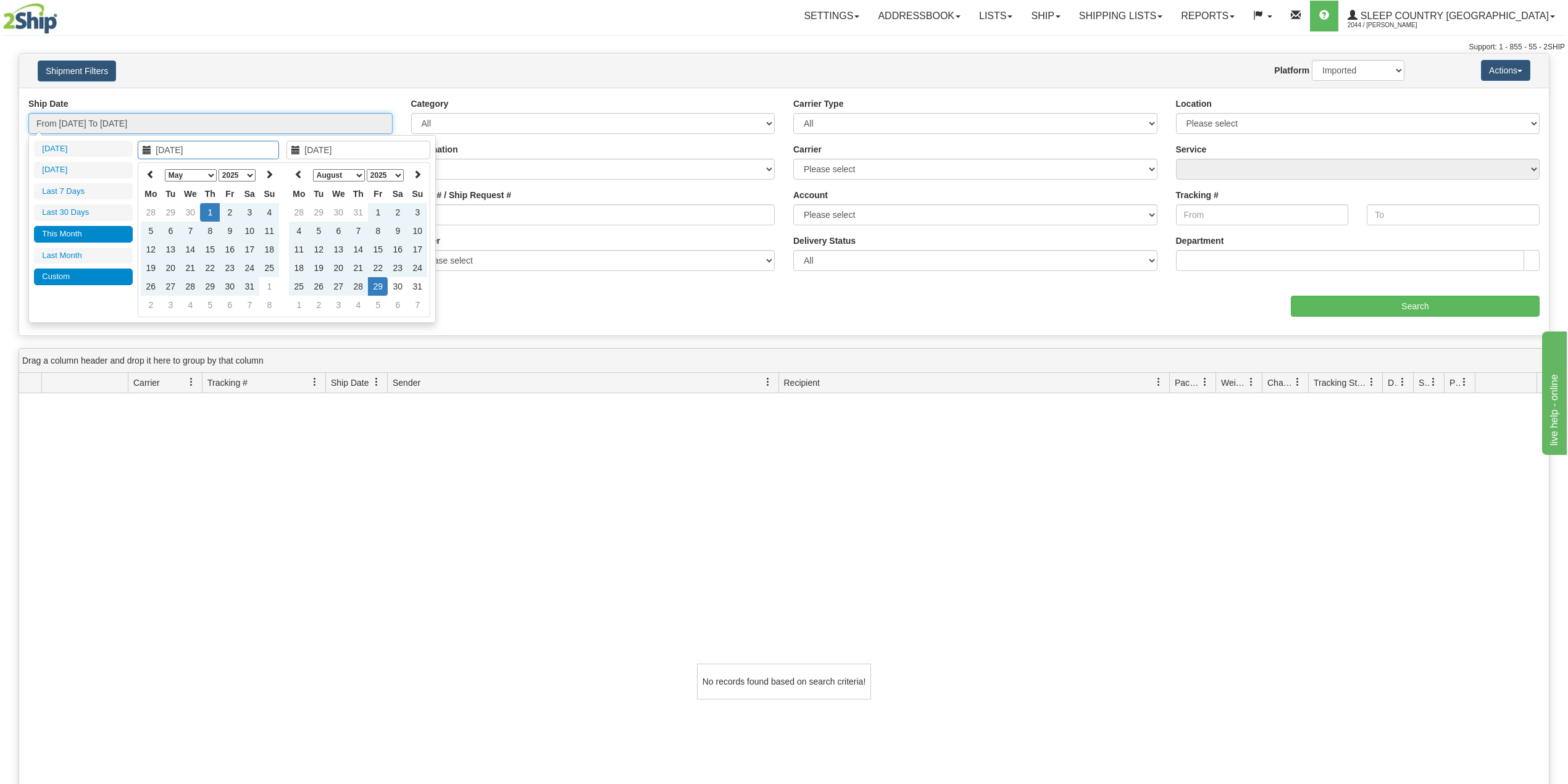
type input "[DATE]"
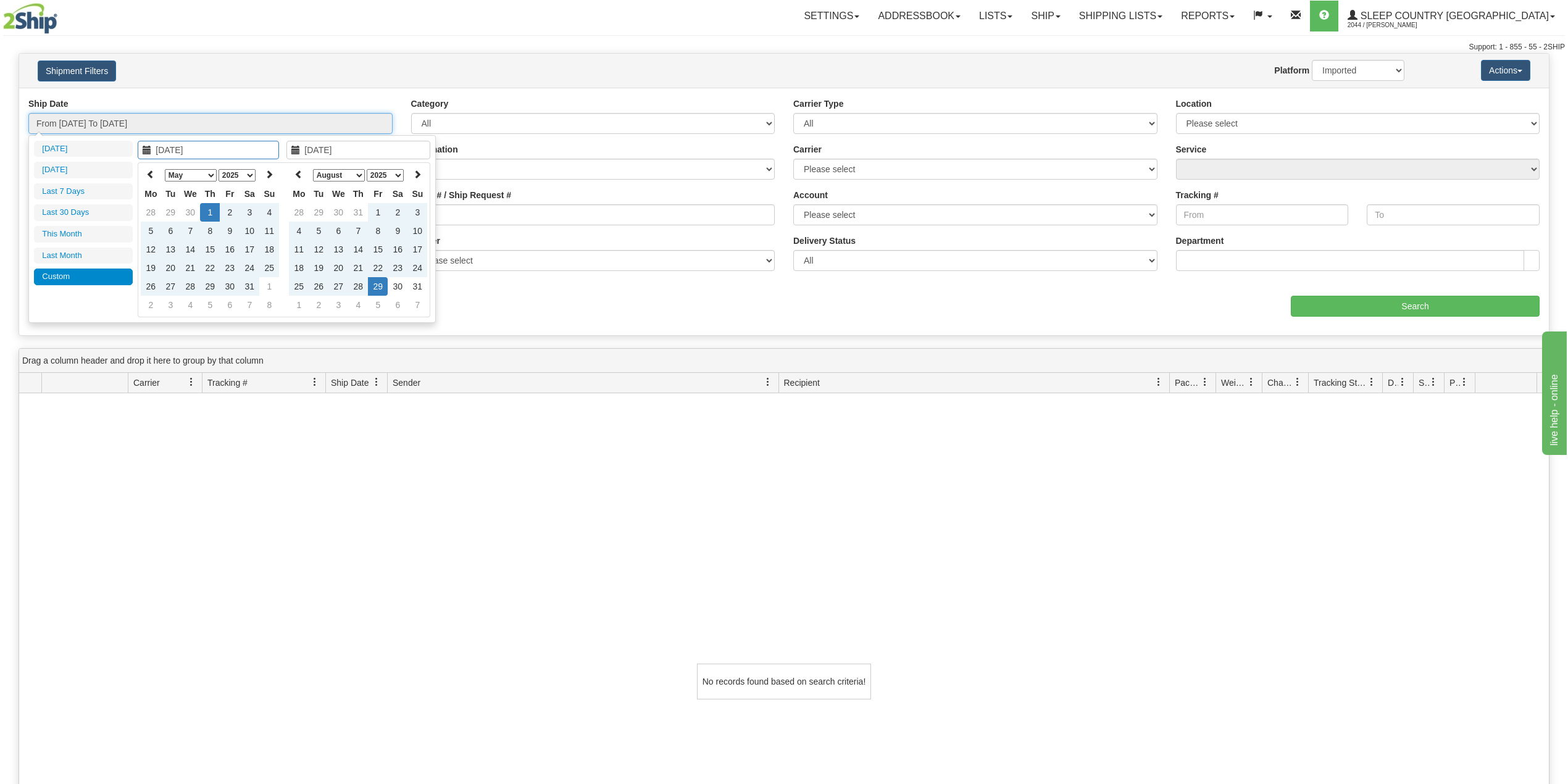
type input "[DATE]"
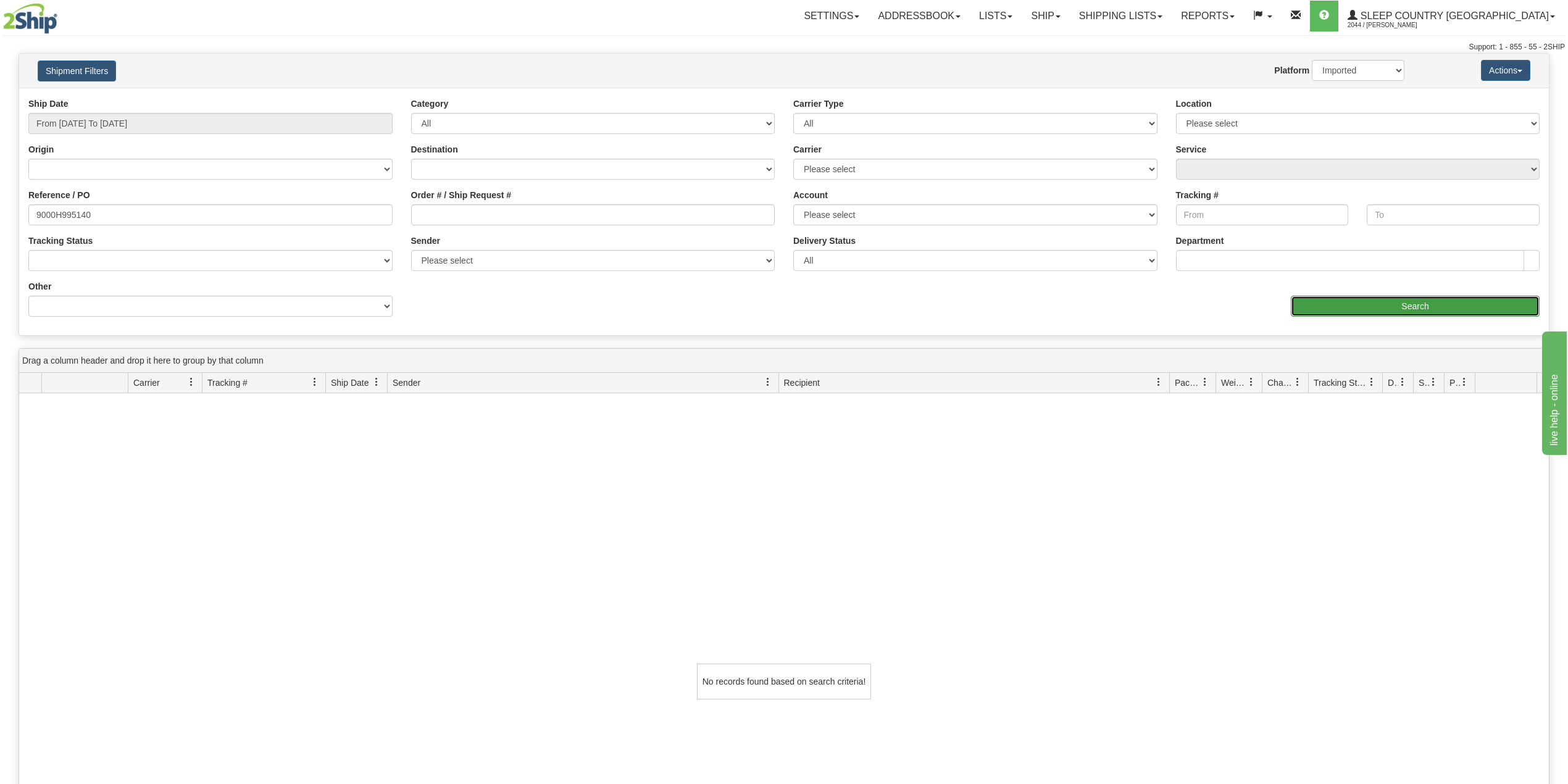
click at [1388, 302] on input "Search" at bounding box center [1415, 305] width 249 height 21
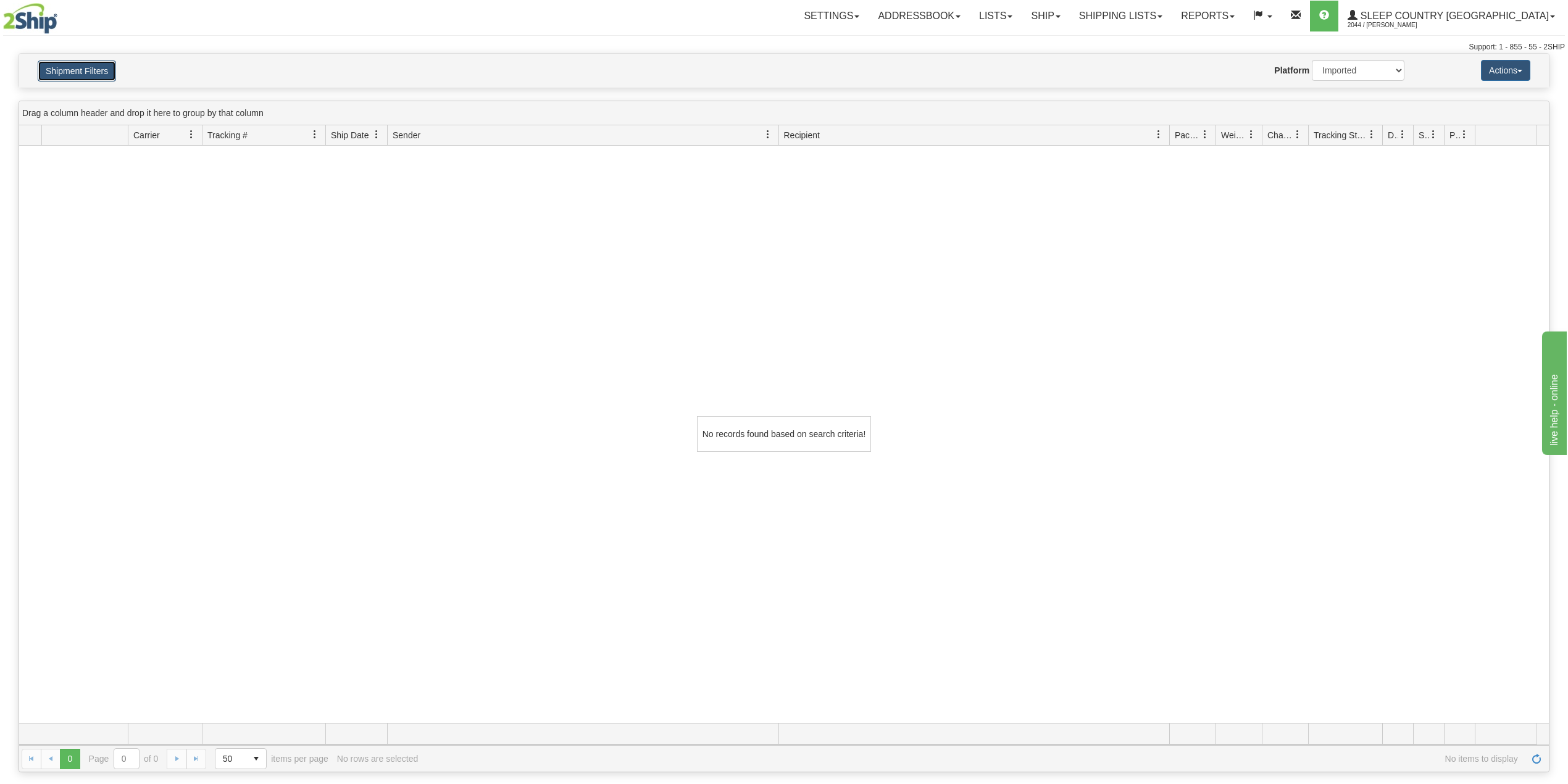
click at [94, 74] on button "Shipment Filters" at bounding box center [76, 70] width 78 height 21
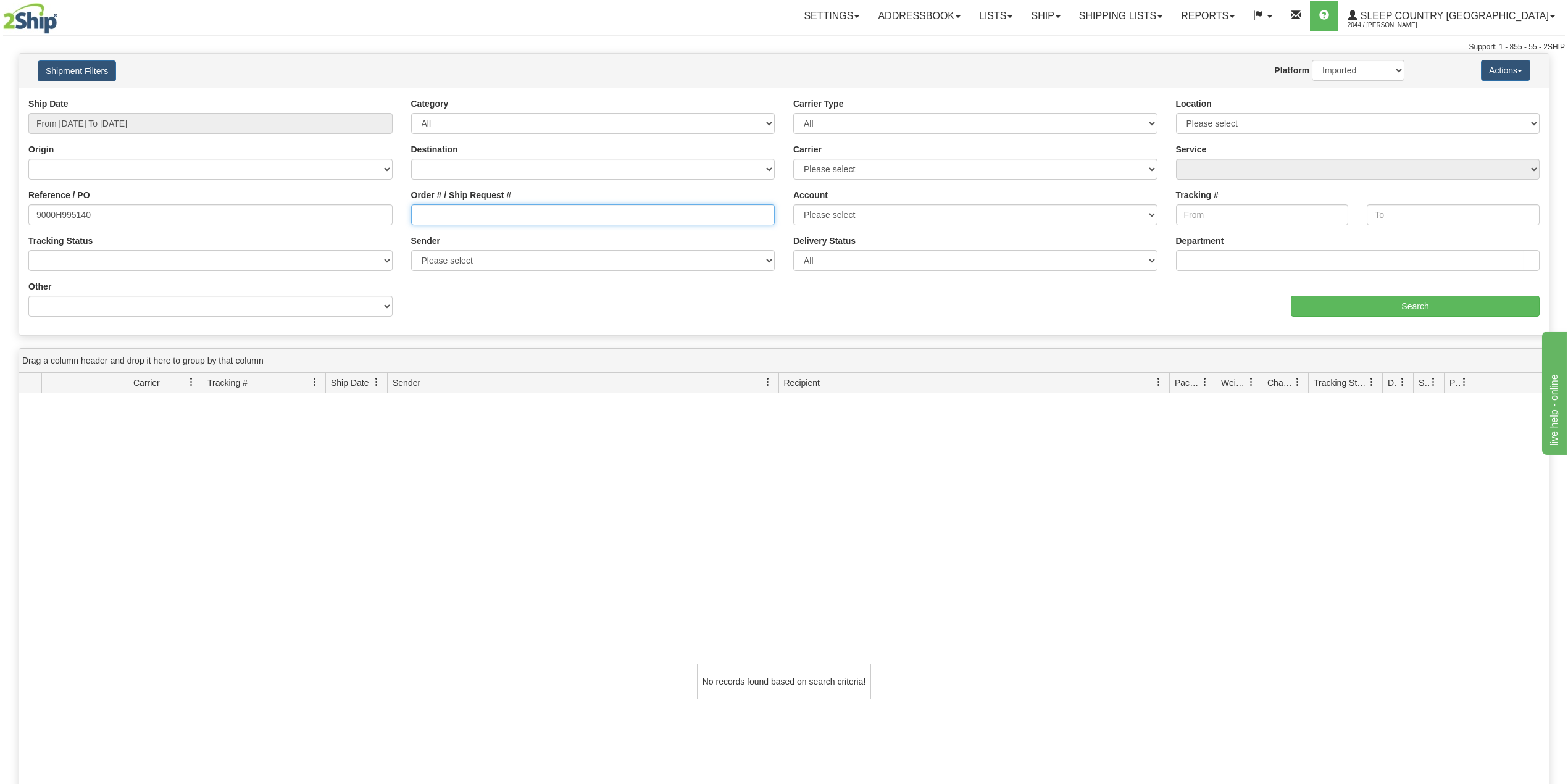
drag, startPoint x: 475, startPoint y: 208, endPoint x: 475, endPoint y: 220, distance: 12.0
click at [475, 208] on input "Order # / Ship Request #" at bounding box center [594, 214] width 364 height 21
paste input "9000H995140"
type input "9000H995140"
drag, startPoint x: 109, startPoint y: 212, endPoint x: 54, endPoint y: 229, distance: 57.6
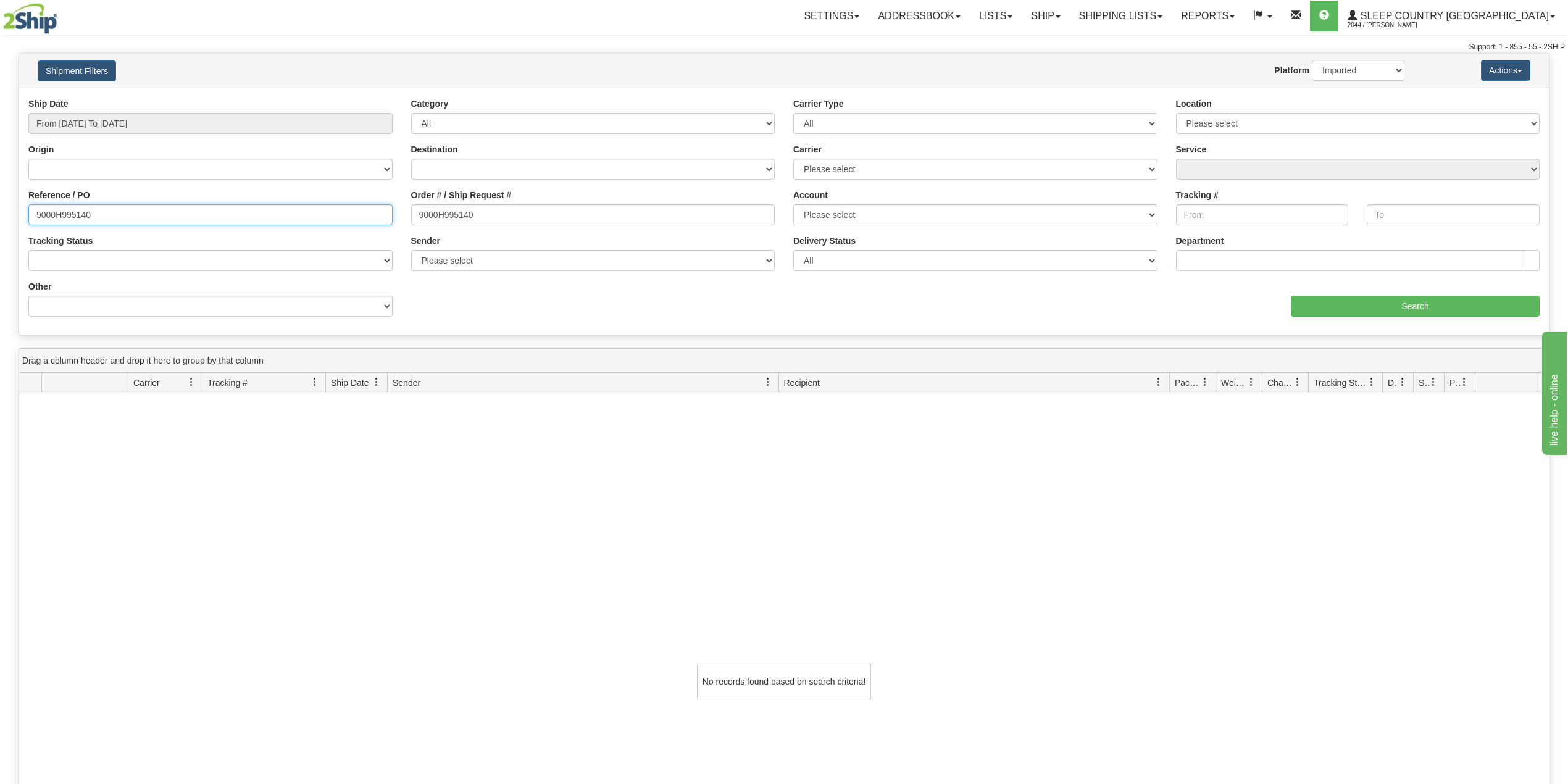
click at [1, 217] on div "Please wait... × Confirm Delete Delete Cancel × Confirm Delete Yes No Cancel × …" at bounding box center [784, 535] width 1568 height 966
click at [582, 209] on input "9000H995140" at bounding box center [594, 214] width 364 height 21
click at [1356, 300] on input "Search" at bounding box center [1415, 305] width 249 height 21
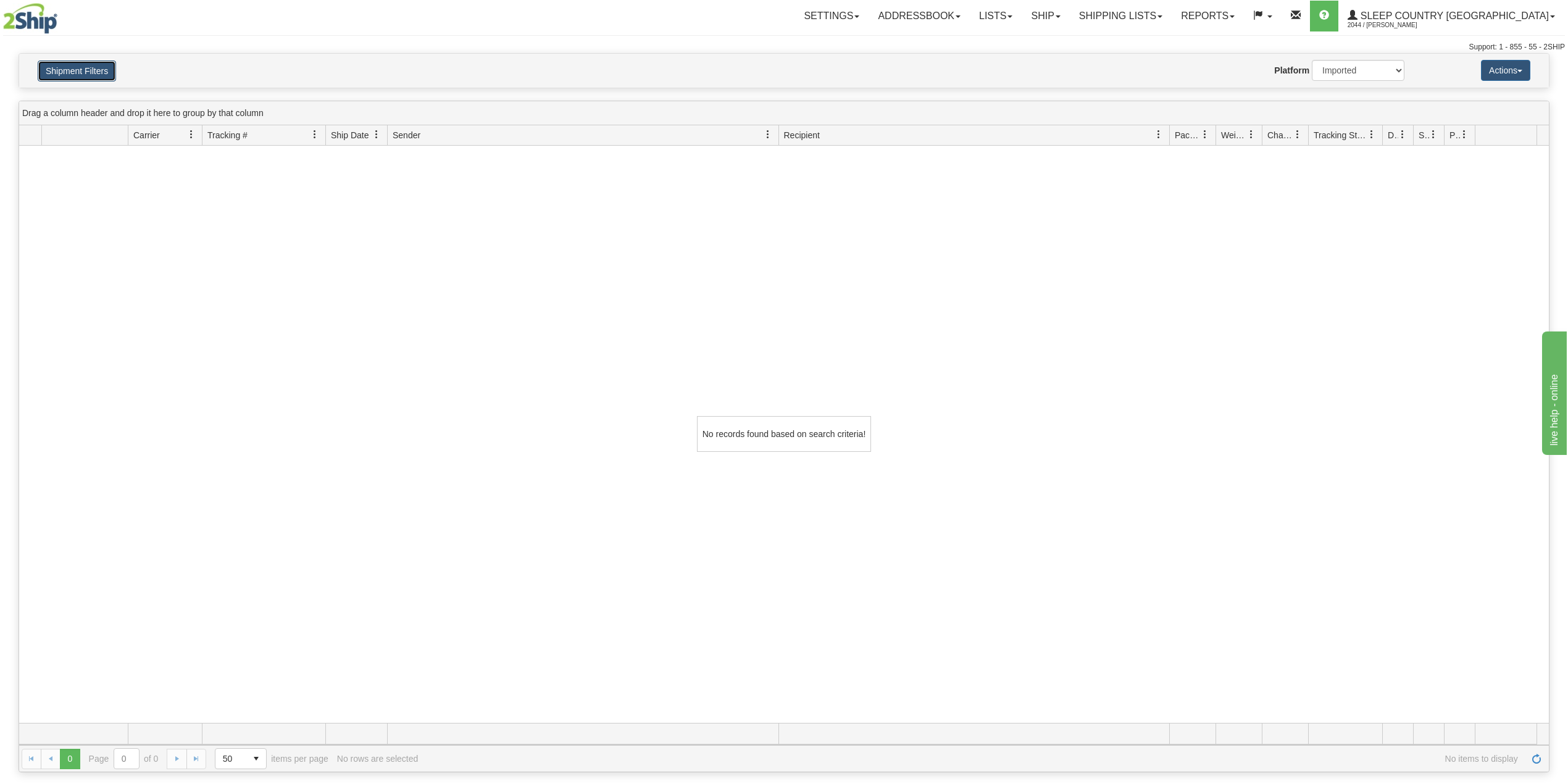
click at [90, 65] on button "Shipment Filters" at bounding box center [76, 70] width 78 height 21
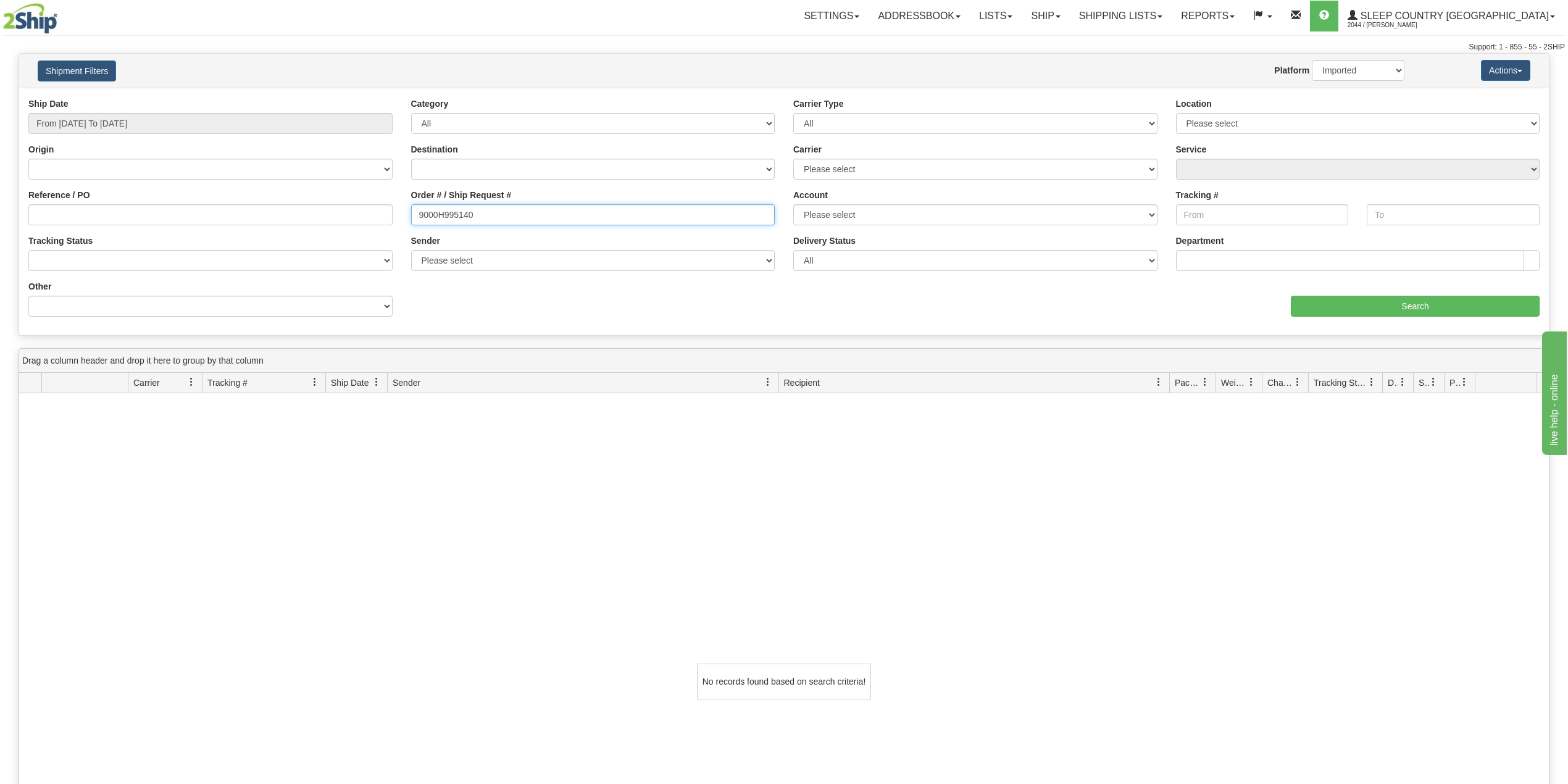
click at [430, 217] on input "9000H995140" at bounding box center [594, 214] width 364 height 21
click at [228, 213] on input "Reference / PO" at bounding box center [211, 214] width 364 height 21
paste input "9000H995140"
type input "9000H995140"
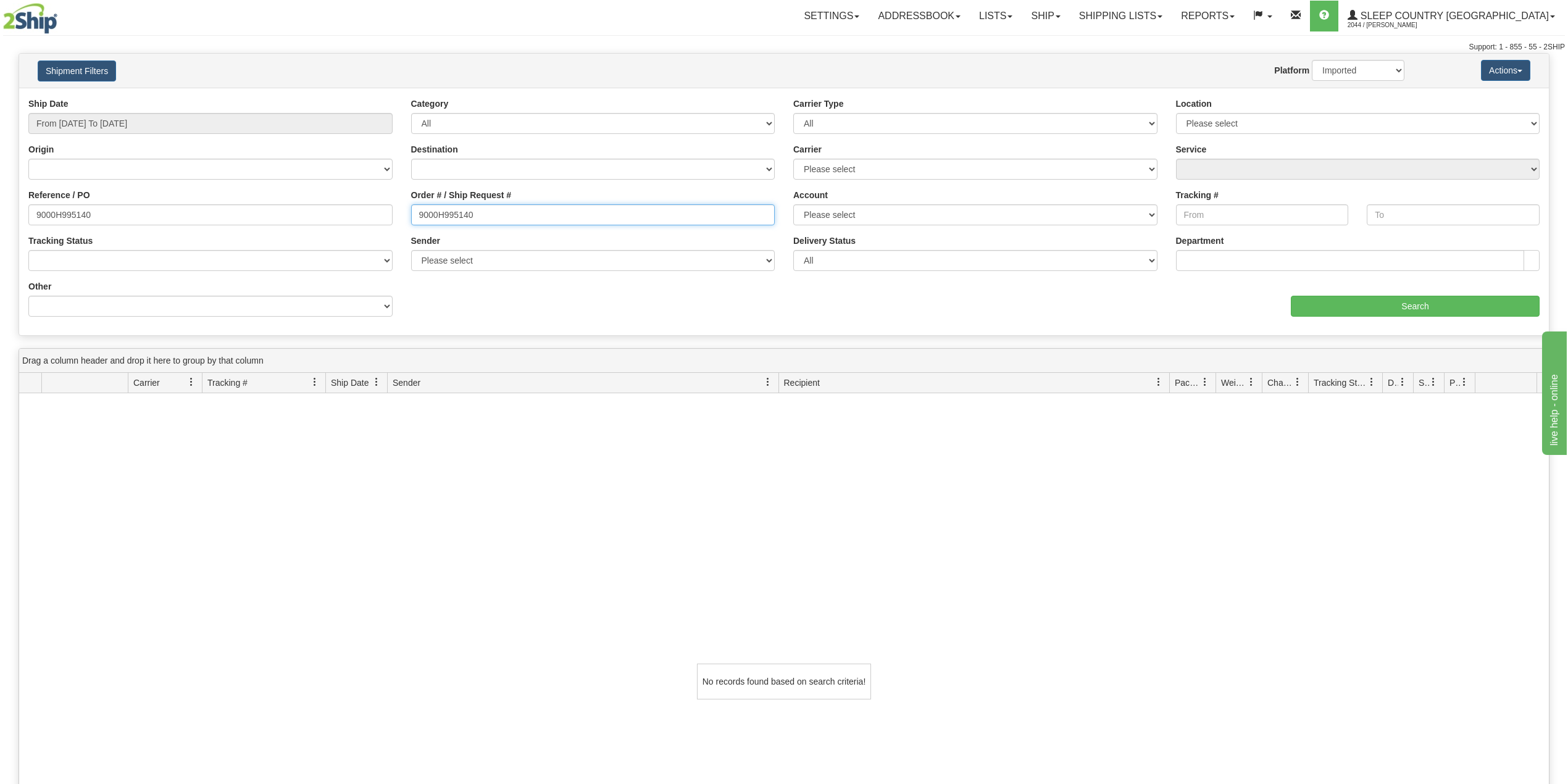
drag, startPoint x: 491, startPoint y: 211, endPoint x: 352, endPoint y: 207, distance: 139.1
click at [352, 98] on div "Reference / PO 9000H995140 Order # / Ship Request # 9000H995140 Account Please …" at bounding box center [784, 98] width 1530 height 0
click at [1394, 304] on input "Search" at bounding box center [1415, 305] width 249 height 21
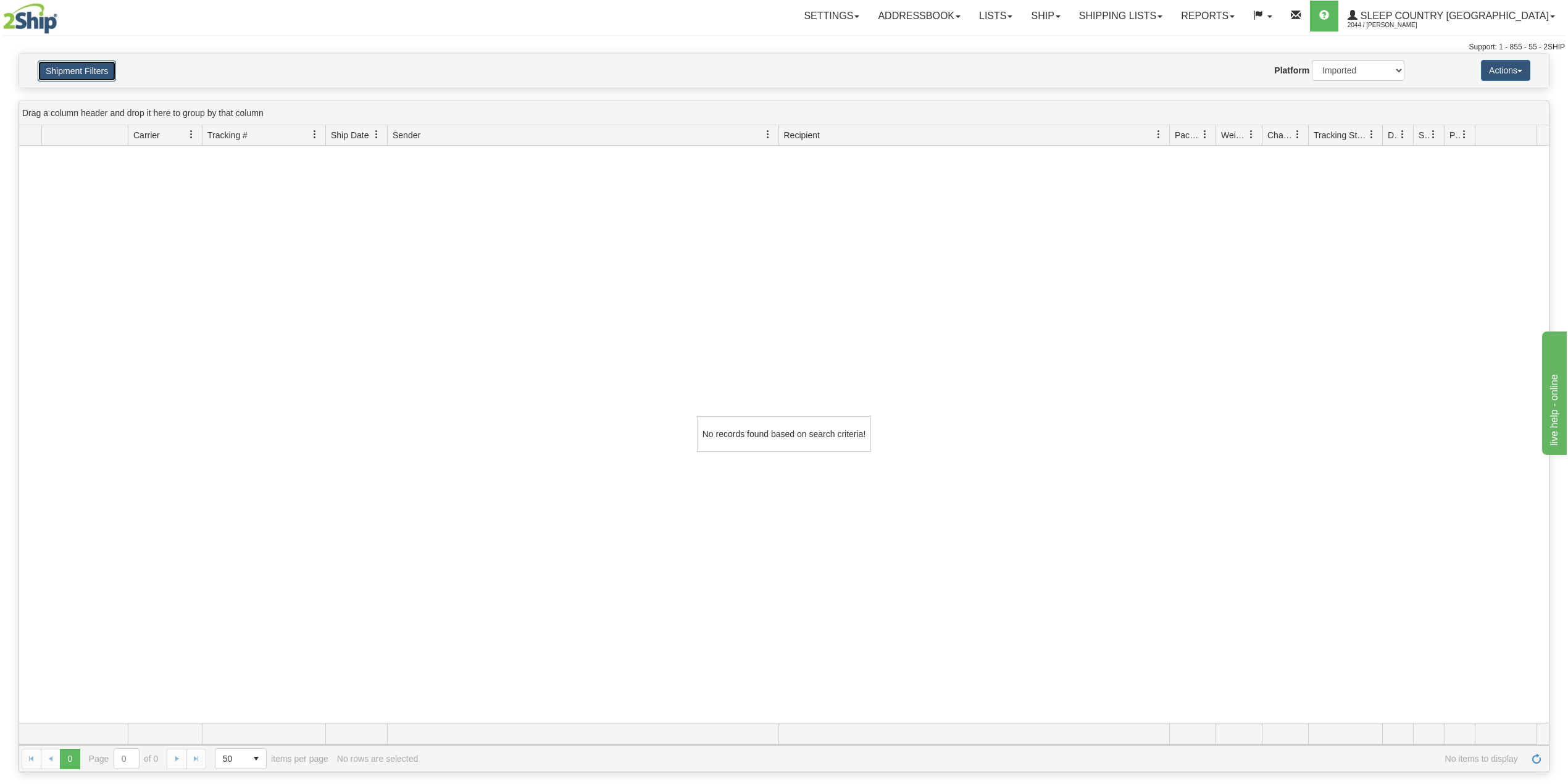
click at [109, 68] on button "Shipment Filters" at bounding box center [76, 70] width 78 height 21
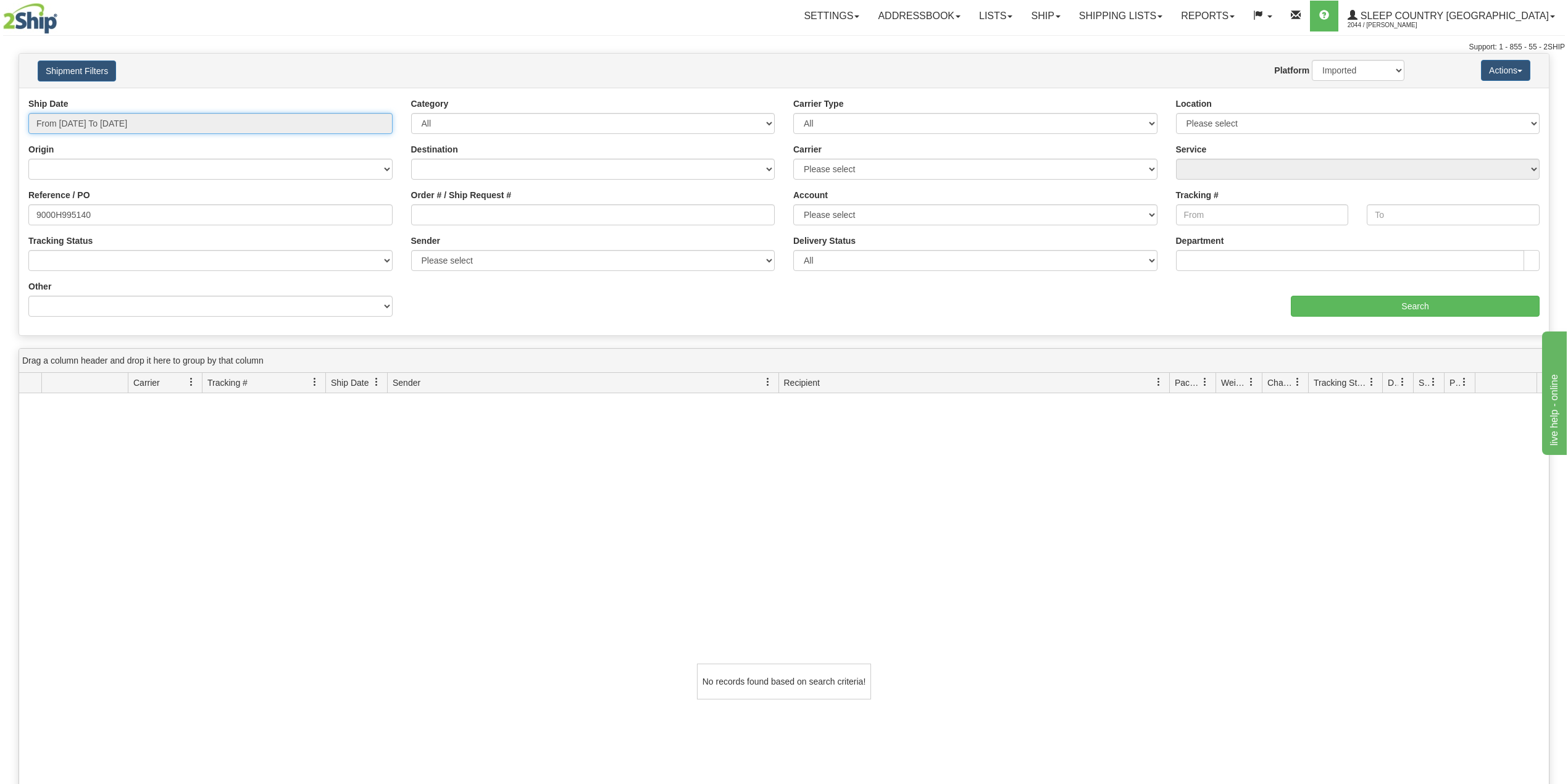
click at [157, 134] on input "From [DATE] To [DATE]" at bounding box center [211, 122] width 364 height 21
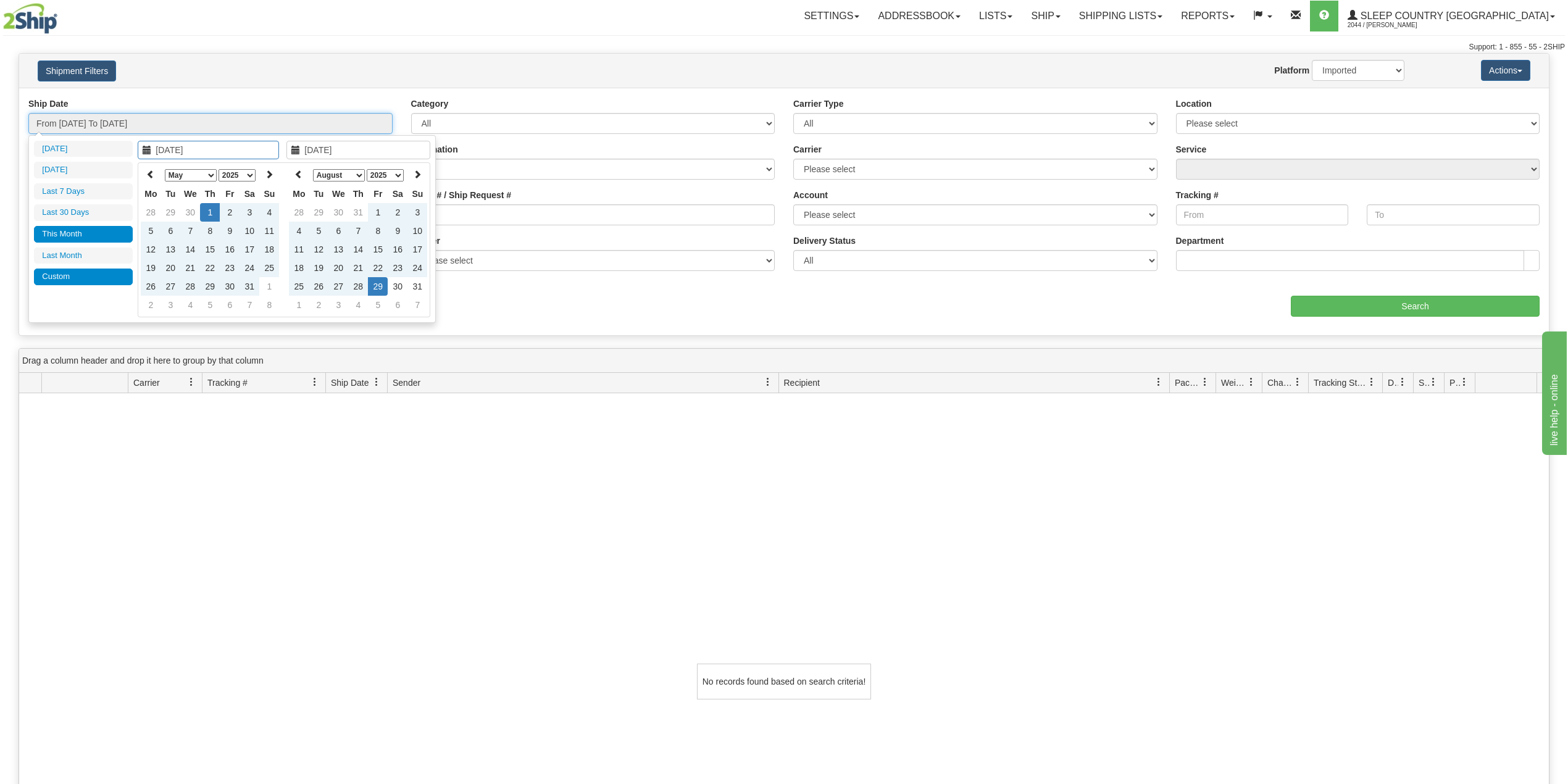
type input "[DATE]"
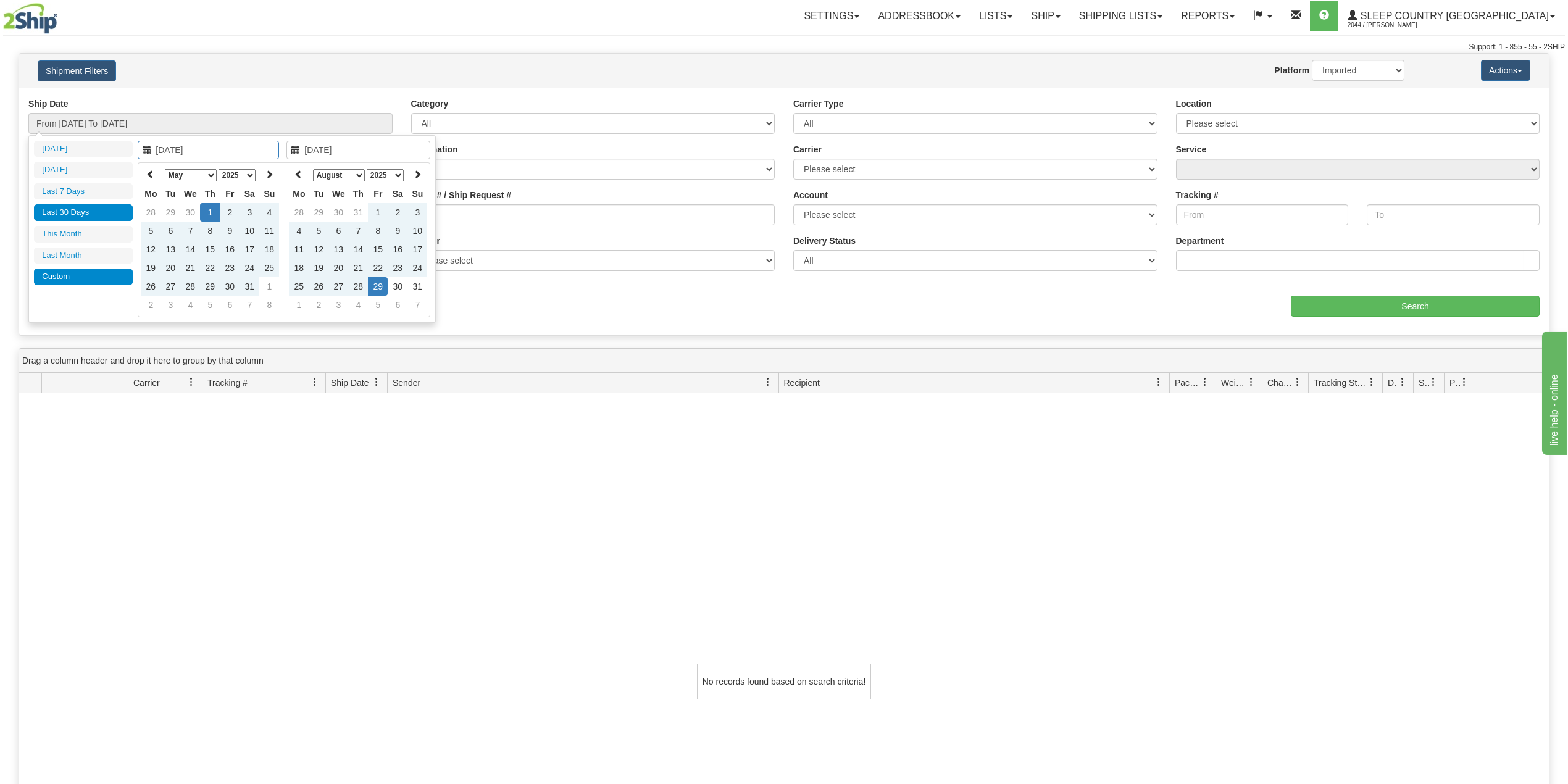
click at [68, 219] on li "Last 30 Days" at bounding box center [83, 212] width 99 height 17
type input "From [DATE] To [DATE]"
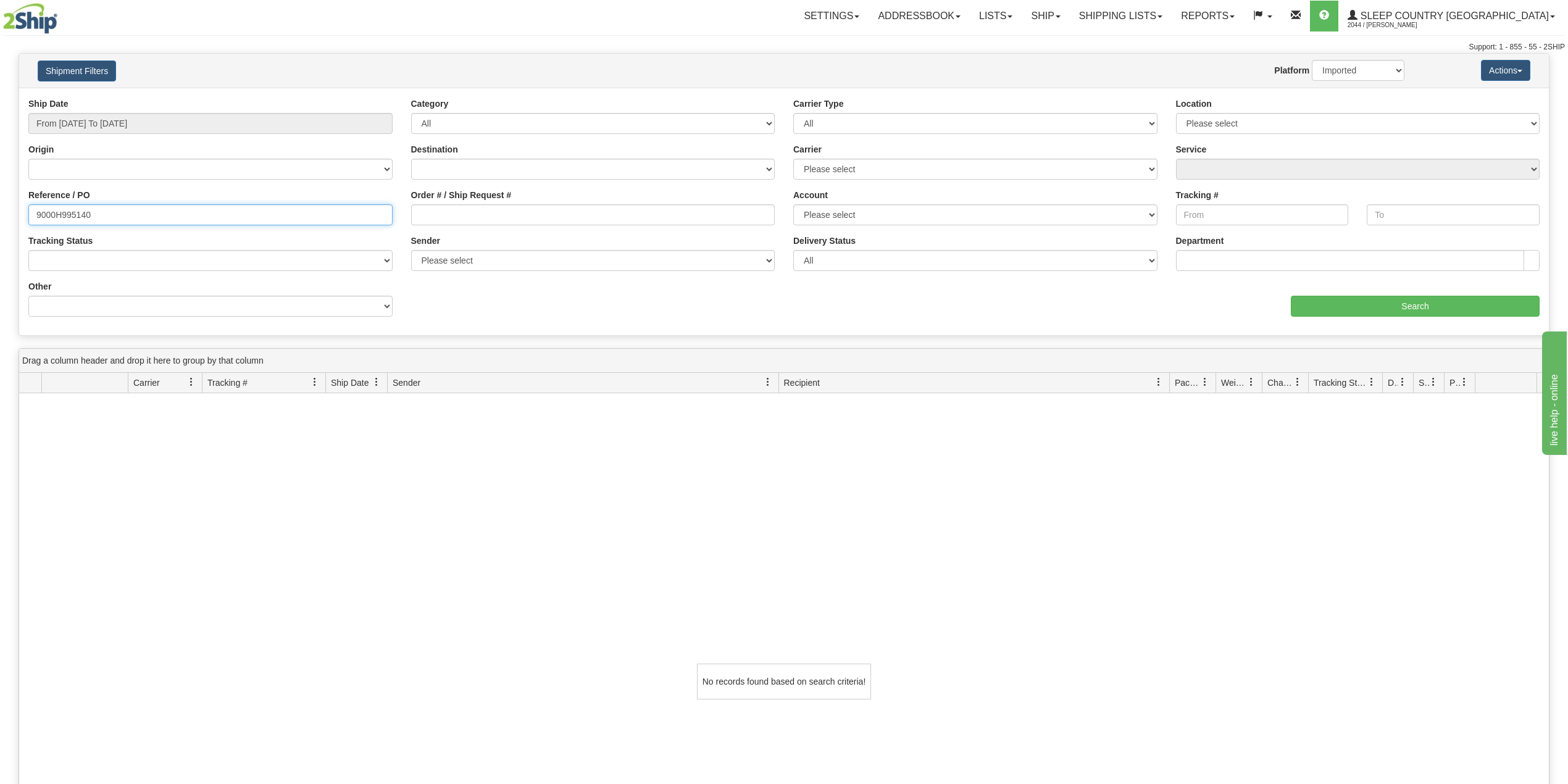
click at [68, 210] on input "9000H995140" at bounding box center [211, 214] width 364 height 21
paste input "I027567"
type input "9000I027567"
click at [1366, 68] on select "2Ship Imported" at bounding box center [1358, 69] width 93 height 21
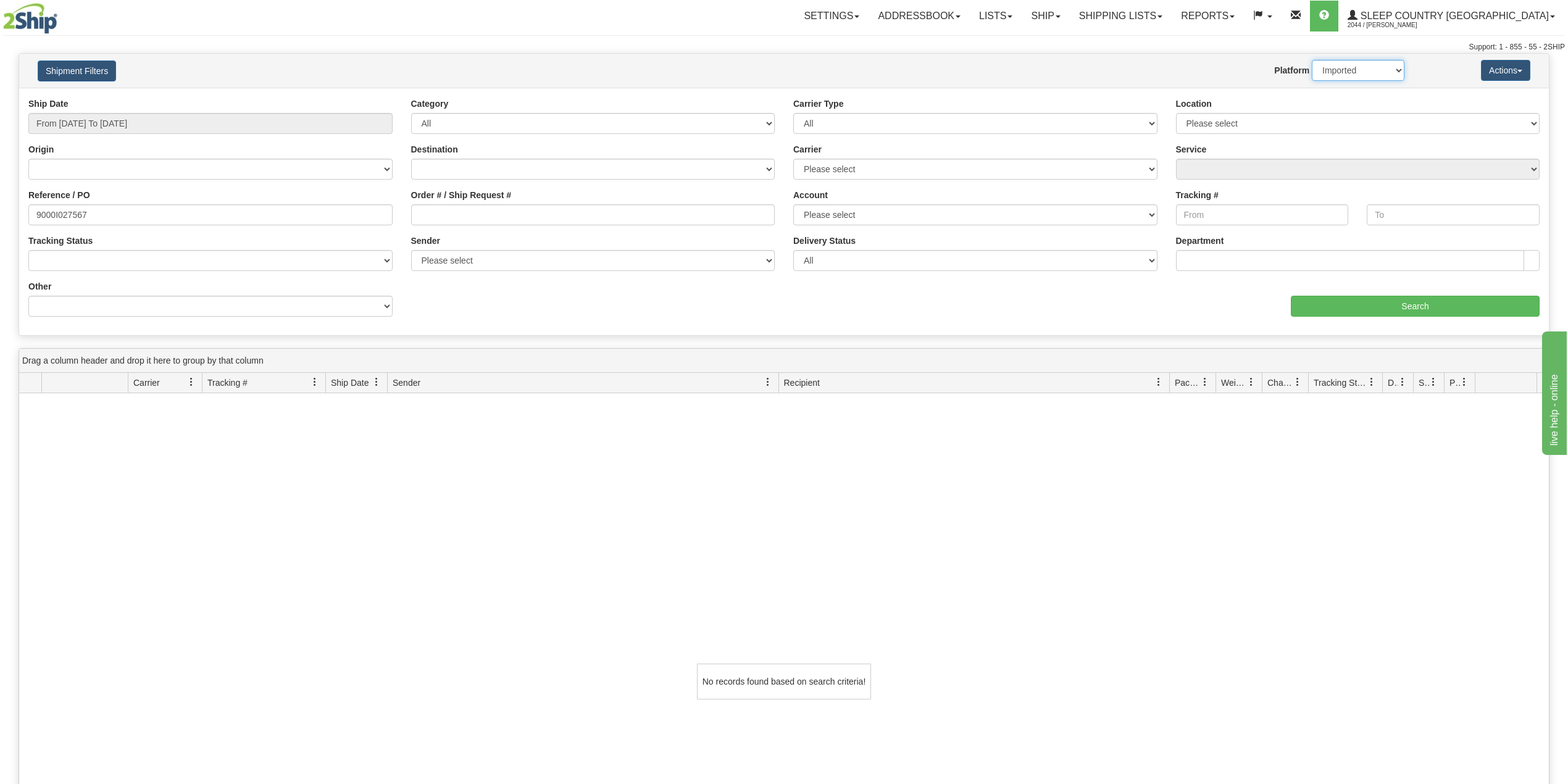
select select "0"
click at [1312, 60] on select "2Ship Imported" at bounding box center [1358, 69] width 93 height 21
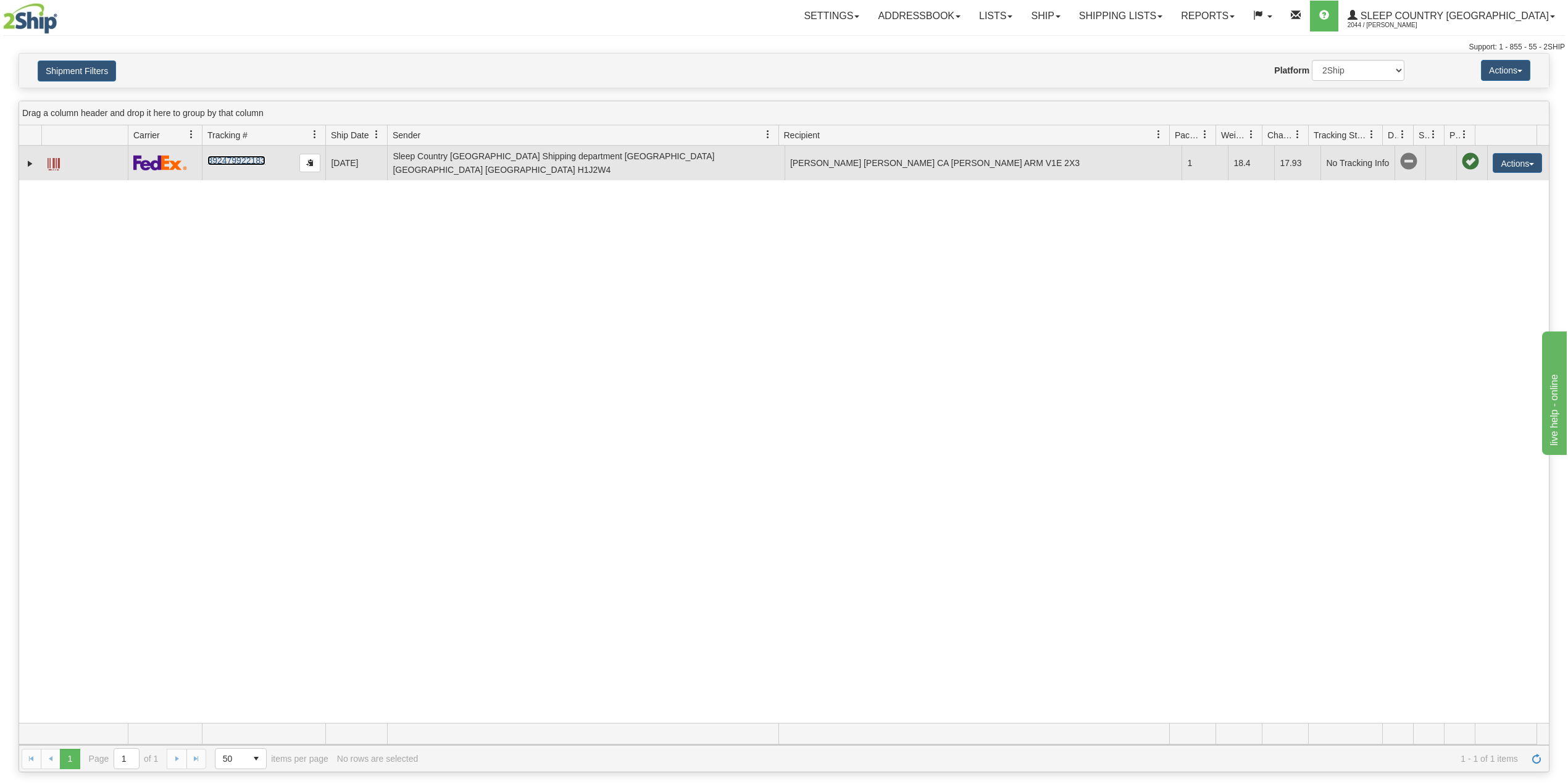
click at [241, 160] on link "392479922183" at bounding box center [236, 161] width 58 height 10
click at [225, 161] on link "392479922183" at bounding box center [236, 161] width 58 height 10
